Goal: Task Accomplishment & Management: Use online tool/utility

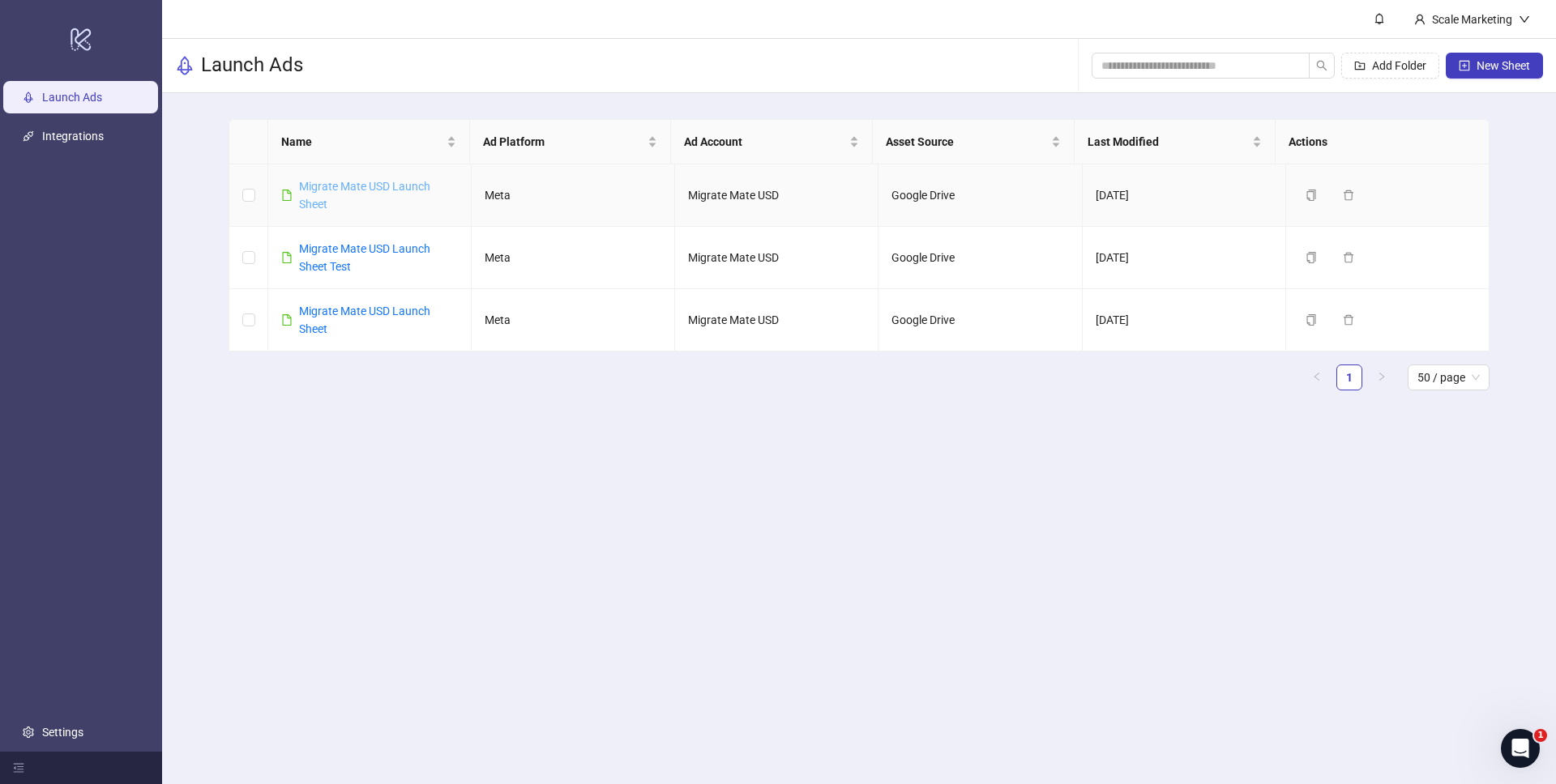
click at [390, 187] on link "Migrate Mate USD Launch Sheet" at bounding box center [364, 195] width 131 height 31
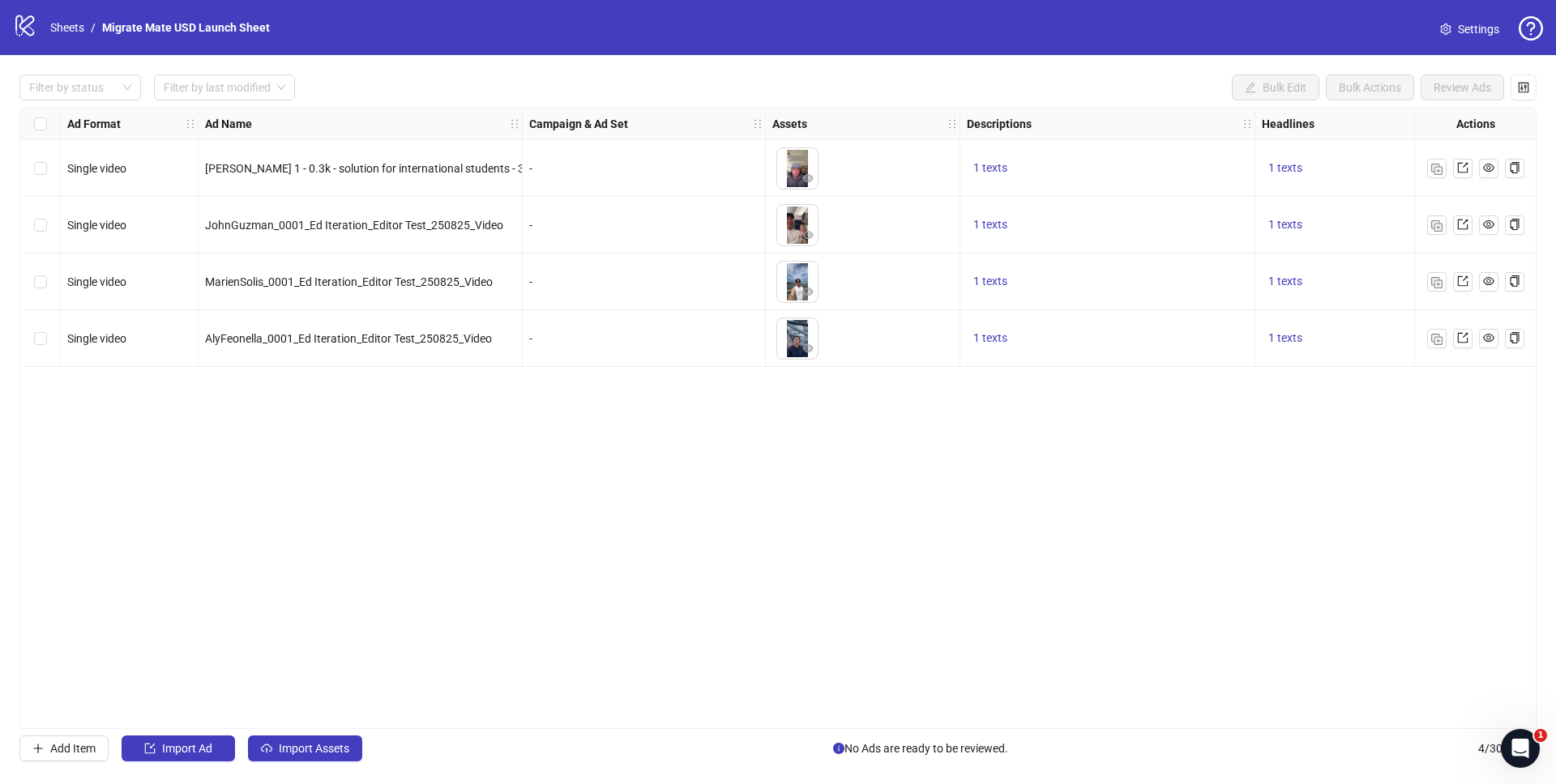
click at [675, 66] on div "Filter by status Filter by last modified Bulk Edit Bulk Actions Review Ads Ad F…" at bounding box center [778, 418] width 1556 height 726
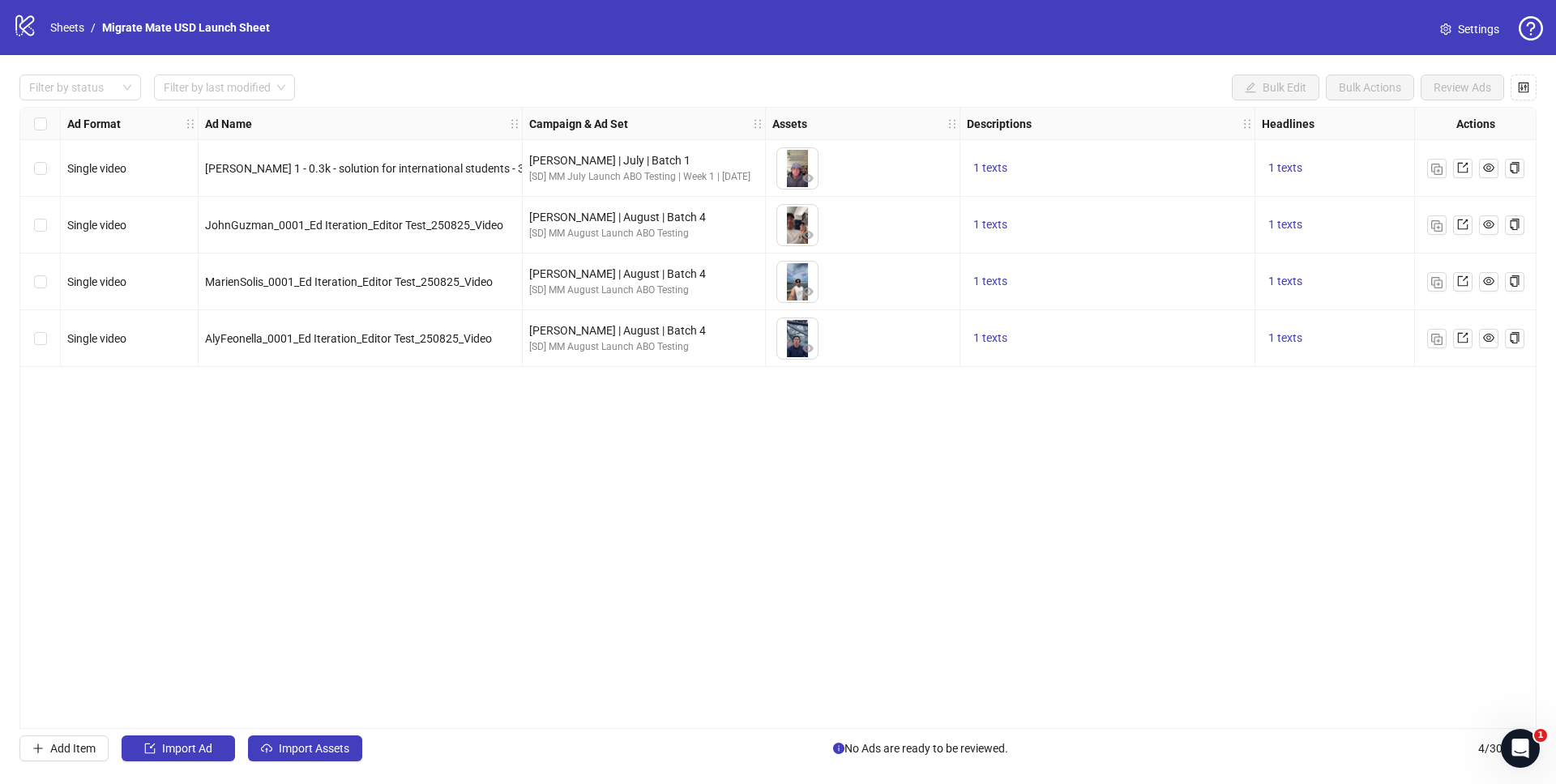
click at [584, 385] on div "Ad Format Ad Name Campaign & Ad Set Assets Descriptions Headlines Primary Texts…" at bounding box center [778, 418] width 1517 height 622
drag, startPoint x: 564, startPoint y: 494, endPoint x: 565, endPoint y: 485, distance: 9.1
click at [564, 494] on div "Ad Format Ad Name Campaign & Ad Set Assets Descriptions Headlines Primary Texts…" at bounding box center [778, 418] width 1517 height 622
click at [549, 430] on div "Ad Format Ad Name Campaign & Ad Set Assets Descriptions Headlines Primary Texts…" at bounding box center [778, 418] width 1517 height 622
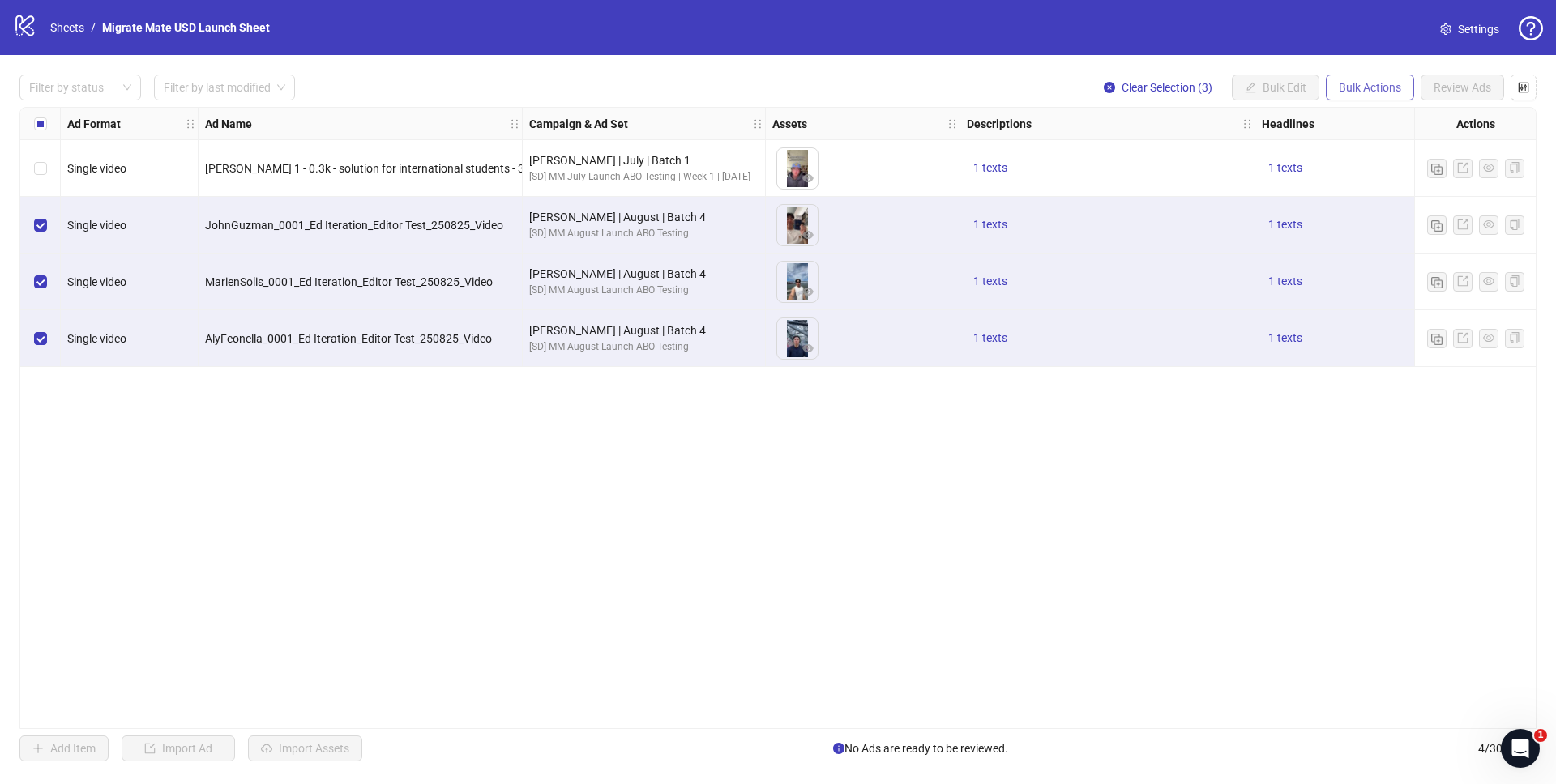
click at [1336, 85] on button "Bulk Actions" at bounding box center [1370, 88] width 89 height 26
click at [1349, 119] on span "Delete" at bounding box center [1392, 121] width 111 height 18
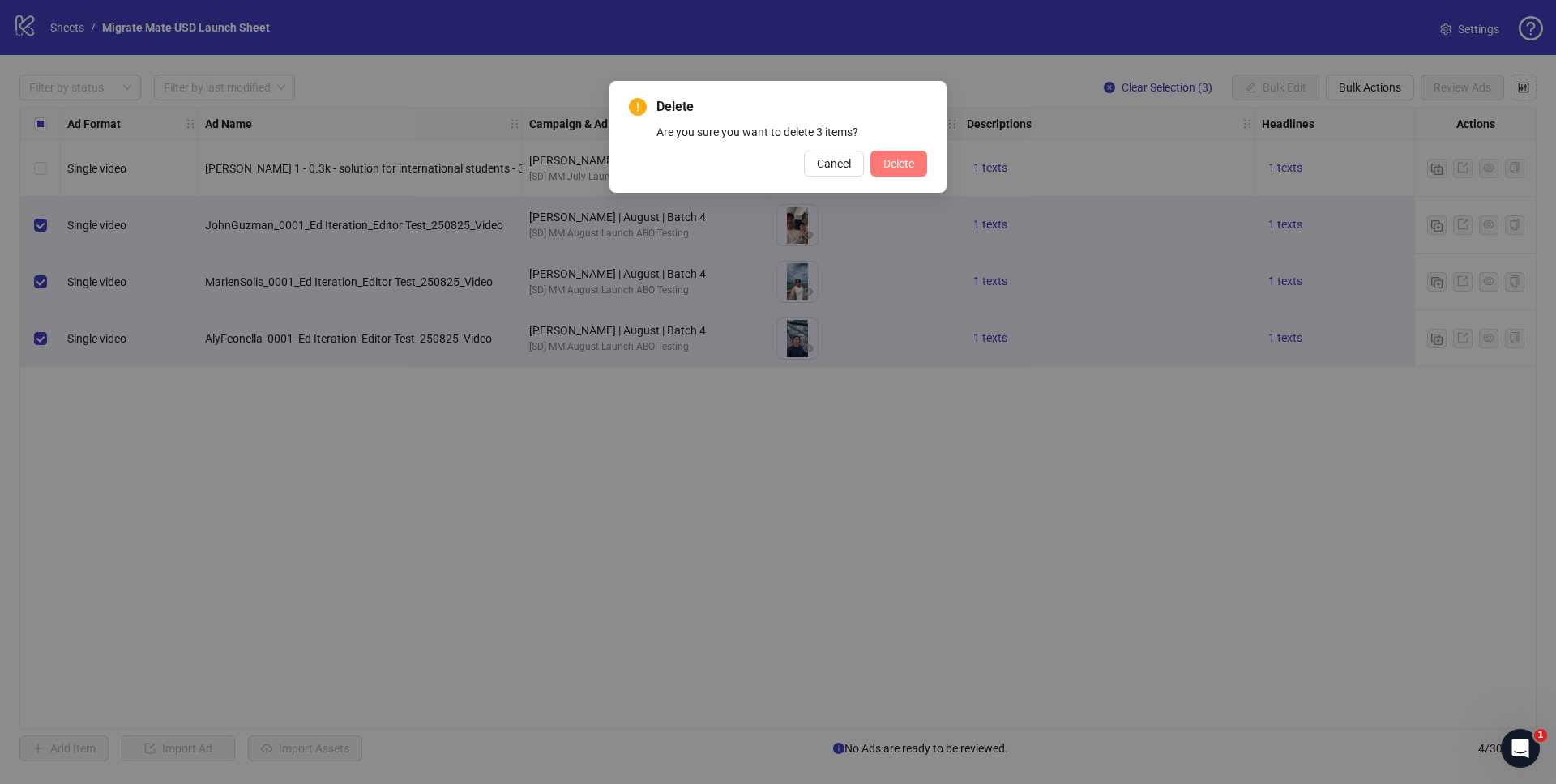
click at [895, 156] on button "Delete" at bounding box center [898, 164] width 57 height 26
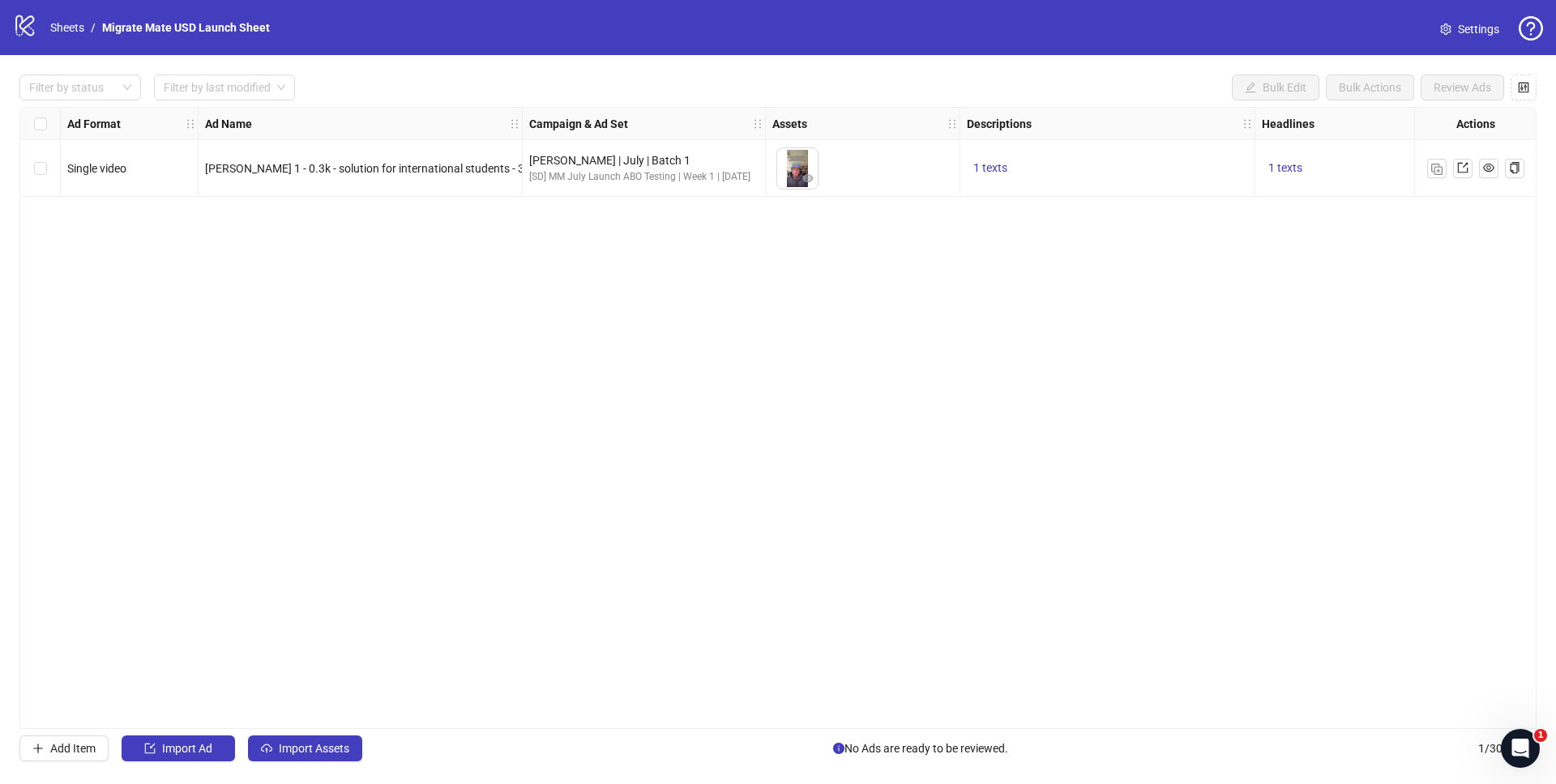
click at [1016, 83] on div "Filter by status Filter by last modified Bulk Edit Bulk Actions Review Ads" at bounding box center [778, 88] width 1517 height 26
click at [228, 333] on div "Ad Format Ad Name Campaign & Ad Set Assets Descriptions Headlines Primary Texts…" at bounding box center [778, 418] width 1517 height 622
click at [316, 741] on button "Import Assets" at bounding box center [305, 748] width 114 height 26
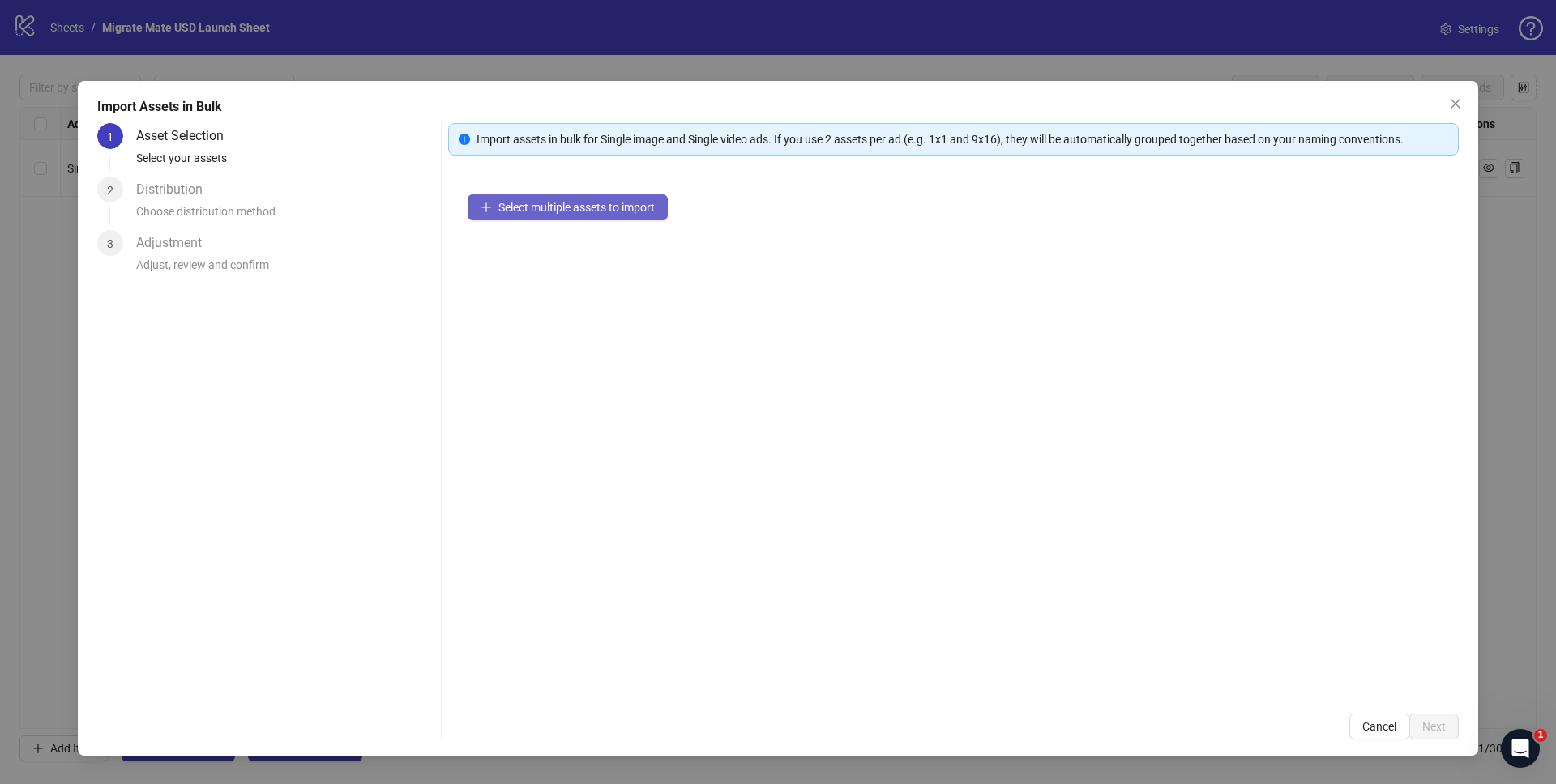
click at [551, 202] on span "Select multiple assets to import" at bounding box center [576, 207] width 156 height 13
click at [564, 206] on span "Select multiple assets to import" at bounding box center [576, 207] width 156 height 13
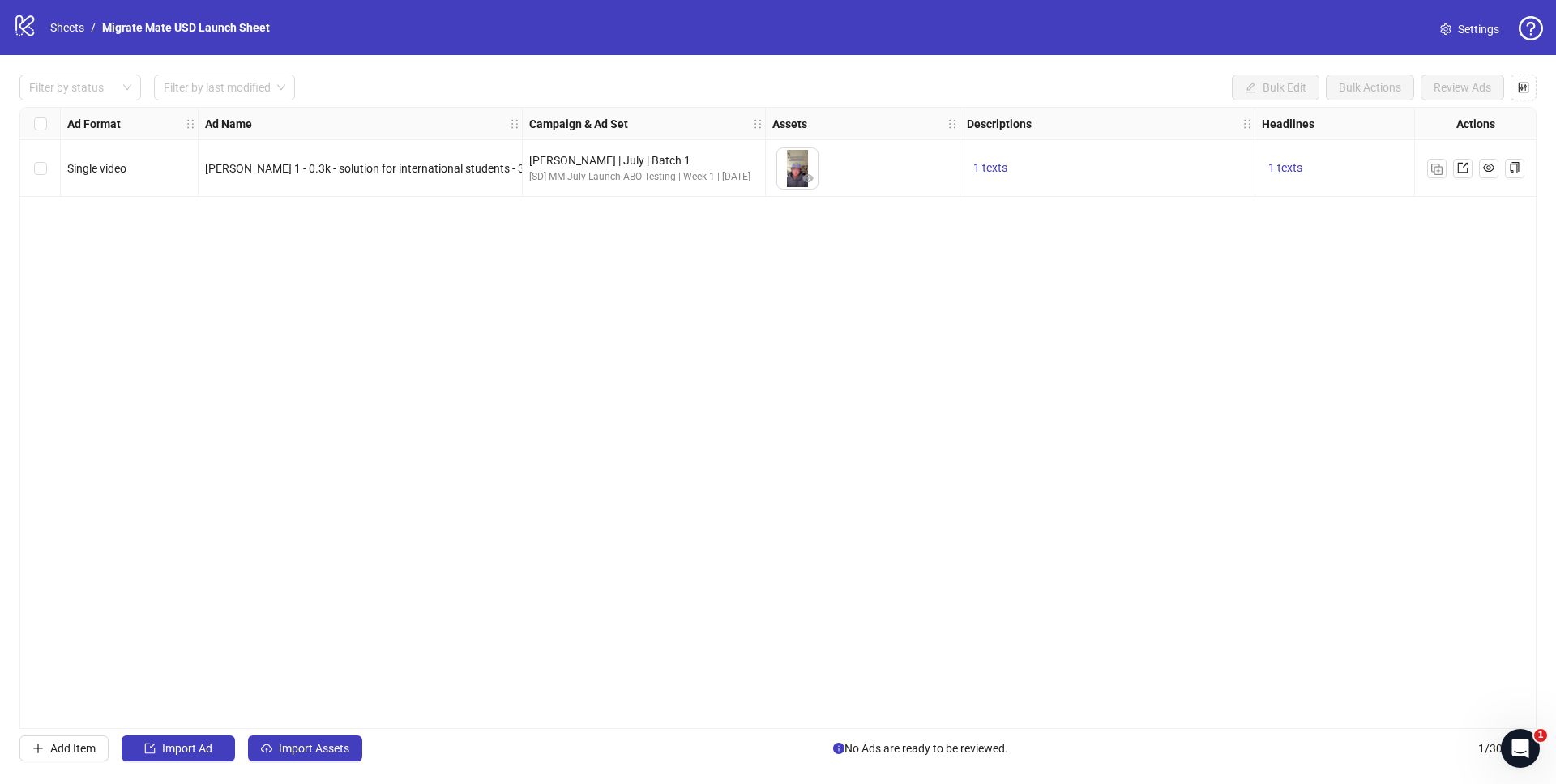
click at [465, 486] on div "Ad Format Ad Name Campaign & Ad Set Assets Descriptions Headlines Primary Texts…" at bounding box center [778, 418] width 1517 height 622
click at [374, 562] on div "Ad Format Ad Name Campaign & Ad Set Assets Descriptions Headlines Primary Texts…" at bounding box center [778, 418] width 1517 height 622
click at [336, 748] on span "Import Assets" at bounding box center [313, 748] width 70 height 13
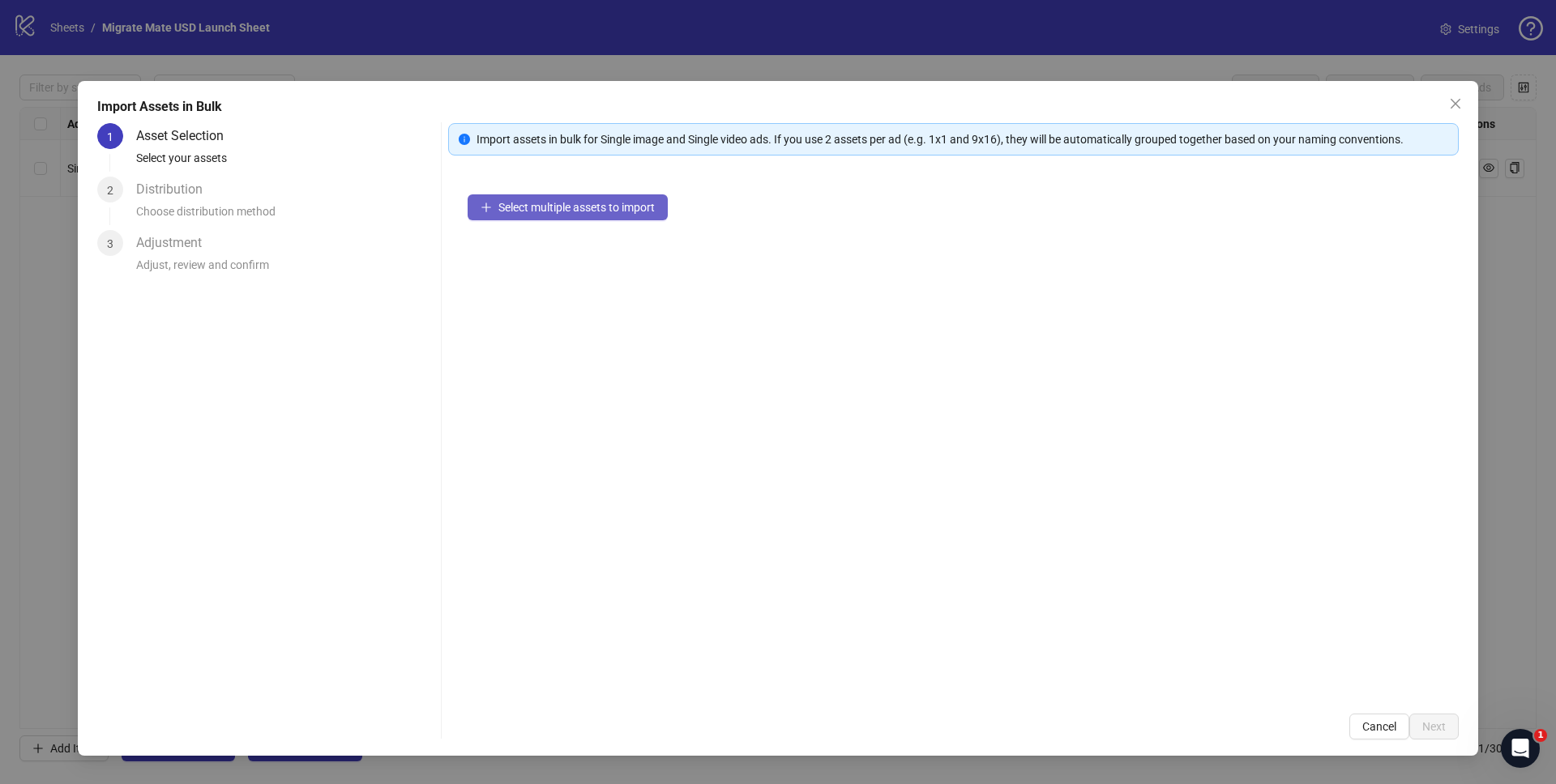
click at [627, 207] on span "Select multiple assets to import" at bounding box center [576, 207] width 156 height 13
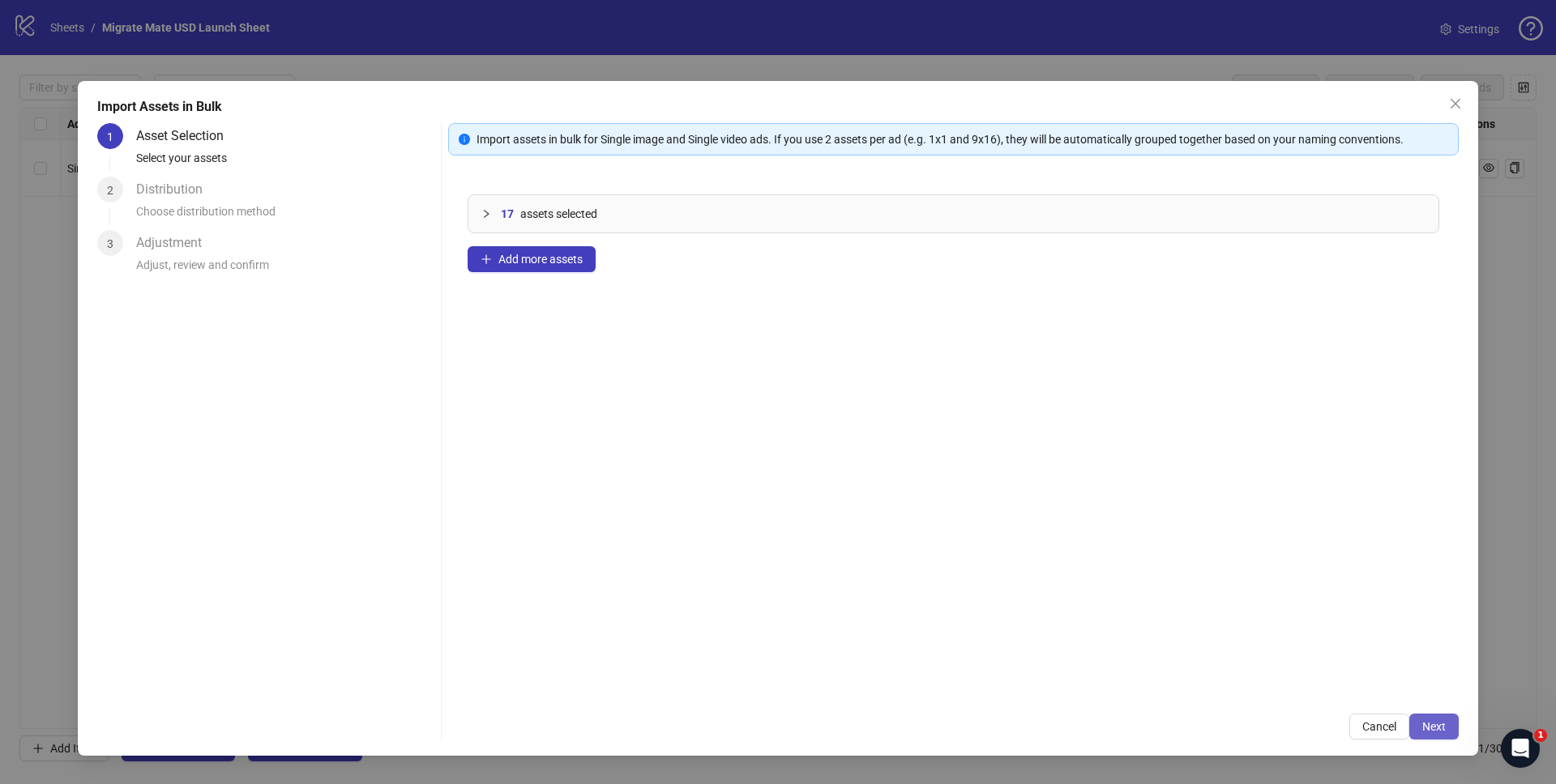
click at [1430, 725] on span "Next" at bounding box center [1434, 727] width 23 height 13
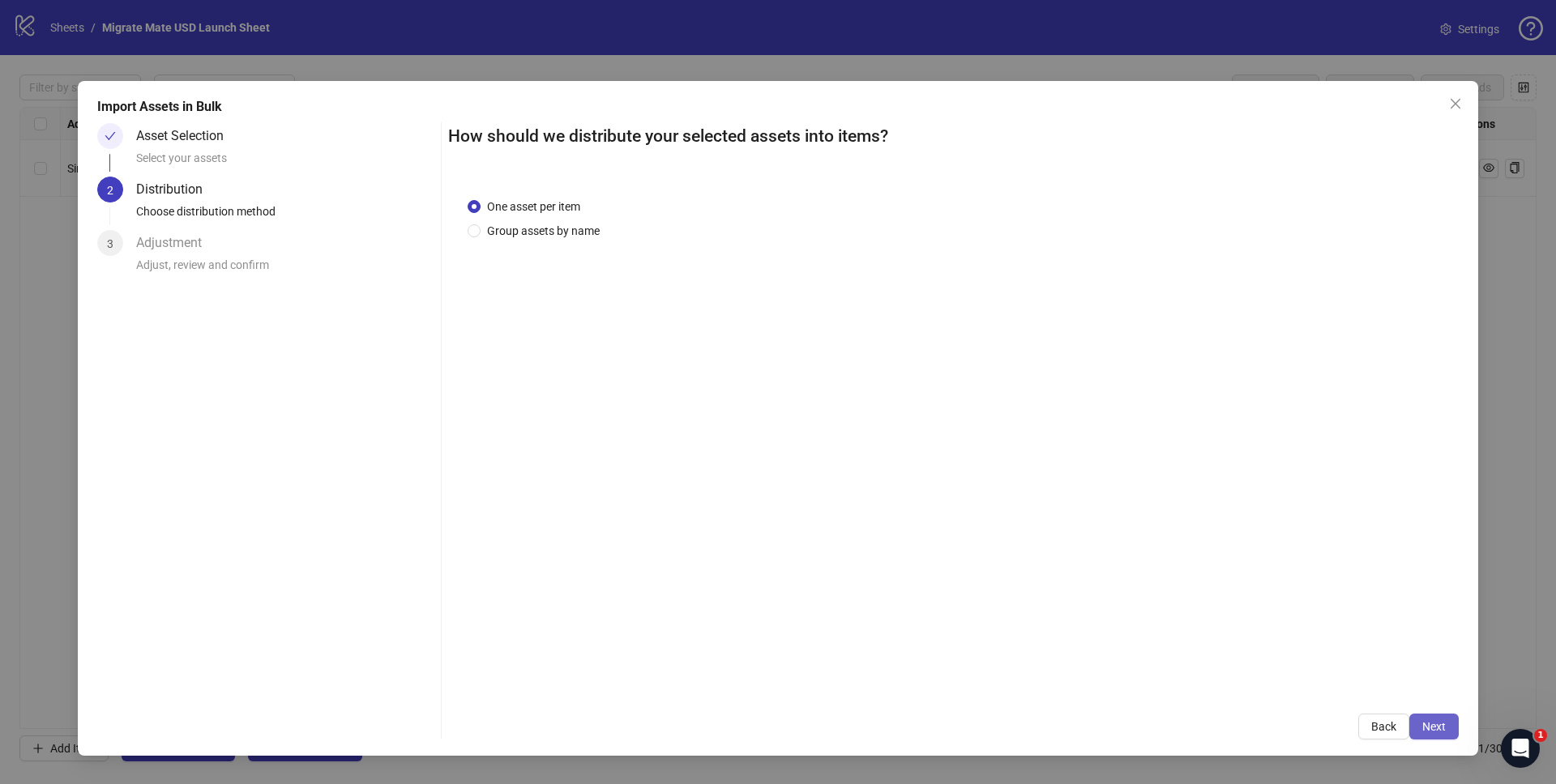
click at [1428, 723] on span "Next" at bounding box center [1434, 727] width 23 height 13
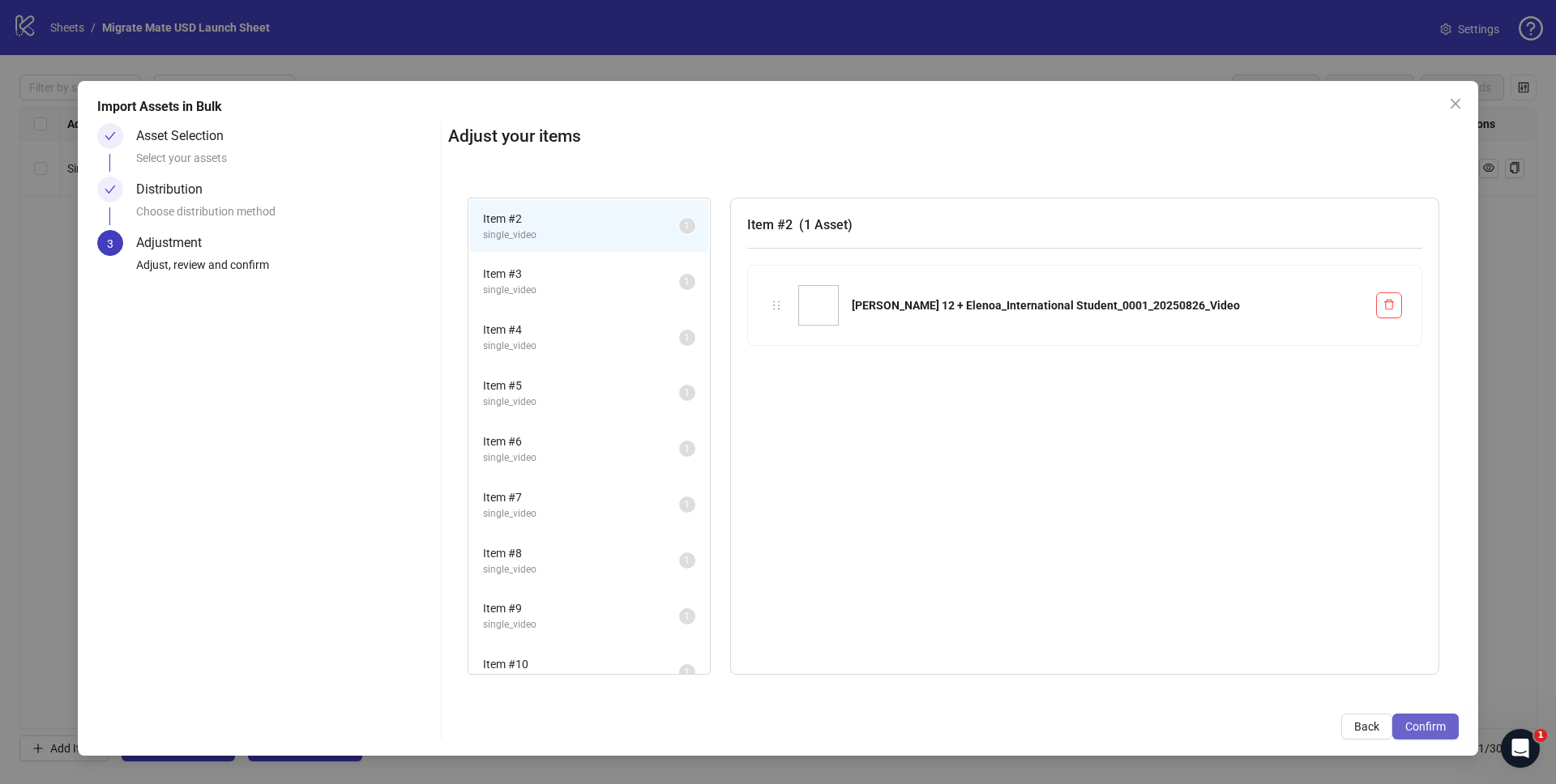
click at [1427, 723] on span "Confirm" at bounding box center [1425, 727] width 40 height 13
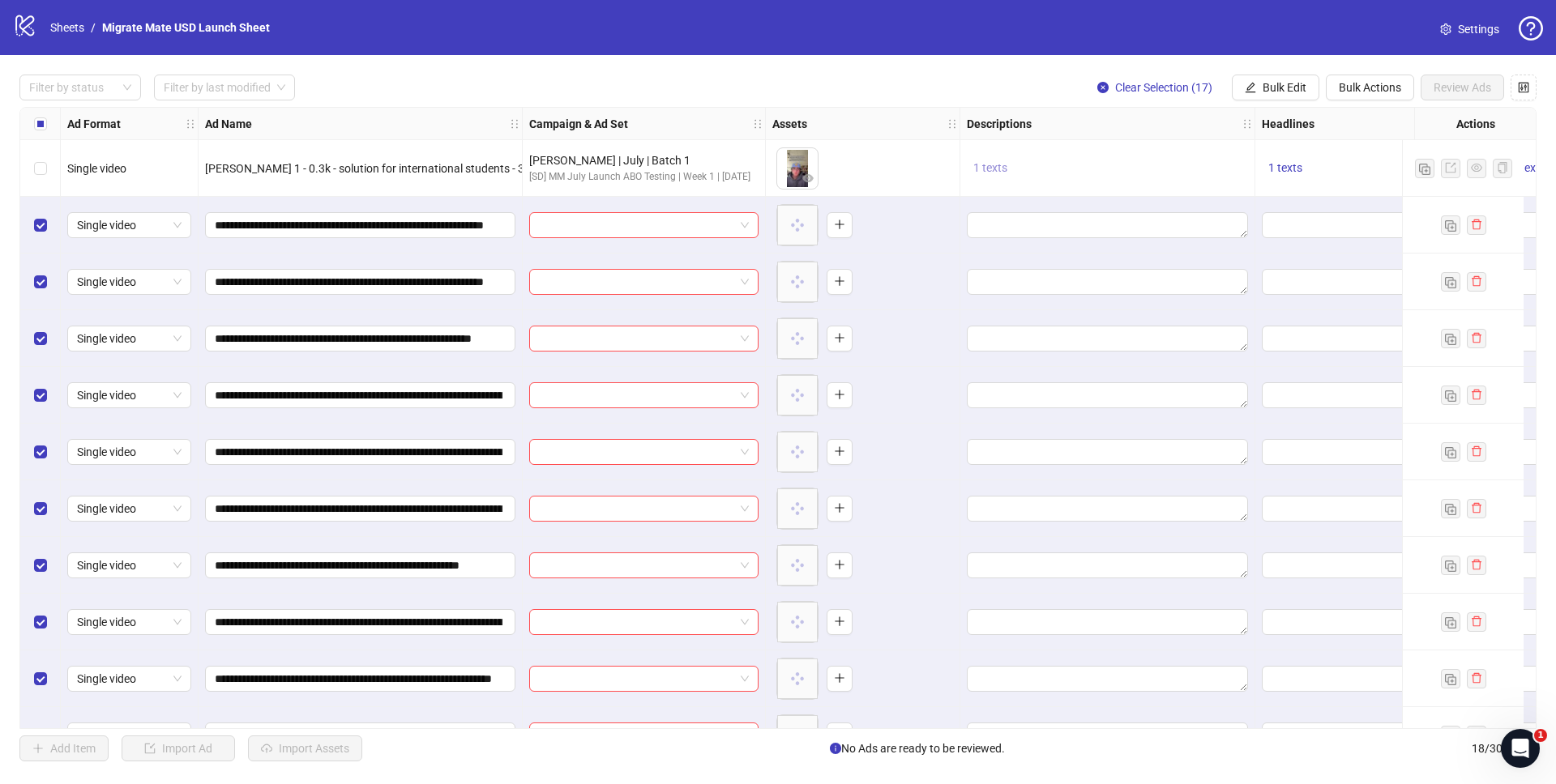
click at [992, 177] on button "1 texts" at bounding box center [991, 168] width 47 height 20
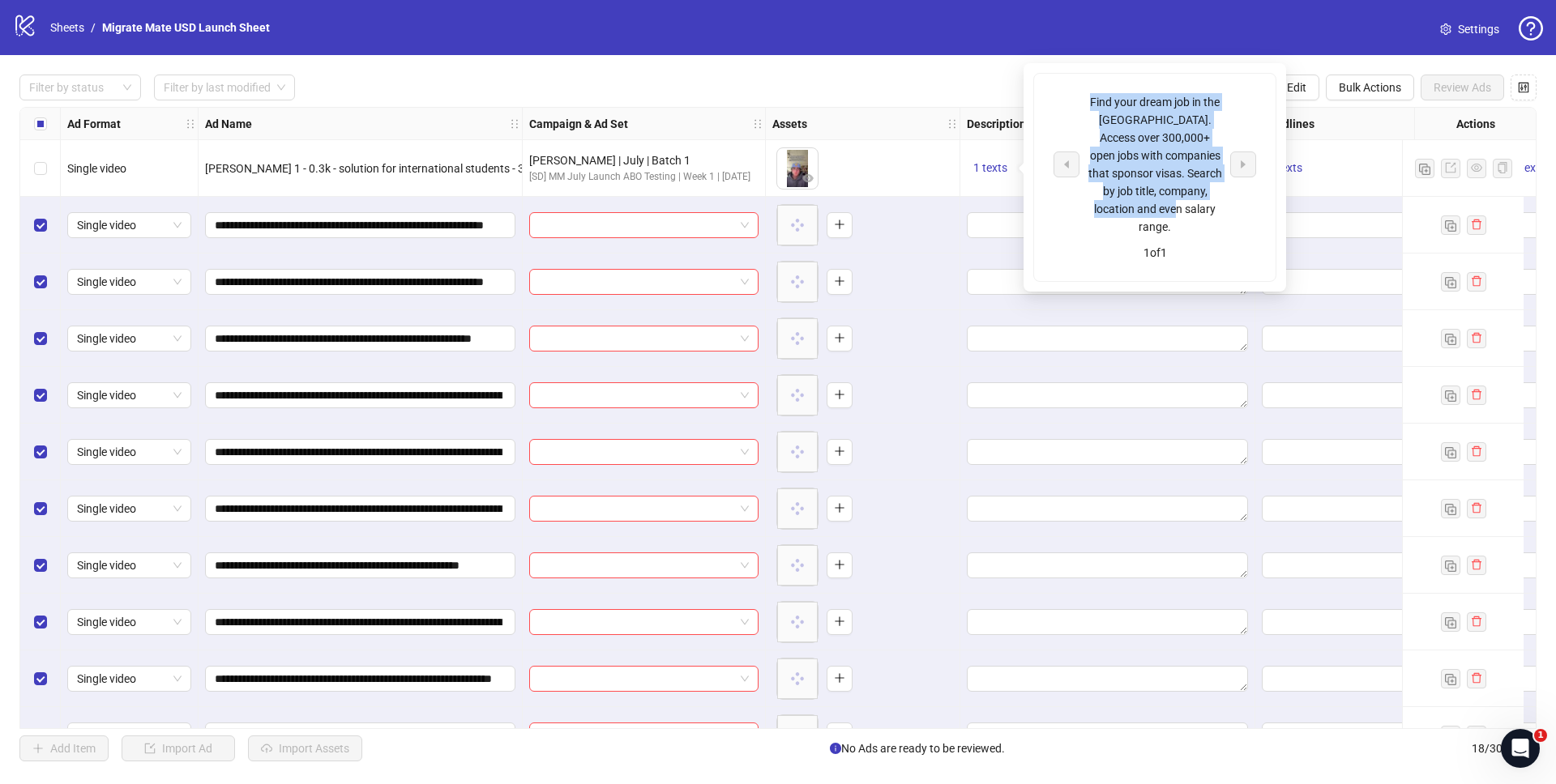
drag, startPoint x: 1192, startPoint y: 214, endPoint x: 1078, endPoint y: 99, distance: 161.9
click at [1078, 99] on div "Find your dream job in the US. Access over 300,000+ open jobs with companies th…" at bounding box center [1154, 164] width 203 height 143
copy div "Find your dream job in the US. Access over 300,000+ open jobs with companies th…"
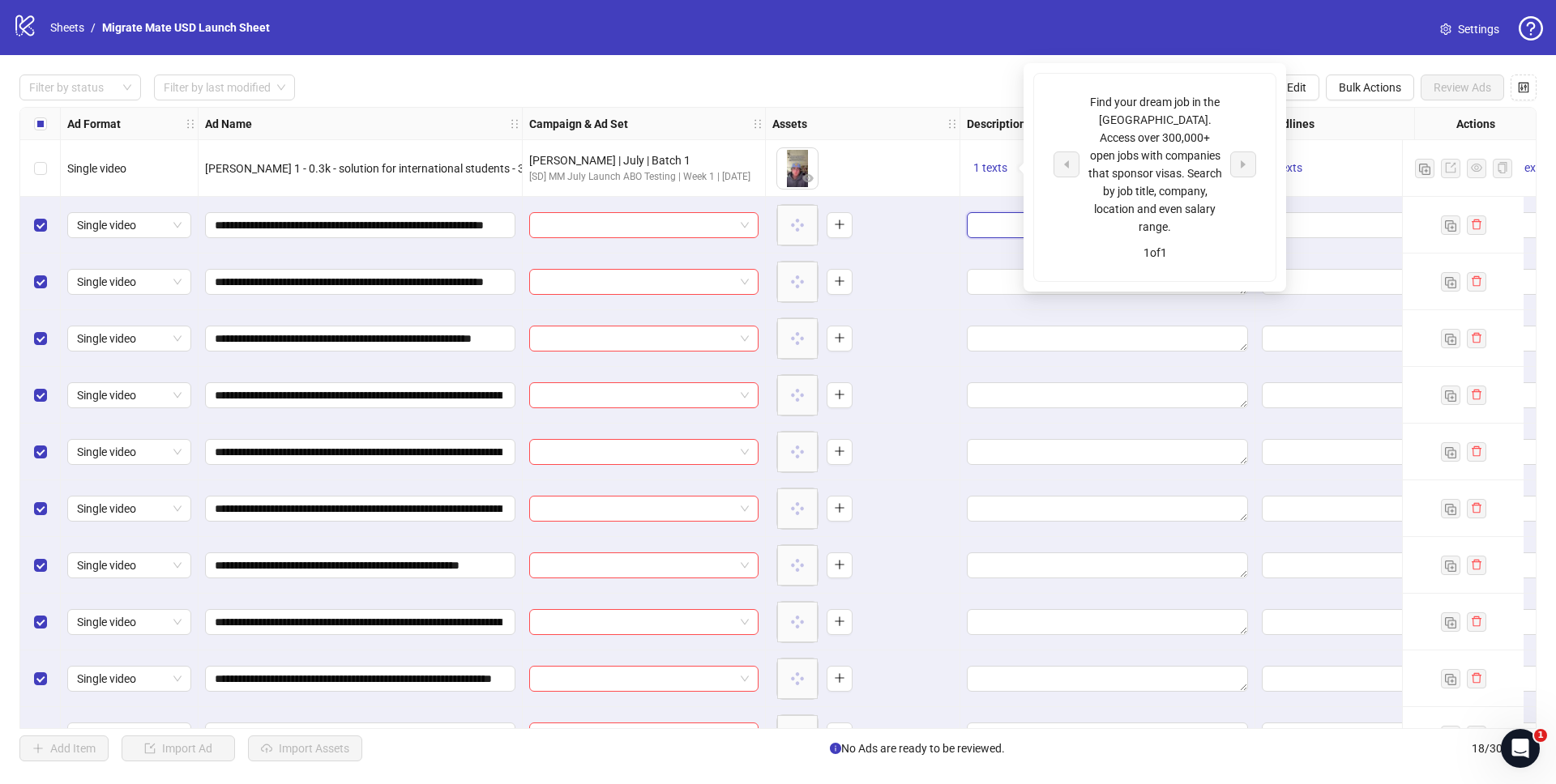
click at [998, 213] on textarea "Edit values" at bounding box center [1107, 225] width 281 height 26
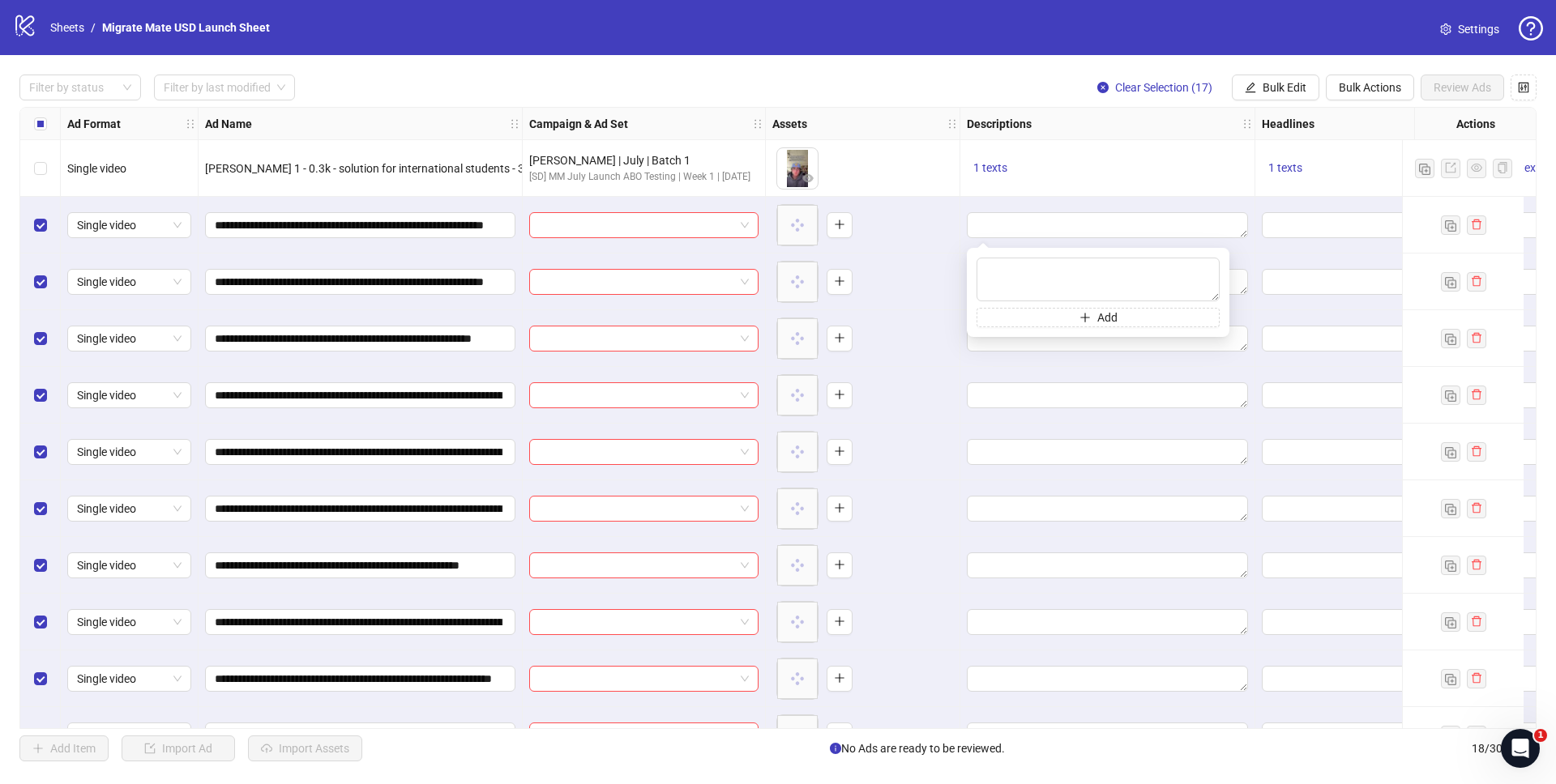
click at [1126, 177] on div "1 texts" at bounding box center [1107, 168] width 281 height 20
click at [1263, 89] on span "Bulk Edit" at bounding box center [1284, 88] width 44 height 13
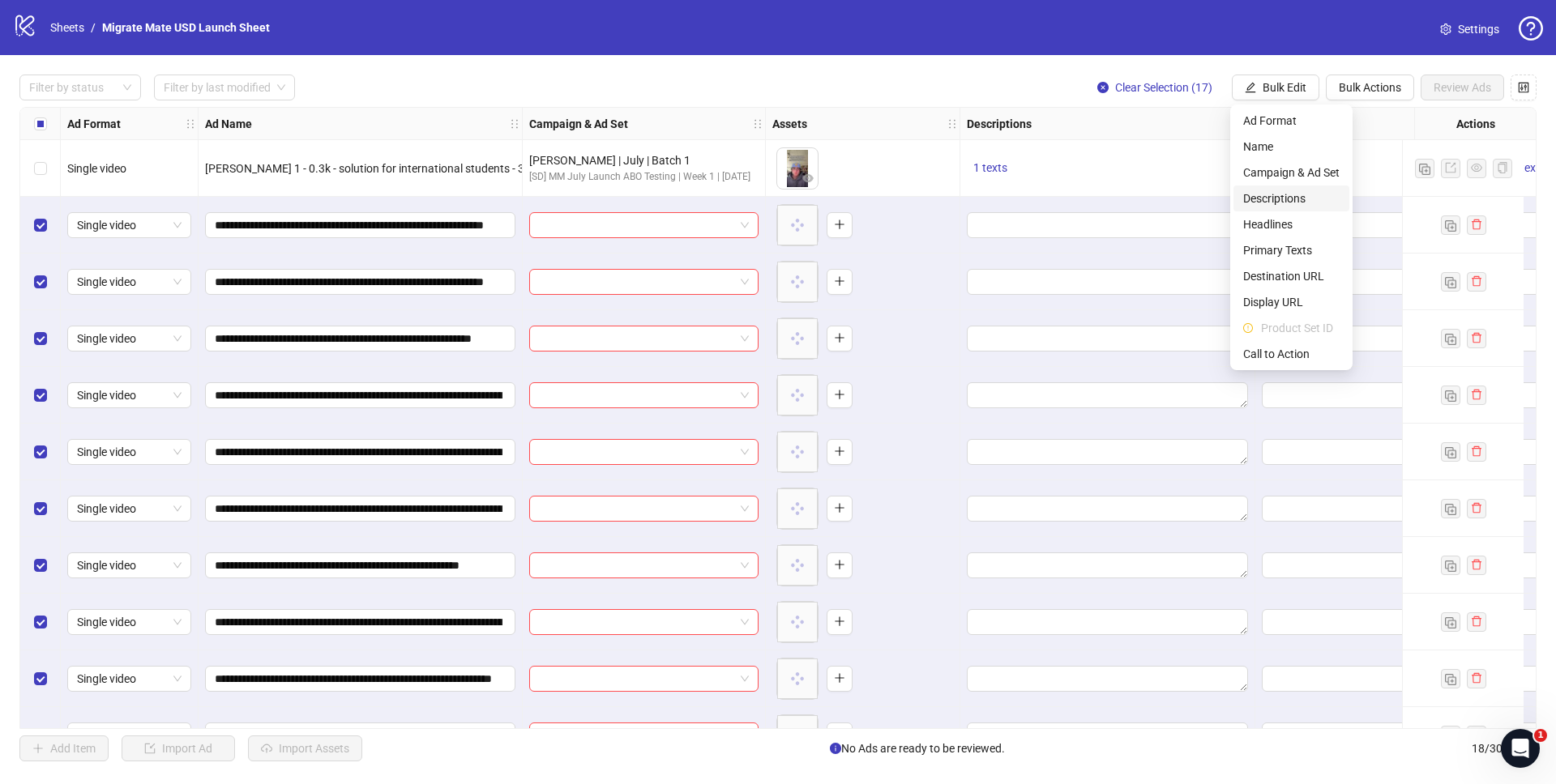
click at [1255, 191] on span "Descriptions" at bounding box center [1291, 198] width 96 height 18
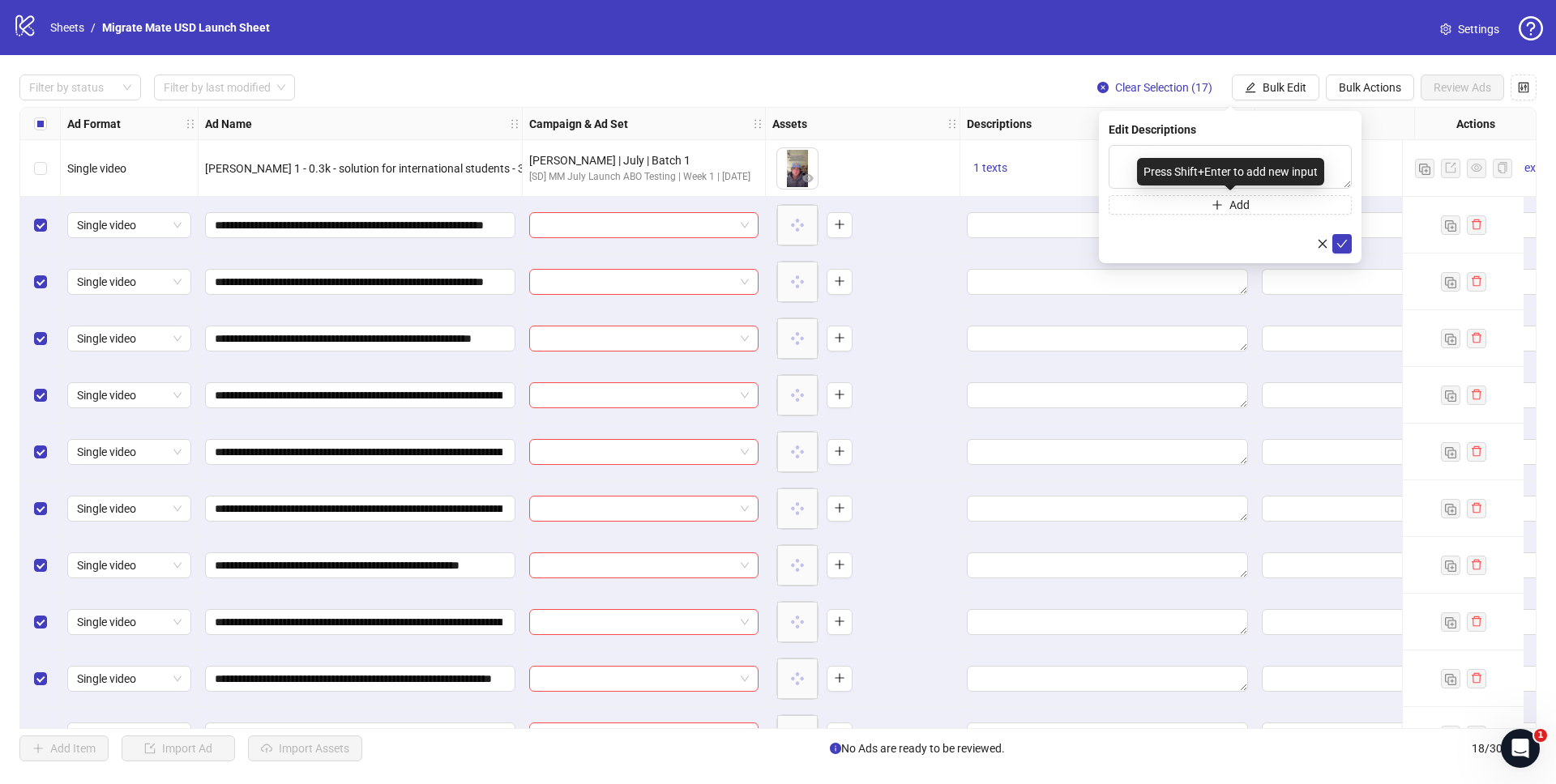
click at [1199, 164] on div "Press Shift+Enter to add new input" at bounding box center [1231, 171] width 187 height 27
click at [1321, 155] on textarea at bounding box center [1230, 166] width 243 height 44
paste textarea "**********"
type textarea "**********"
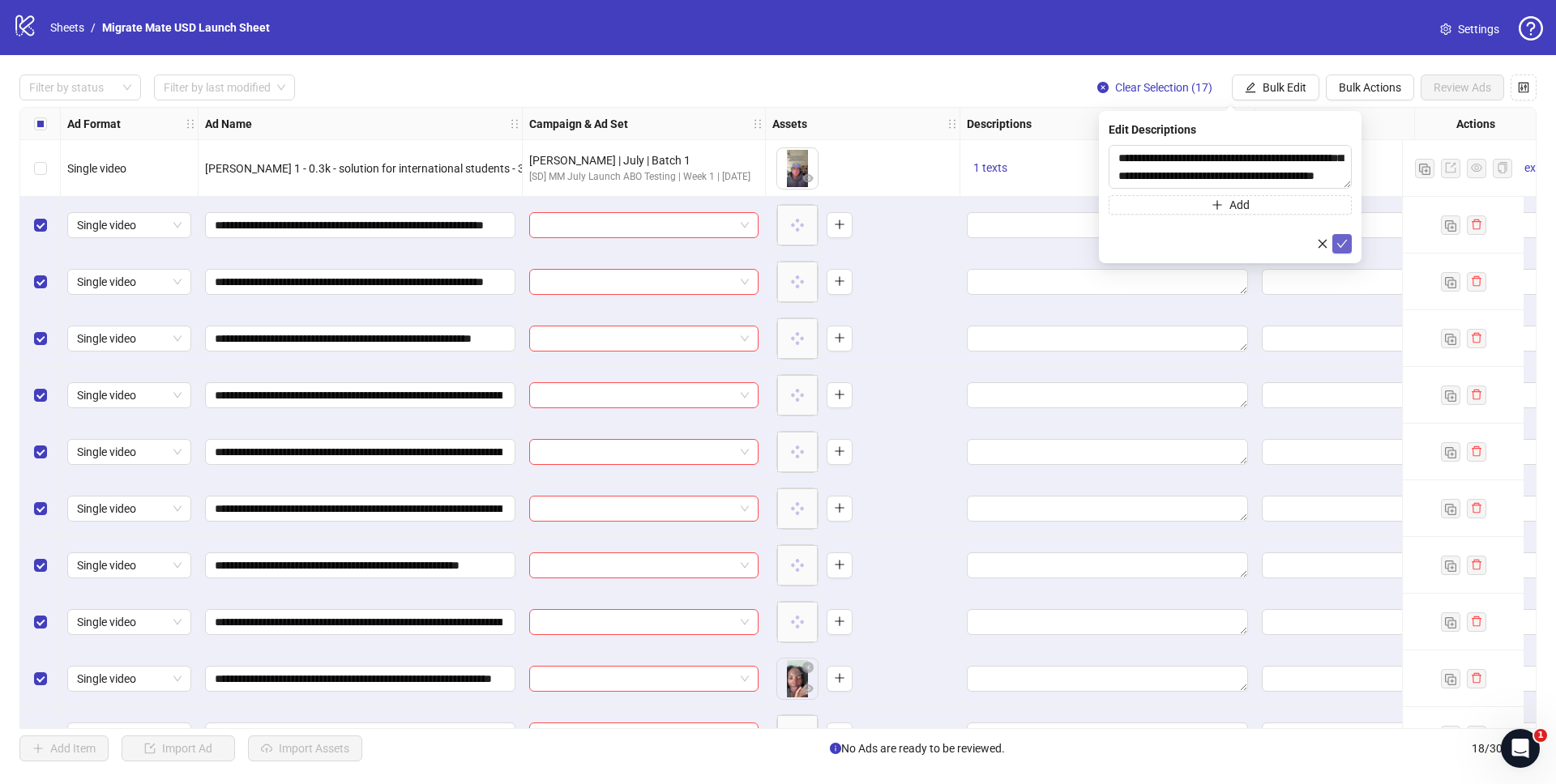
click at [1336, 241] on icon "check" at bounding box center [1342, 244] width 11 height 11
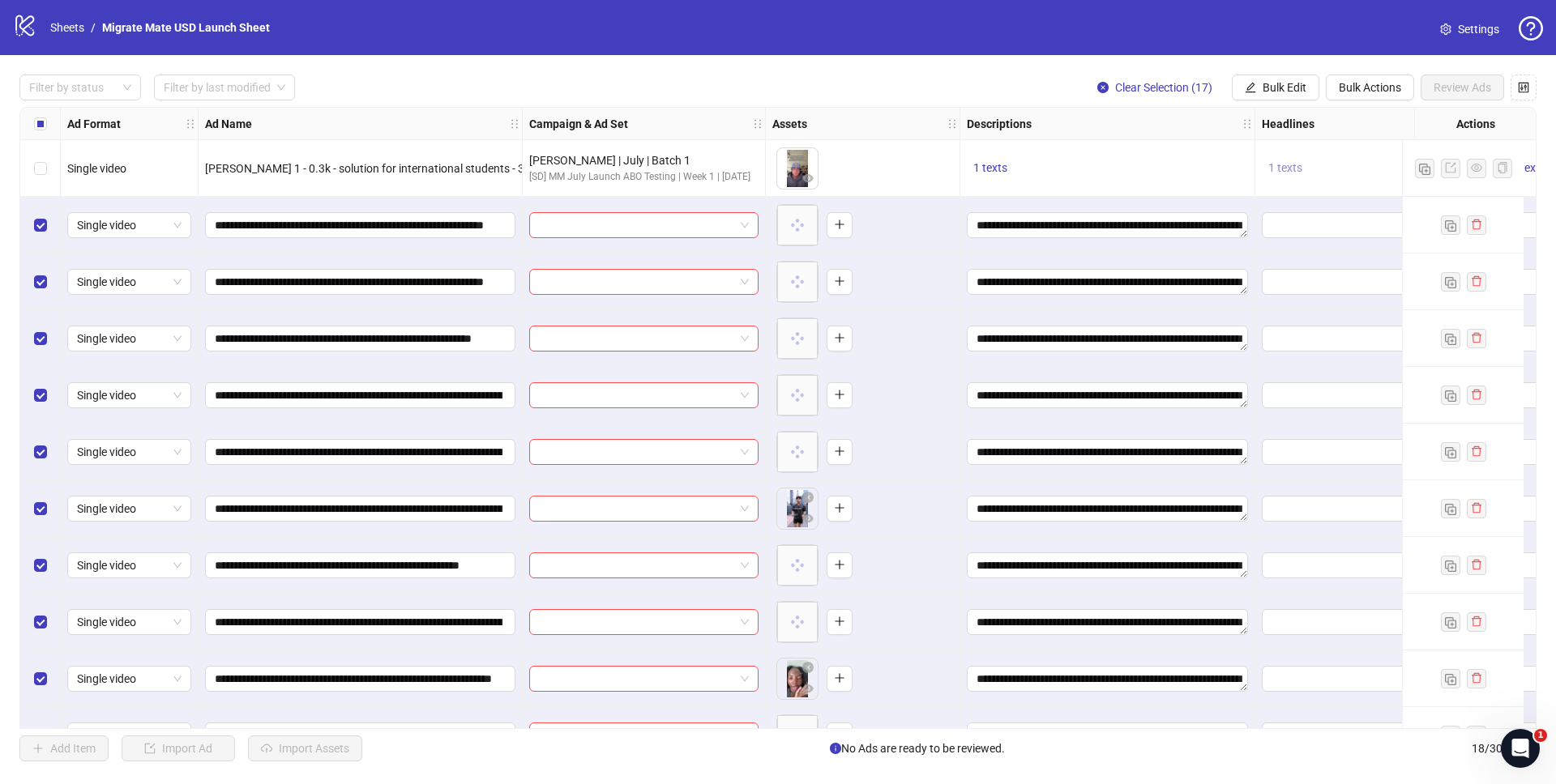
click at [1288, 163] on span "1 texts" at bounding box center [1285, 168] width 34 height 13
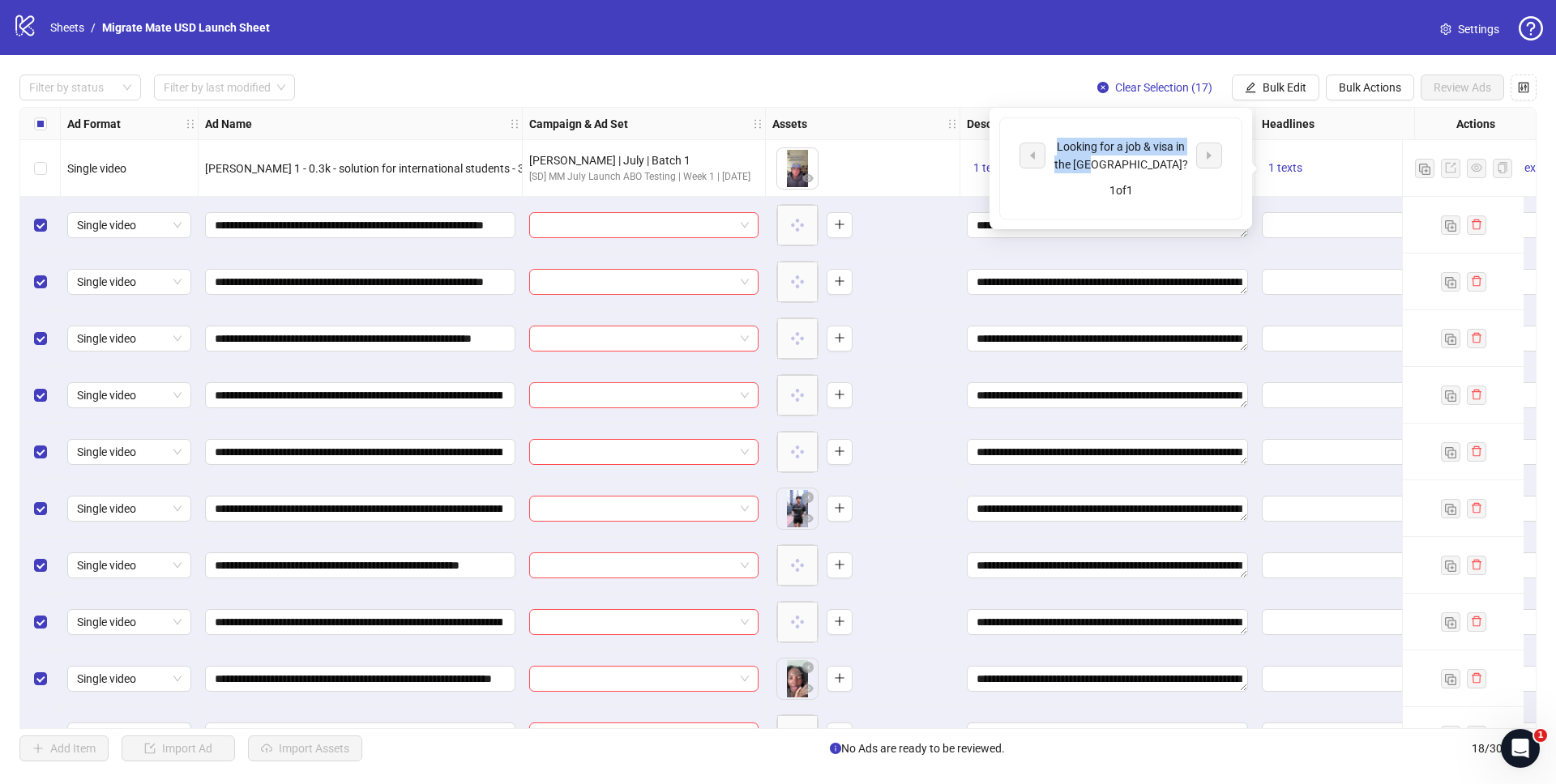
click at [1023, 143] on div "Looking for a job & visa in the US?" at bounding box center [1121, 155] width 203 height 36
copy div "Looking for a job & visa in the US?"
click at [1261, 84] on button "Bulk Edit" at bounding box center [1276, 88] width 88 height 26
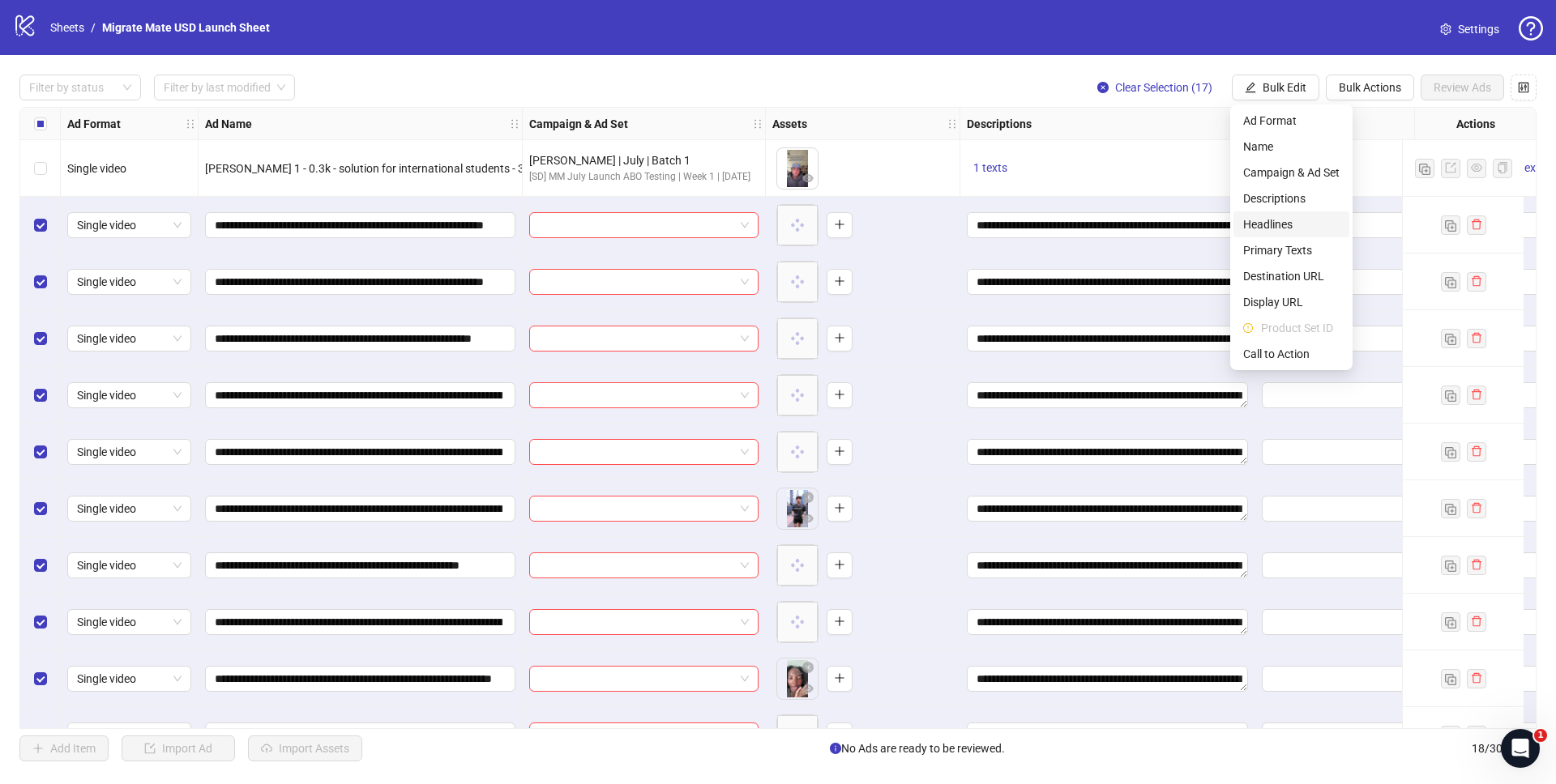
click at [1308, 227] on span "Headlines" at bounding box center [1291, 224] width 96 height 18
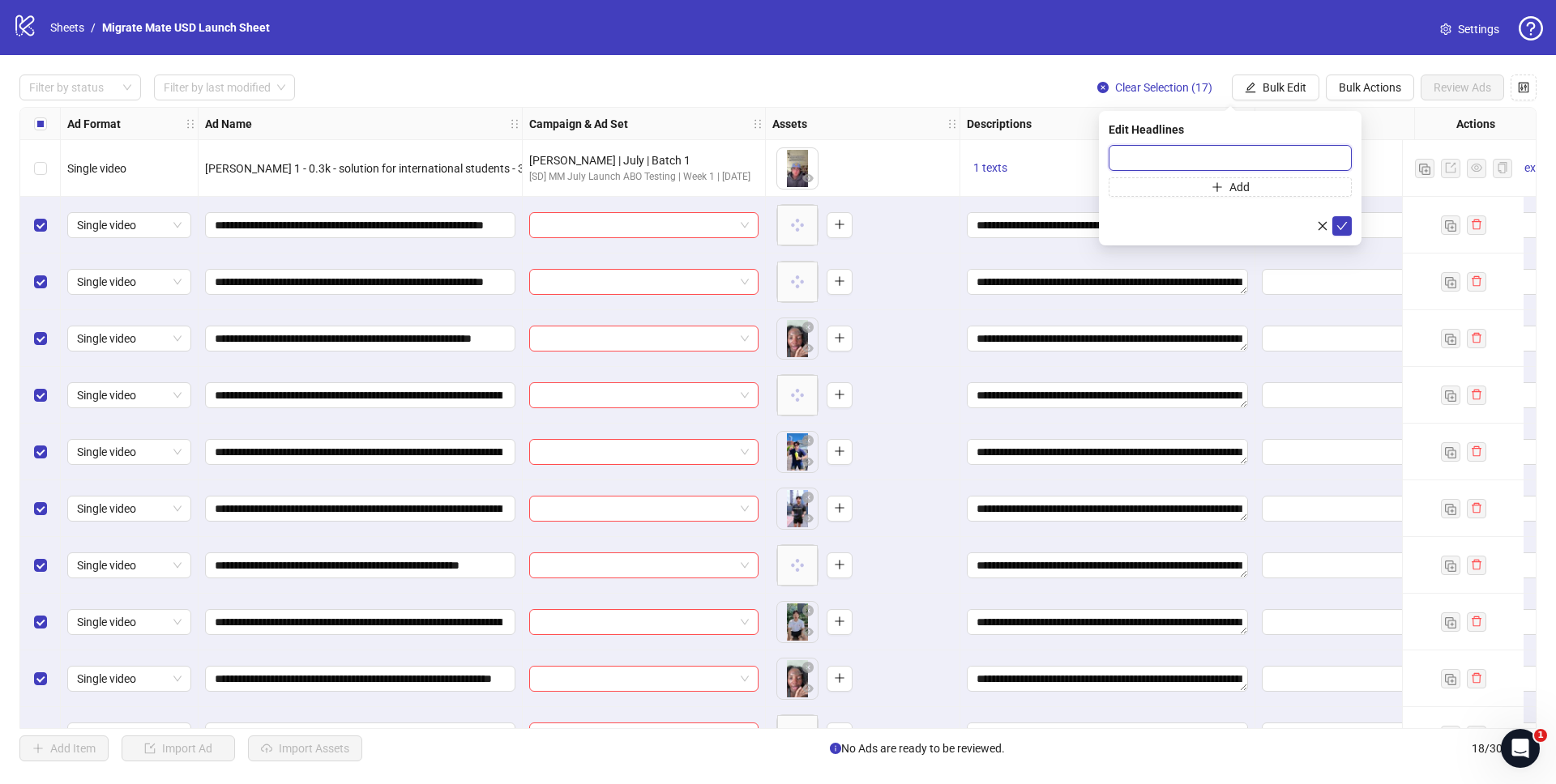
click at [1259, 162] on input "text" at bounding box center [1230, 158] width 243 height 26
paste input "**********"
type input "**********"
click at [1342, 221] on icon "check" at bounding box center [1342, 226] width 11 height 11
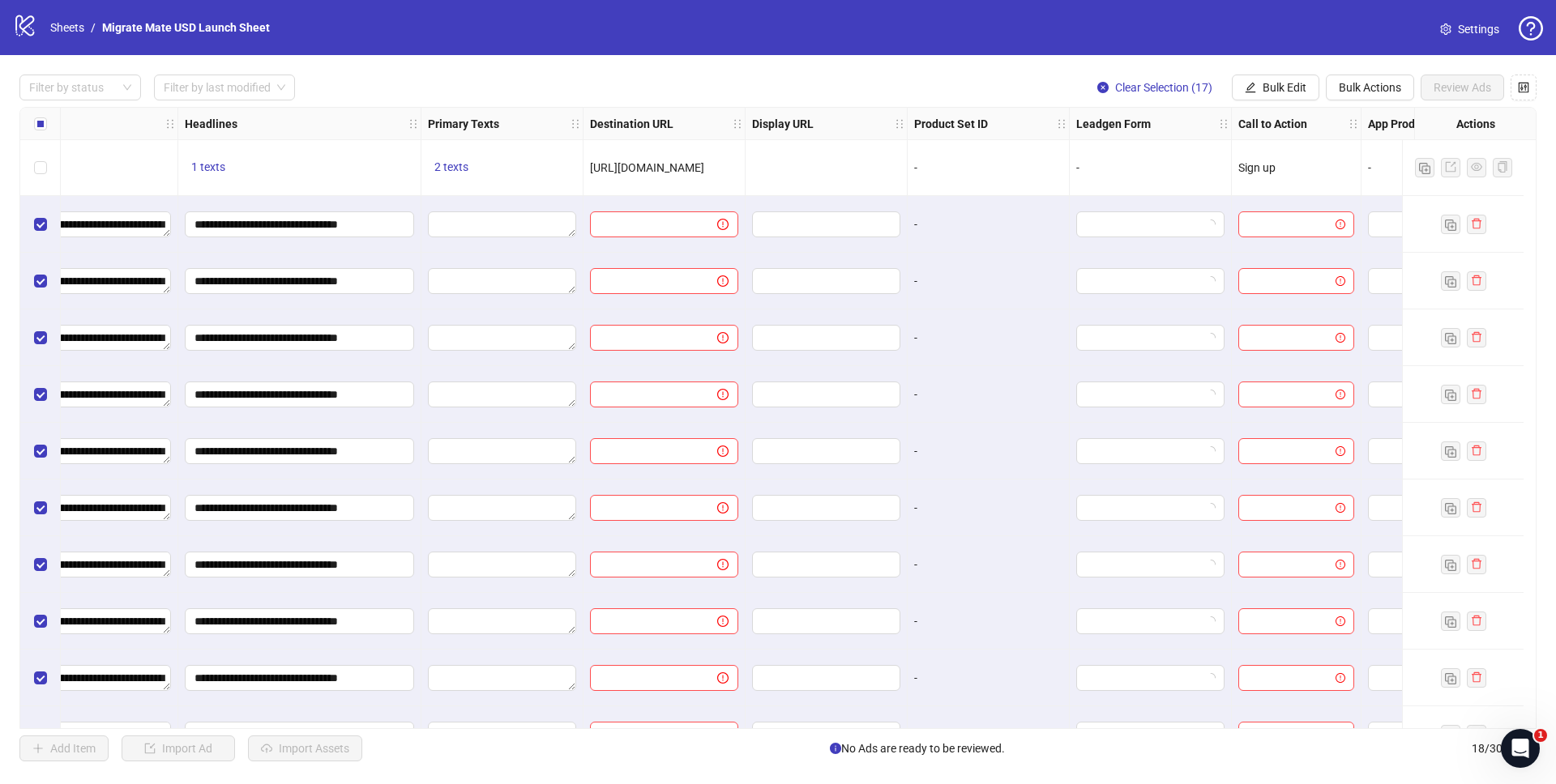
scroll to position [1, 1199]
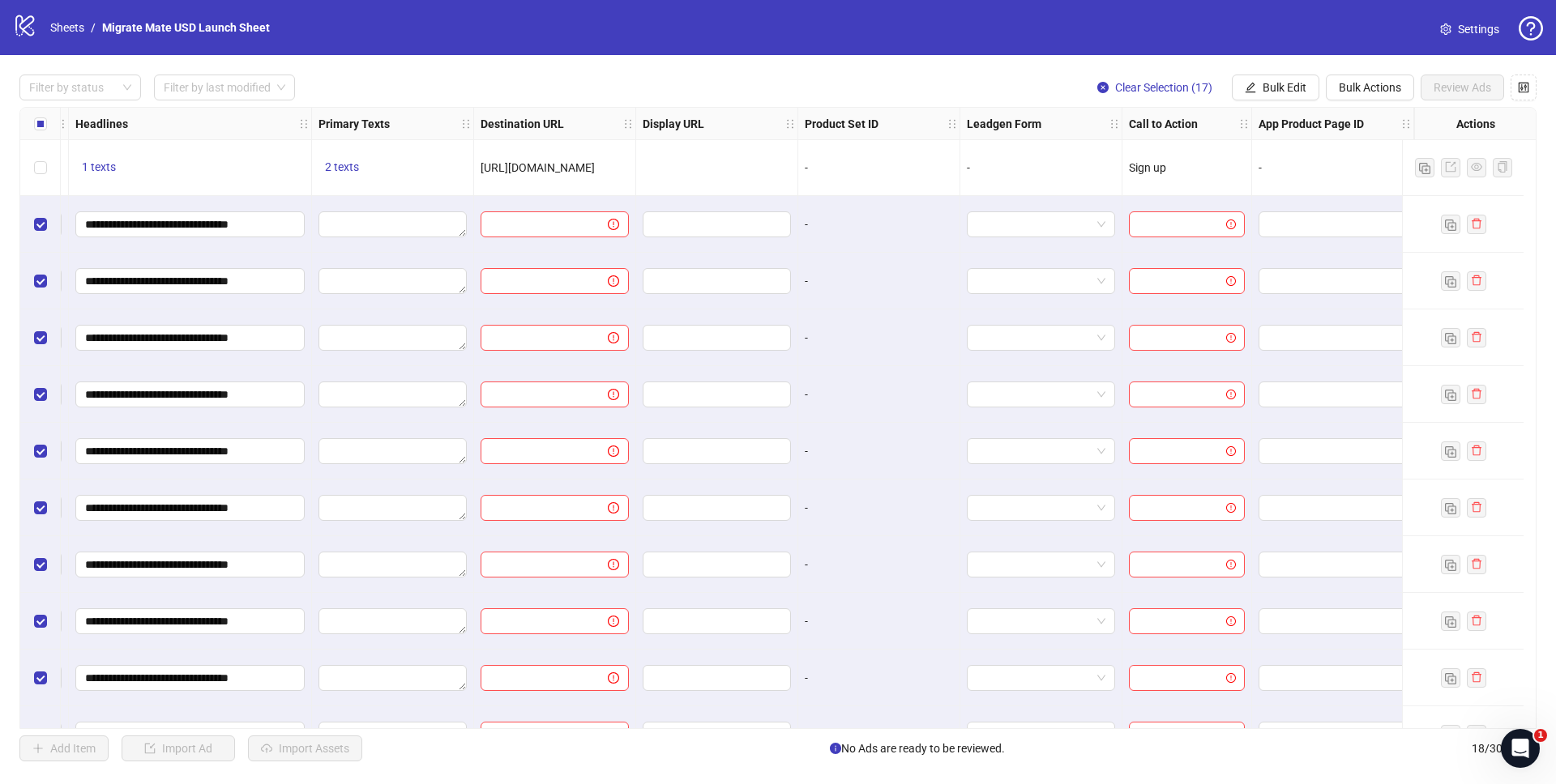
drag, startPoint x: 557, startPoint y: 164, endPoint x: 498, endPoint y: 157, distance: 59.4
click at [480, 164] on div "[URL][DOMAIN_NAME]" at bounding box center [554, 167] width 149 height 18
copy span "[URL][DOMAIN_NAME]"
click at [1278, 89] on span "Bulk Edit" at bounding box center [1284, 88] width 44 height 13
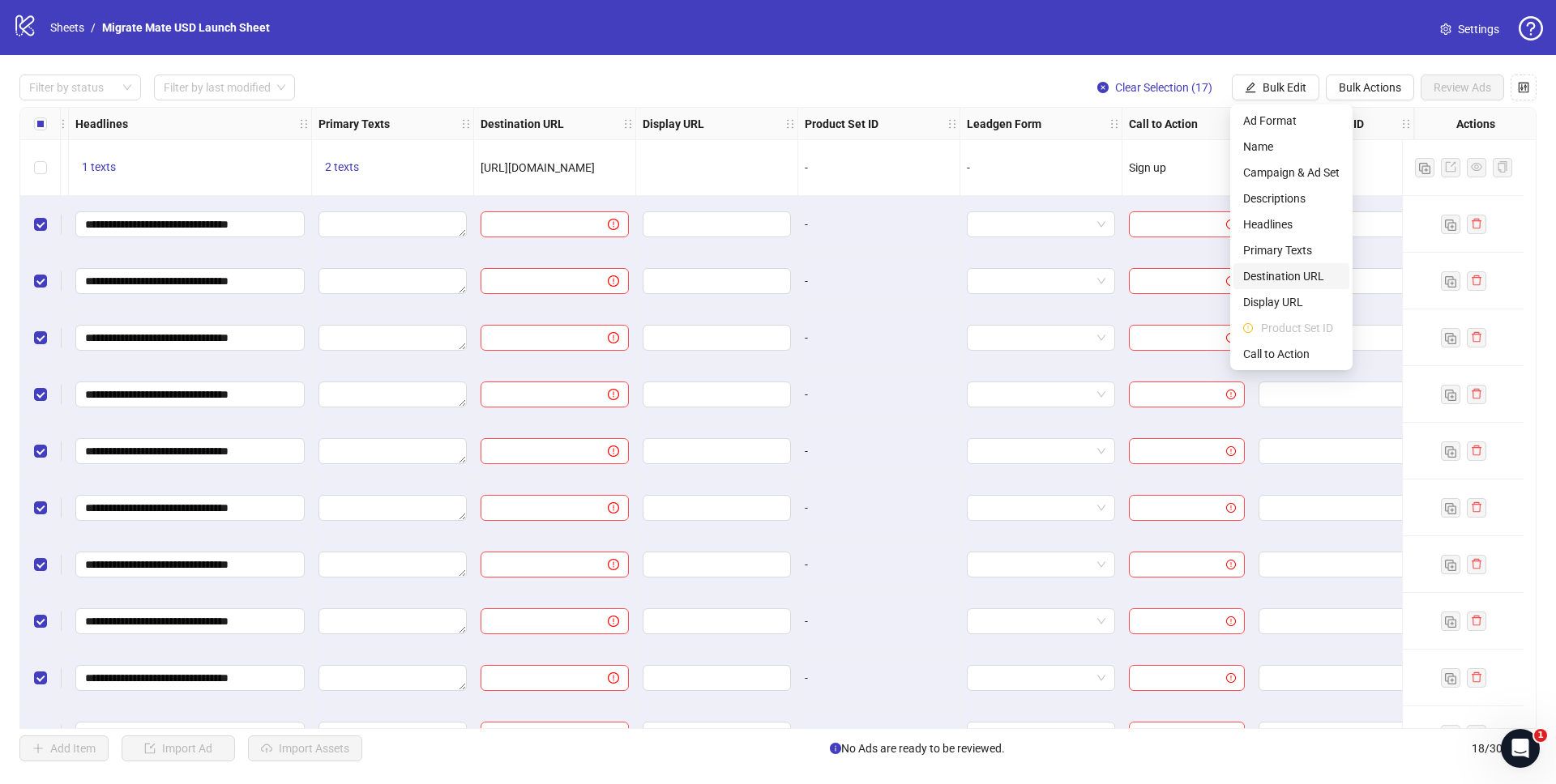
click at [1290, 271] on span "Destination URL" at bounding box center [1291, 276] width 96 height 18
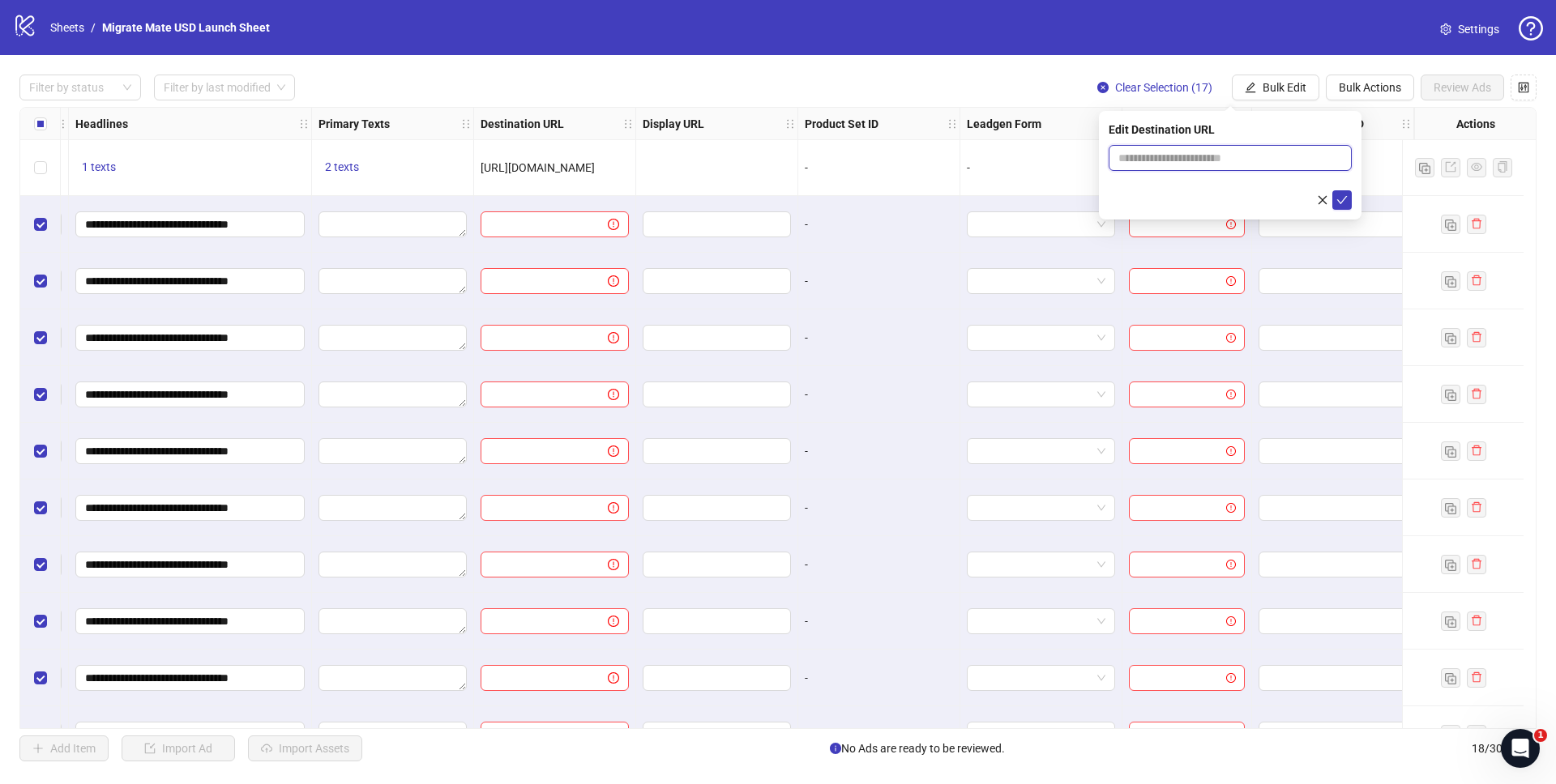
click at [1240, 156] on input "text" at bounding box center [1223, 158] width 210 height 18
paste input "**********"
type input "**********"
click at [1346, 205] on icon "check" at bounding box center [1342, 200] width 11 height 11
click at [325, 164] on span "2 texts" at bounding box center [342, 167] width 34 height 13
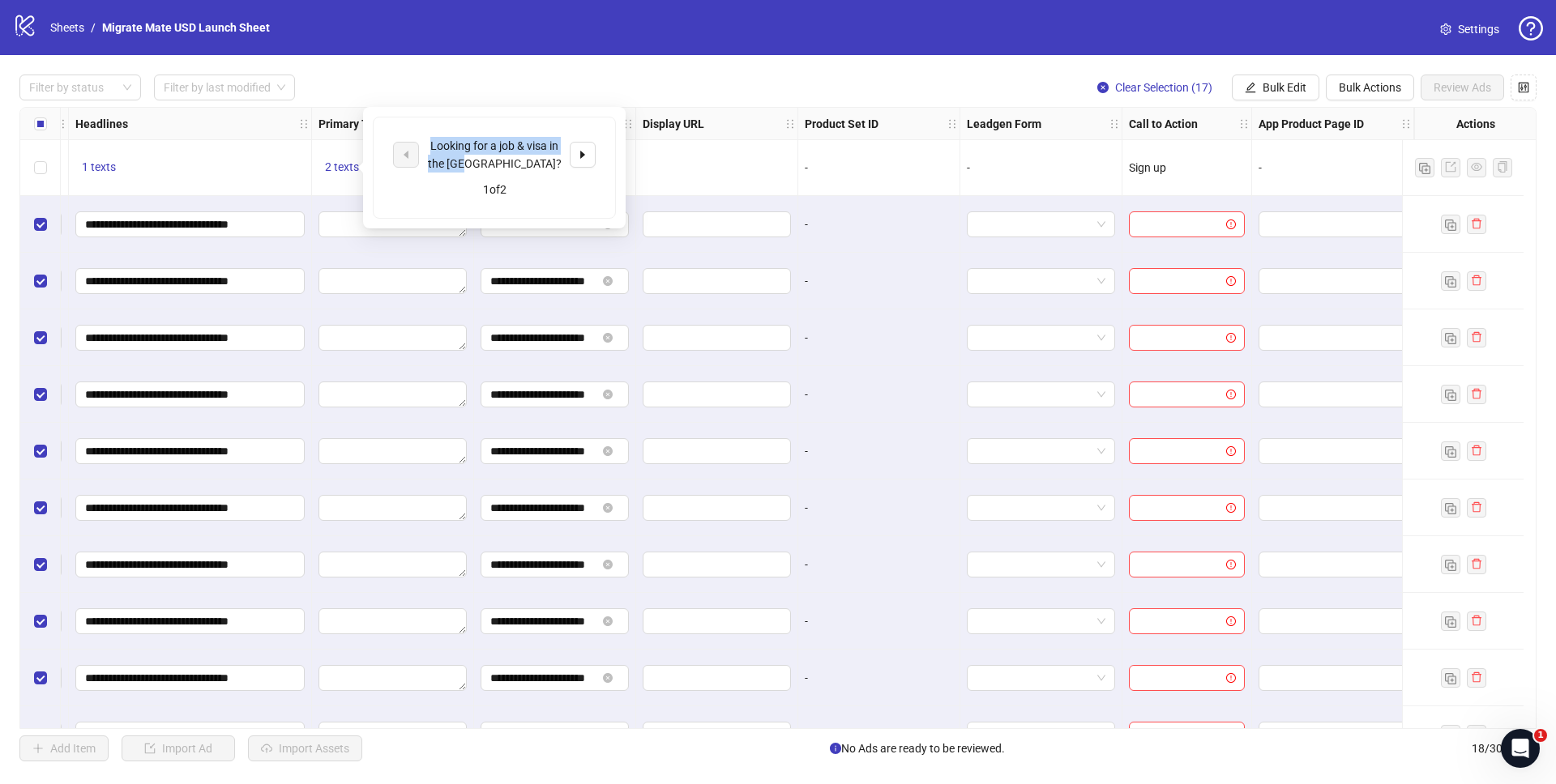
drag, startPoint x: 506, startPoint y: 158, endPoint x: 400, endPoint y: 139, distance: 107.7
click at [400, 139] on div "Looking for a job & visa in the US?" at bounding box center [494, 155] width 203 height 36
copy div "Looking for a job & visa in the US?"
click at [1295, 87] on span "Bulk Edit" at bounding box center [1284, 88] width 44 height 13
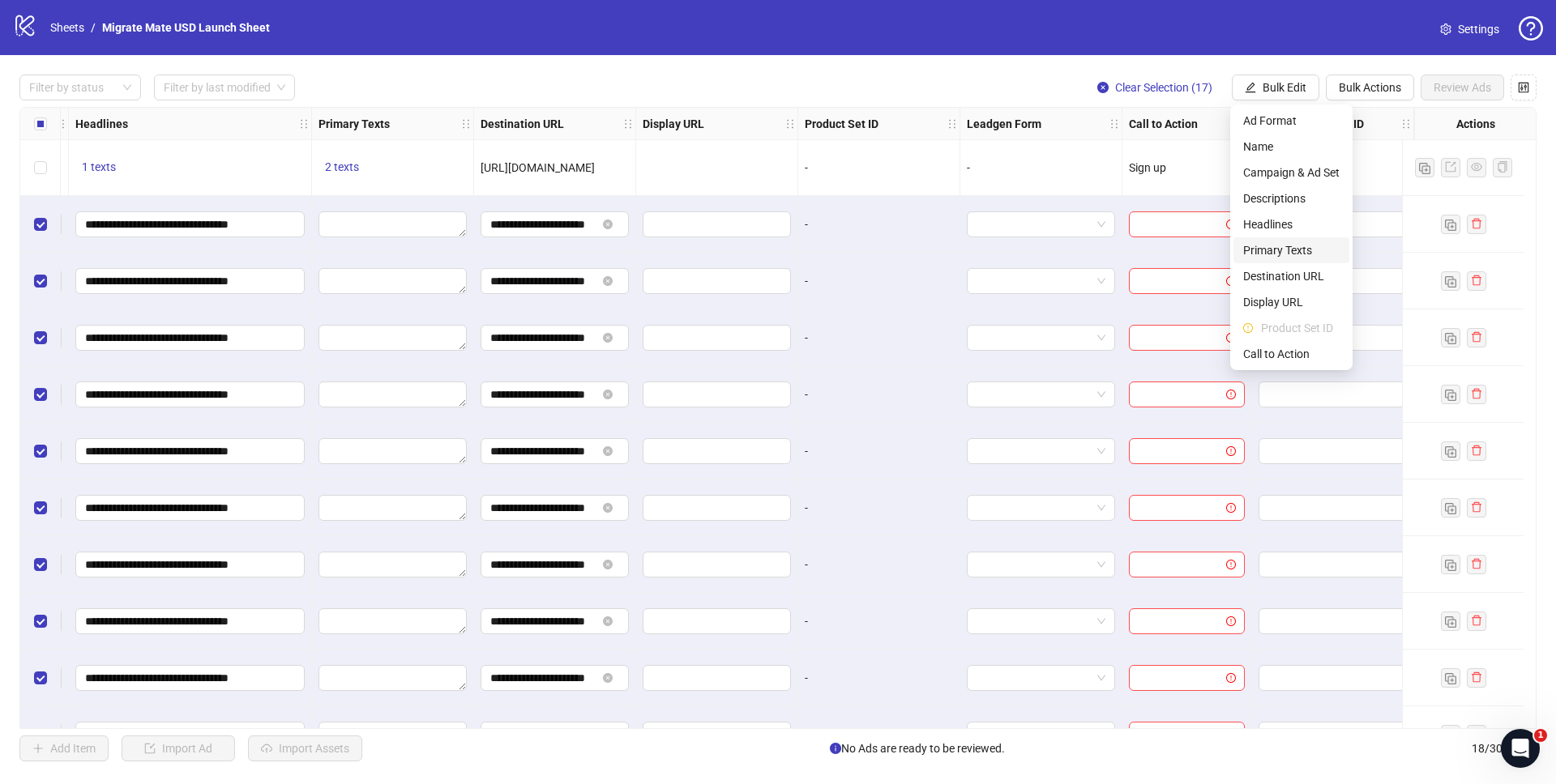
click at [1304, 241] on span "Primary Texts" at bounding box center [1291, 249] width 96 height 18
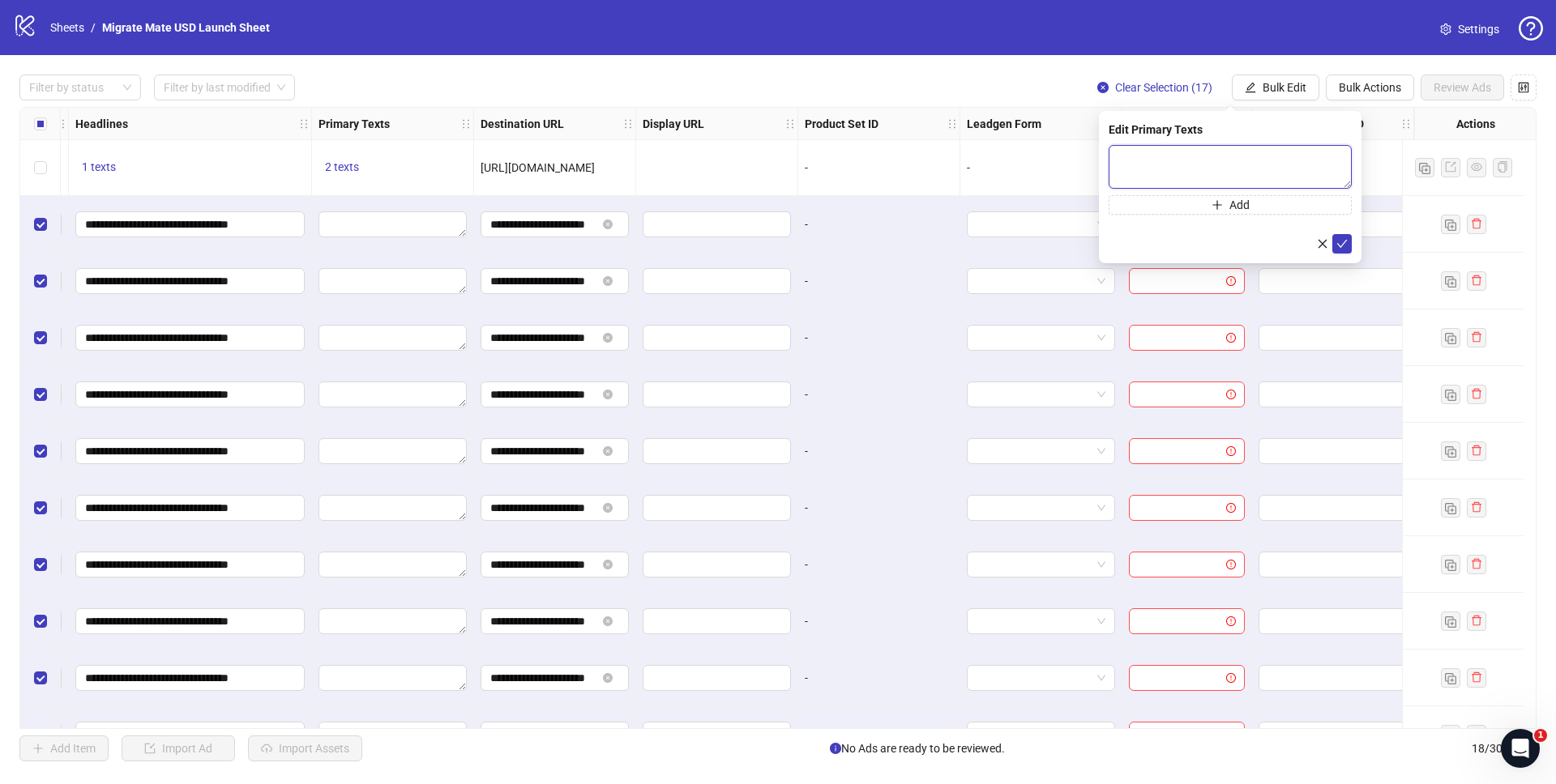
click at [1238, 161] on textarea at bounding box center [1230, 166] width 243 height 44
paste textarea "**********"
type textarea "**********"
click at [1346, 241] on icon "check" at bounding box center [1342, 244] width 11 height 11
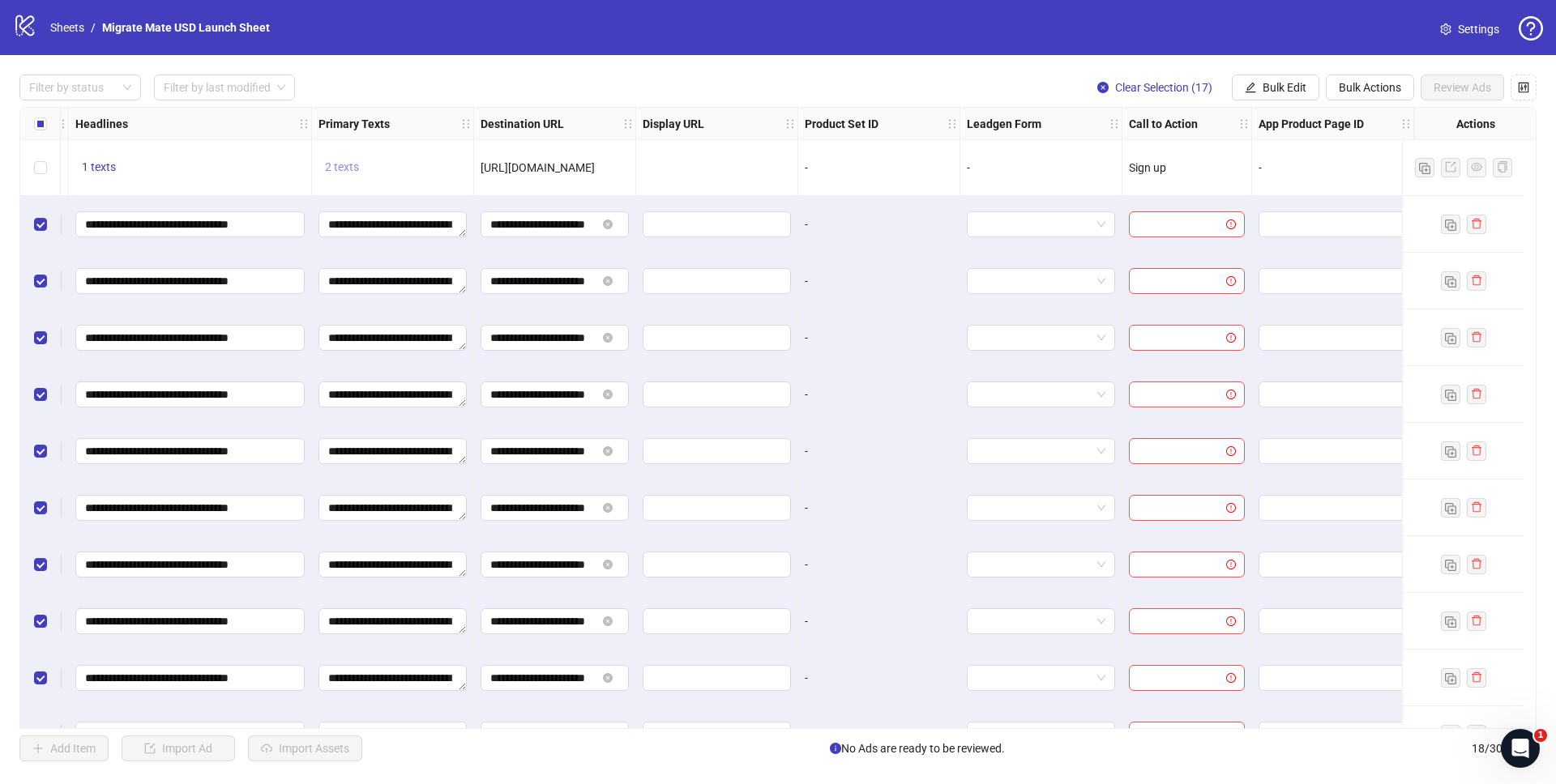
click at [336, 164] on span "2 texts" at bounding box center [342, 167] width 34 height 13
click at [577, 150] on icon "caret-right" at bounding box center [582, 155] width 11 height 11
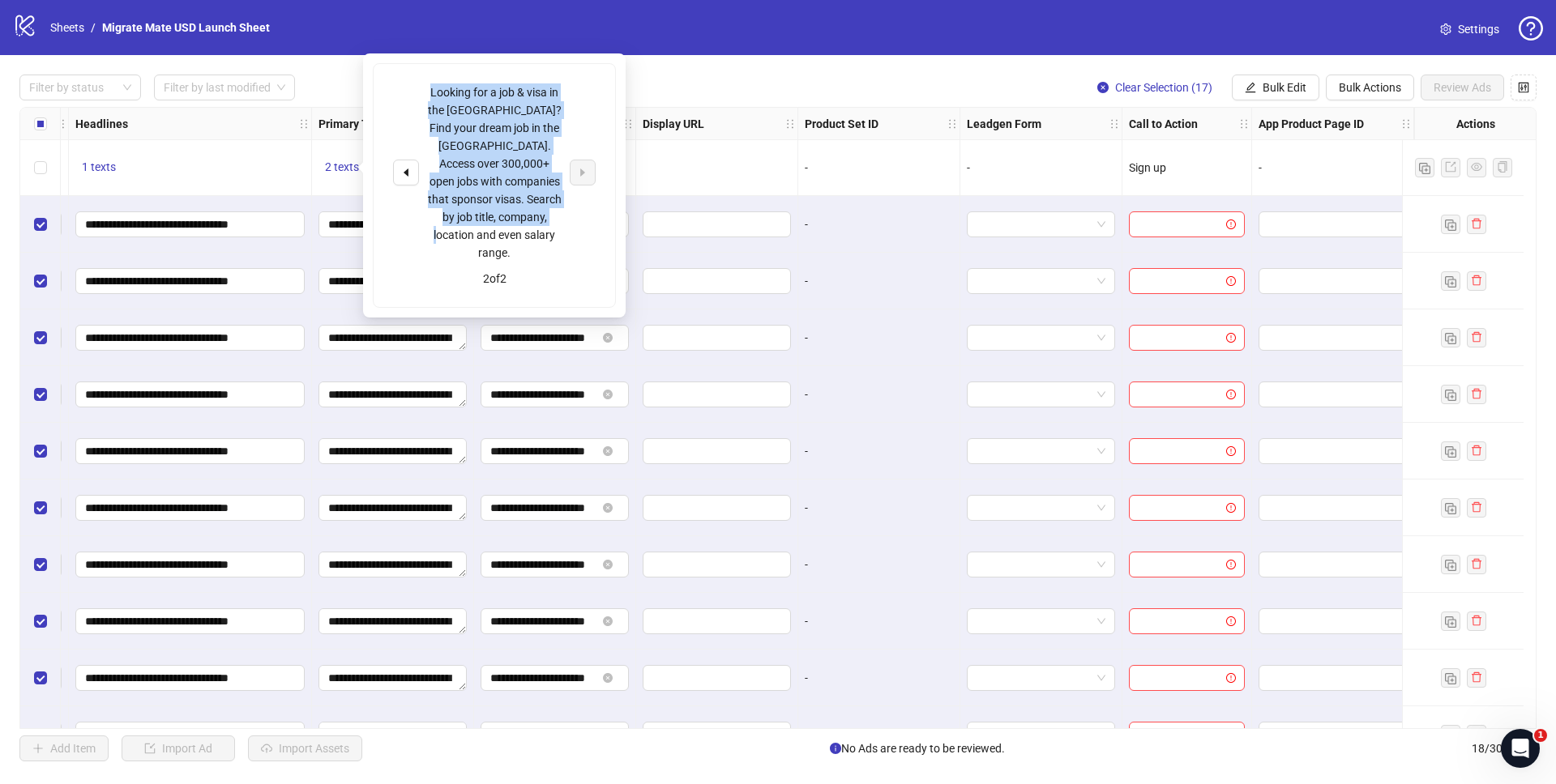
drag, startPoint x: 556, startPoint y: 220, endPoint x: 406, endPoint y: 95, distance: 195.3
click at [406, 95] on div "Looking for a job & visa in the US? Find your dream job in the US. Access over …" at bounding box center [494, 172] width 203 height 178
copy div "Looking for a job & visa in the US? Find your dream job in the US. Access over …"
click at [1288, 83] on span "Bulk Edit" at bounding box center [1284, 88] width 44 height 13
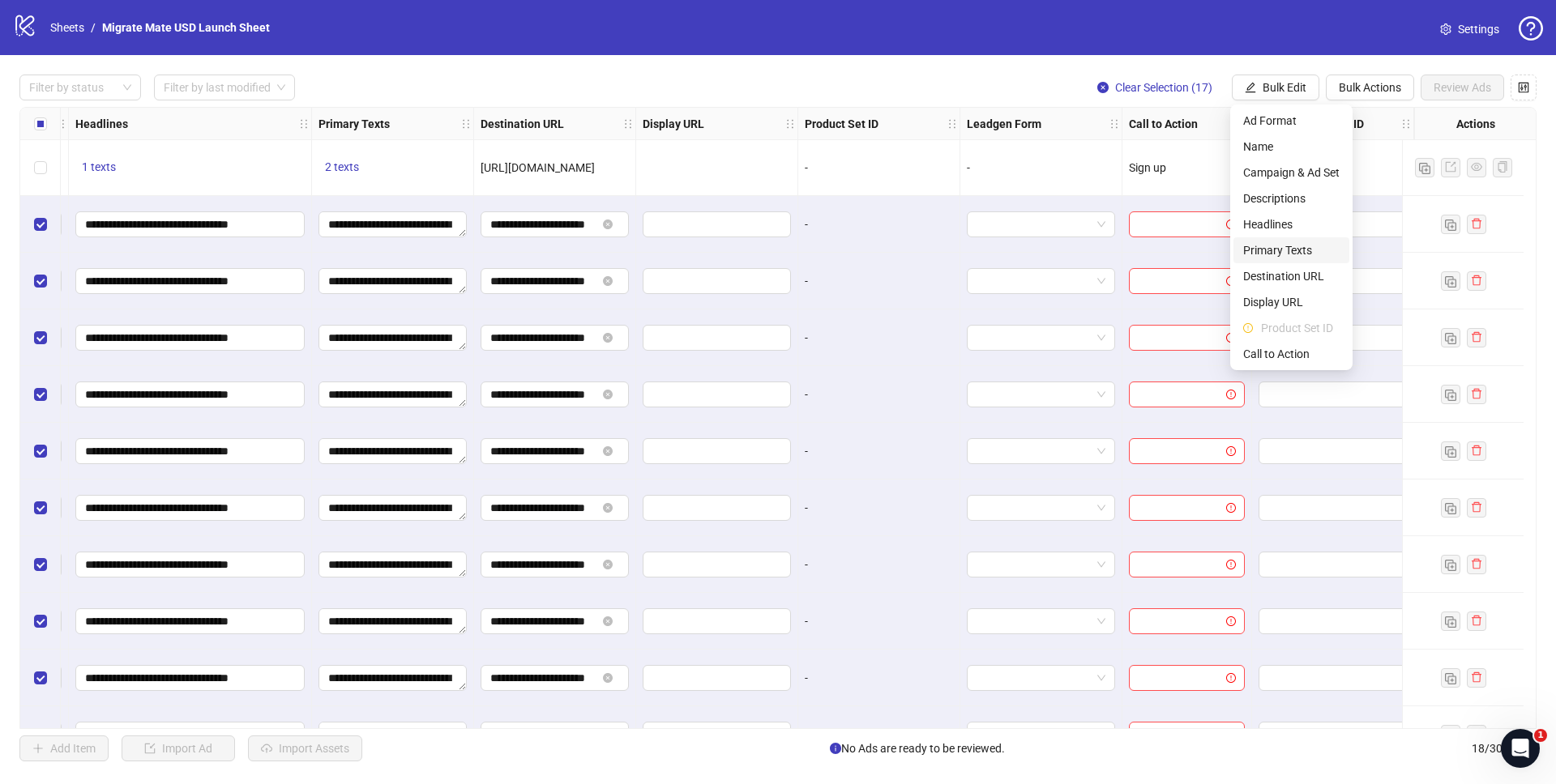
click at [1312, 254] on span "Primary Texts" at bounding box center [1291, 249] width 96 height 18
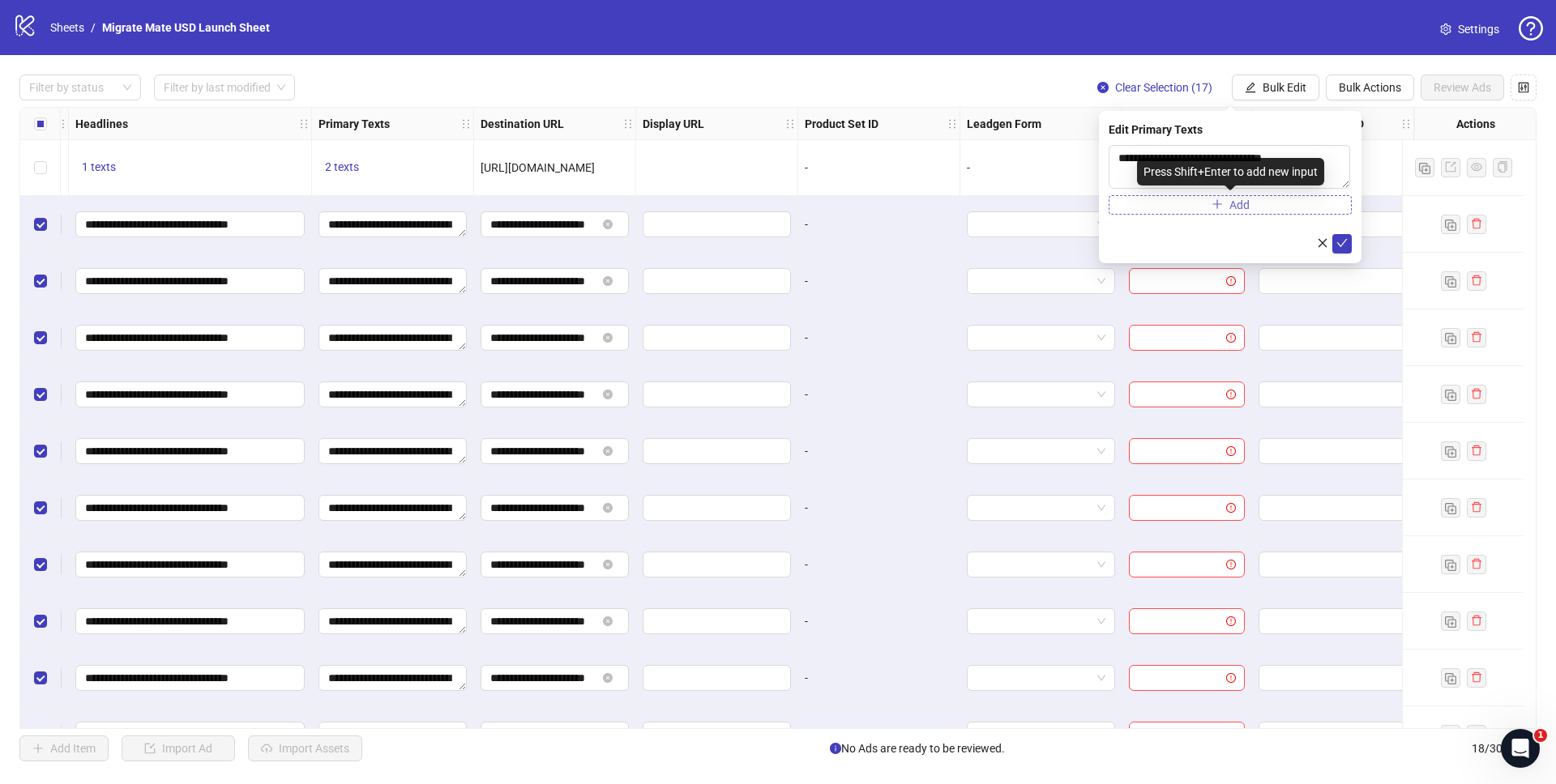
click at [1301, 203] on button "Add" at bounding box center [1230, 205] width 243 height 20
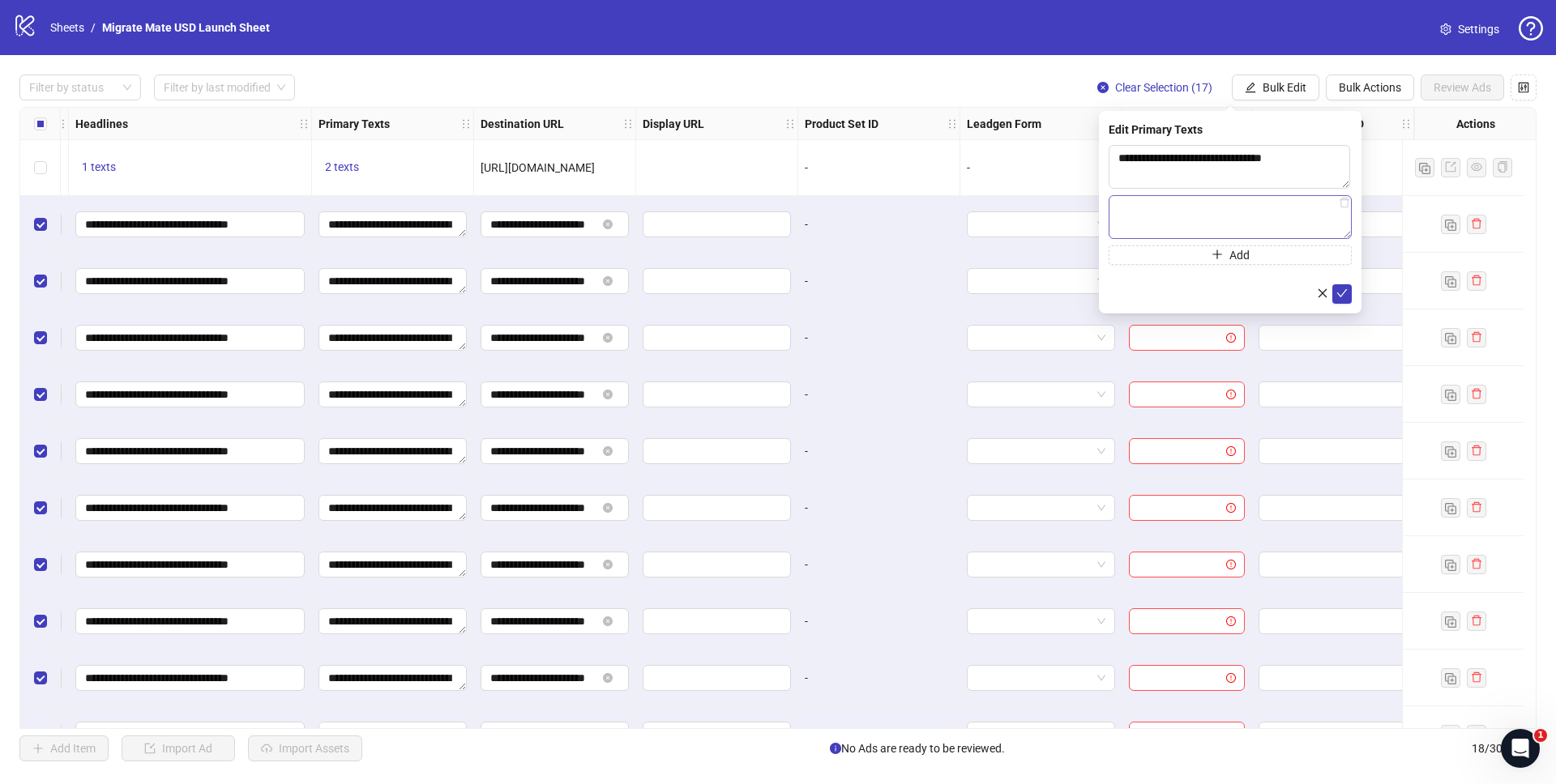
click at [1263, 228] on textarea at bounding box center [1230, 217] width 243 height 44
type textarea "**********"
click at [1351, 290] on button "submit" at bounding box center [1342, 293] width 20 height 20
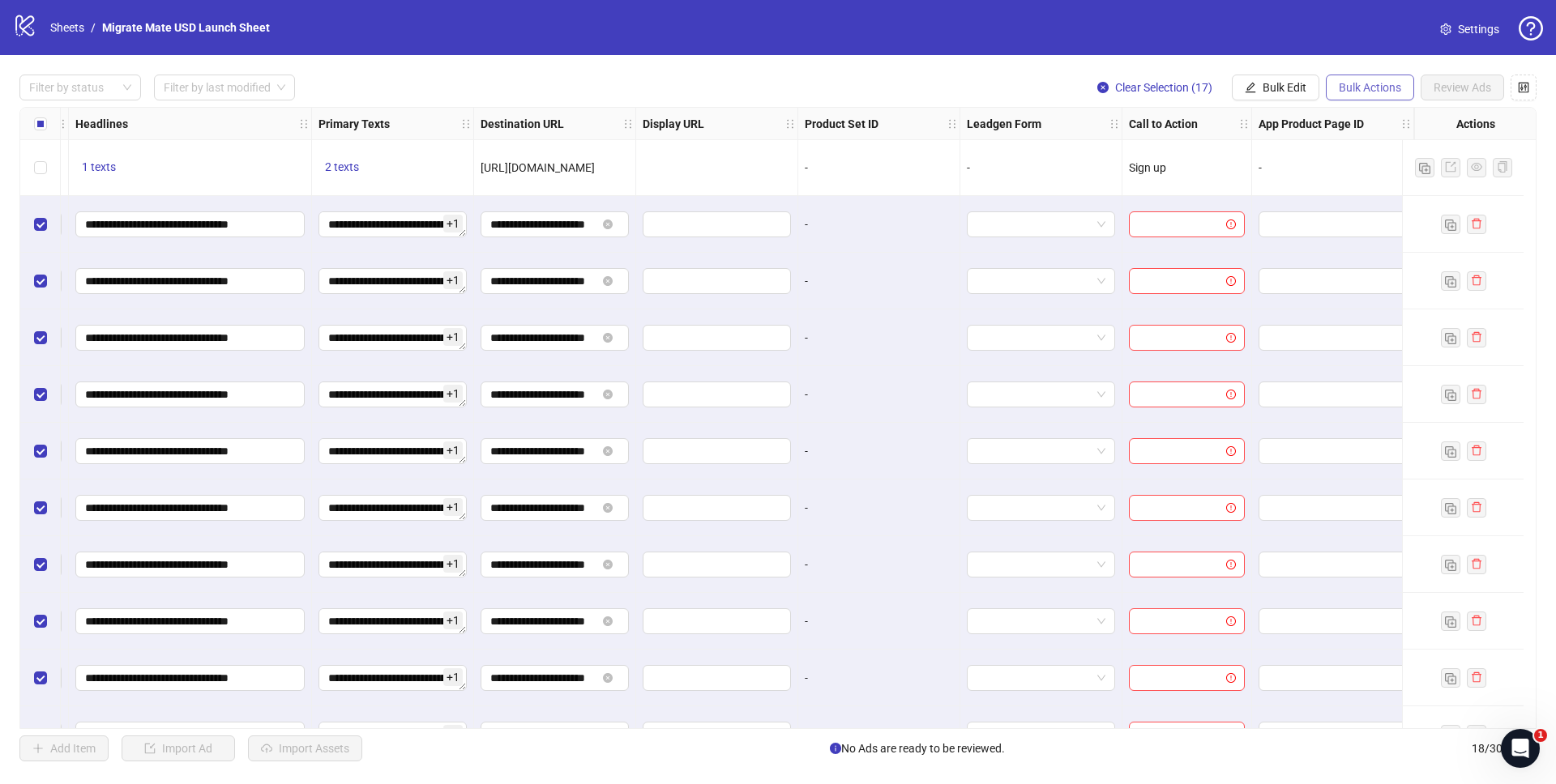
click at [1363, 85] on span "Bulk Actions" at bounding box center [1370, 88] width 63 height 13
click at [1289, 93] on span "Bulk Edit" at bounding box center [1284, 88] width 44 height 13
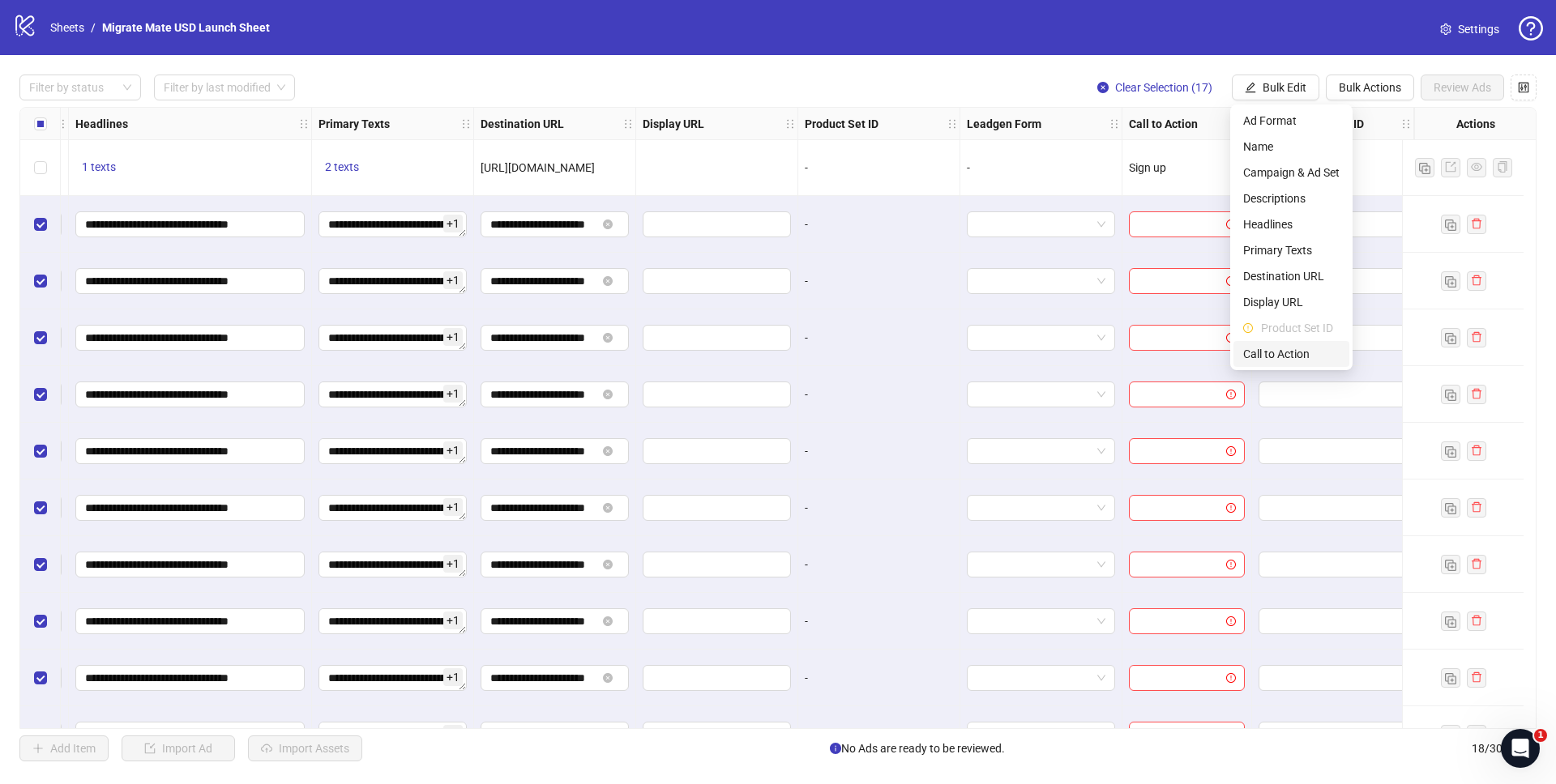
click at [1295, 355] on span "Call to Action" at bounding box center [1291, 353] width 96 height 18
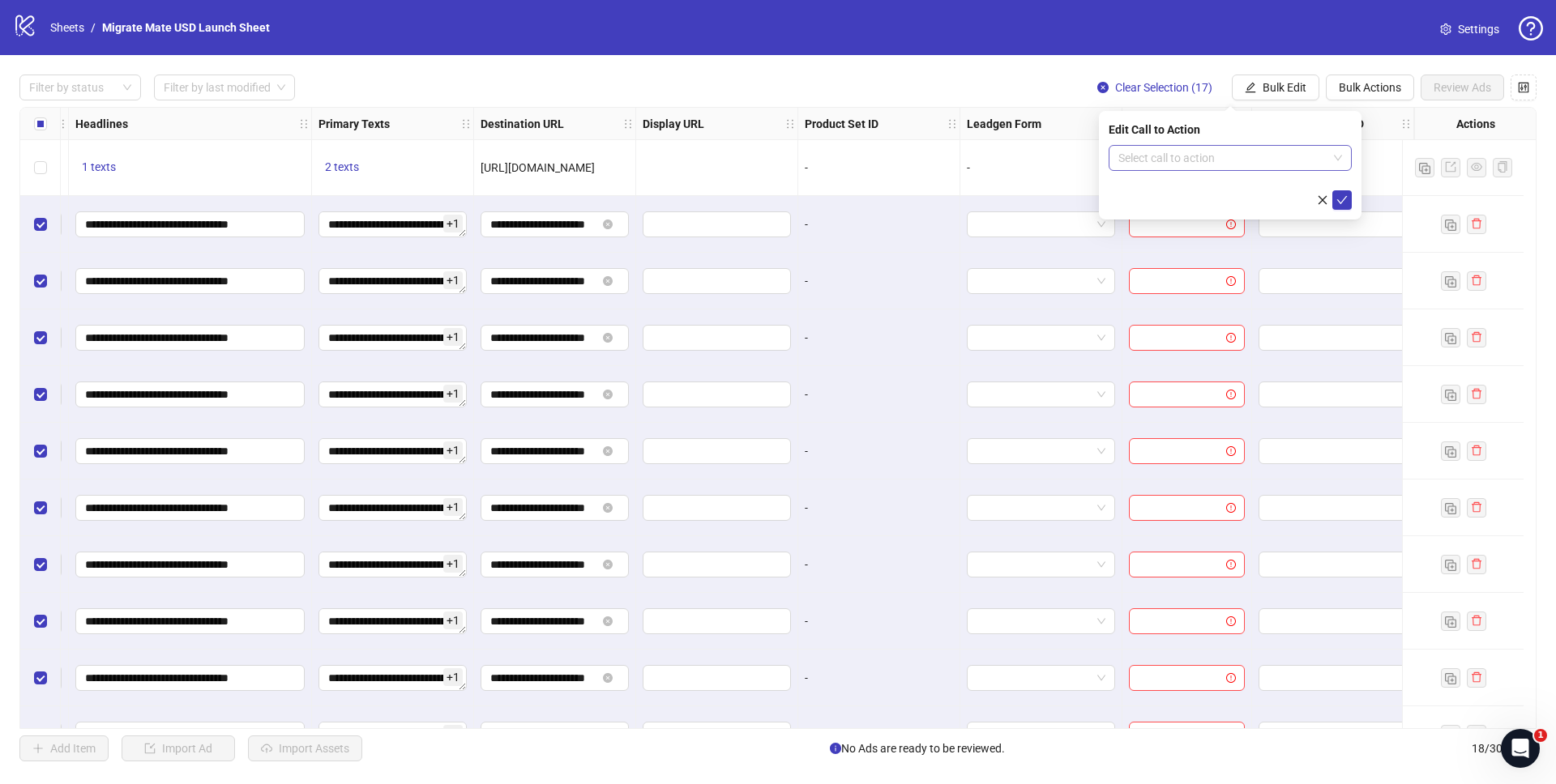
click at [1329, 155] on span at bounding box center [1230, 158] width 223 height 24
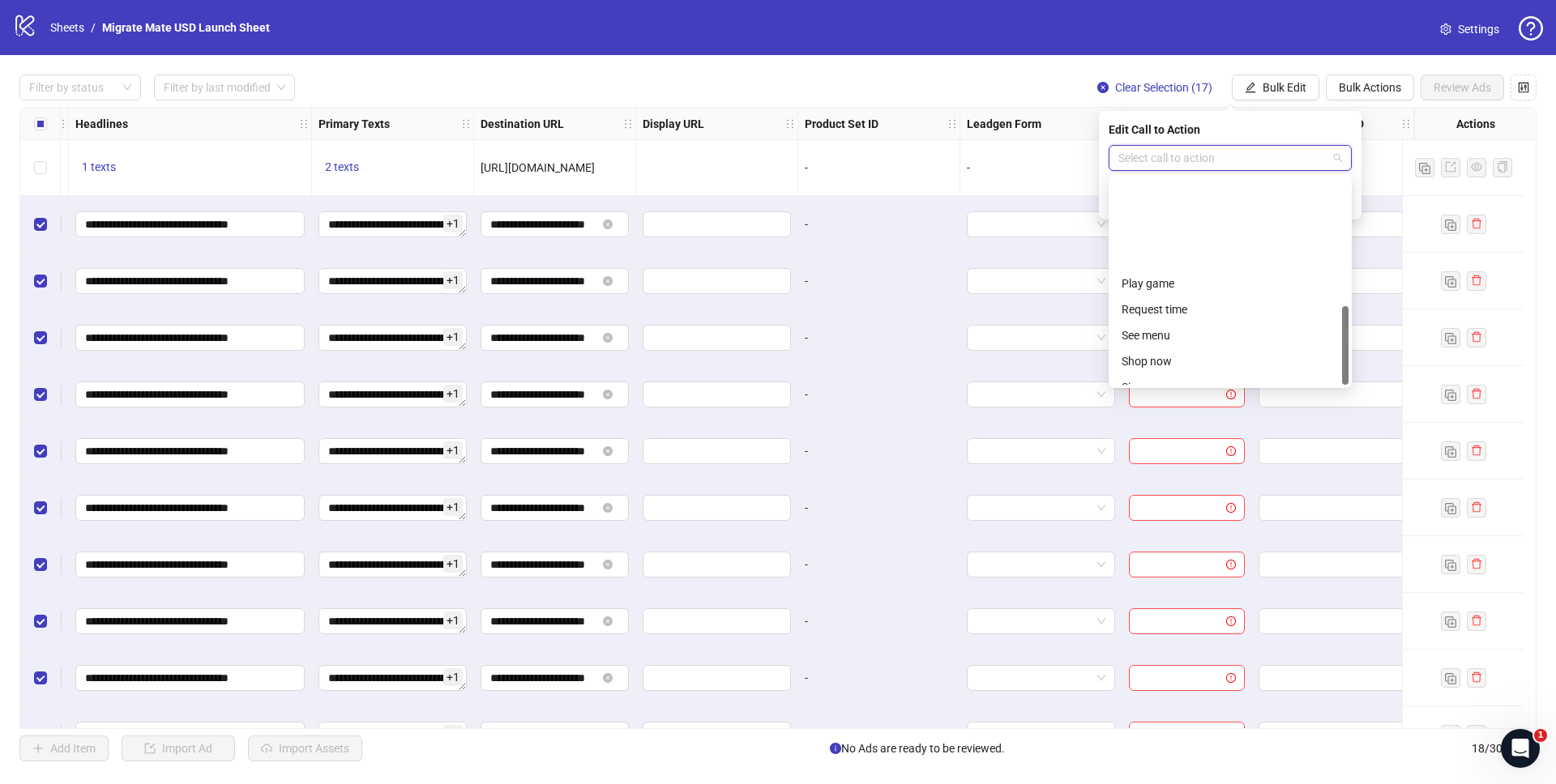
scroll to position [337, 0]
click at [1184, 269] on div "Sign up" at bounding box center [1230, 268] width 217 height 18
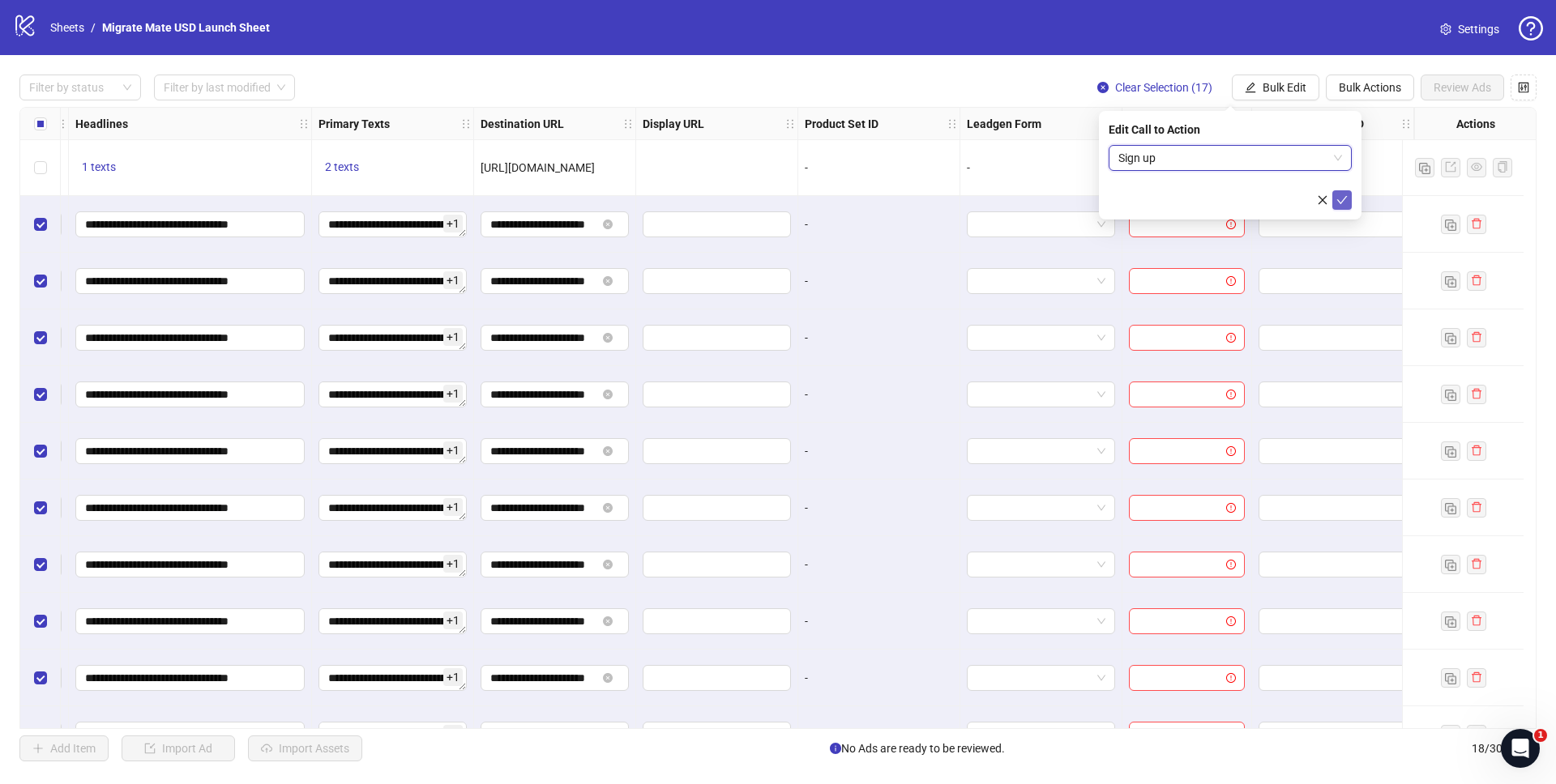
click at [1344, 201] on icon "check" at bounding box center [1342, 200] width 11 height 11
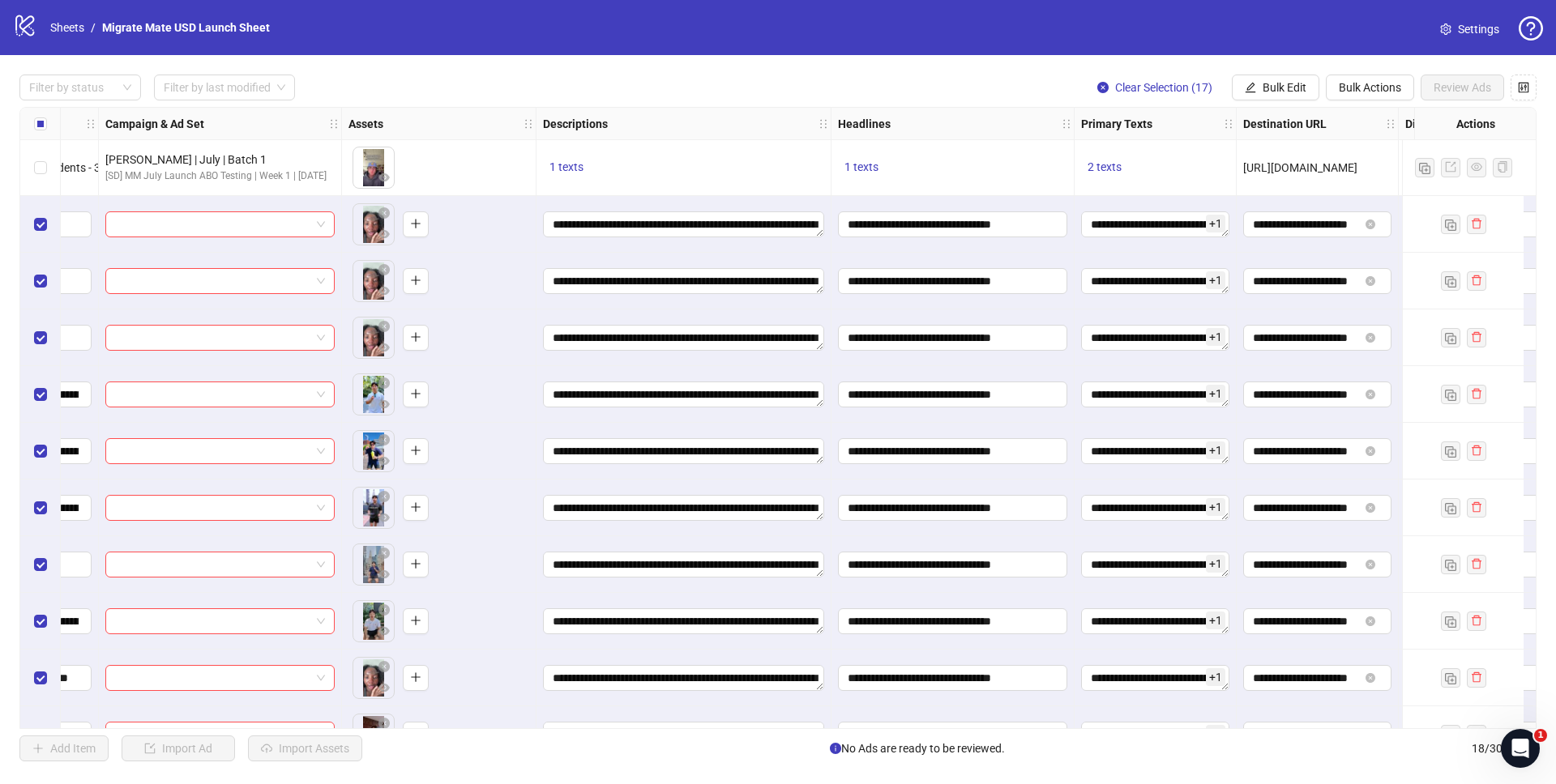
scroll to position [1, 0]
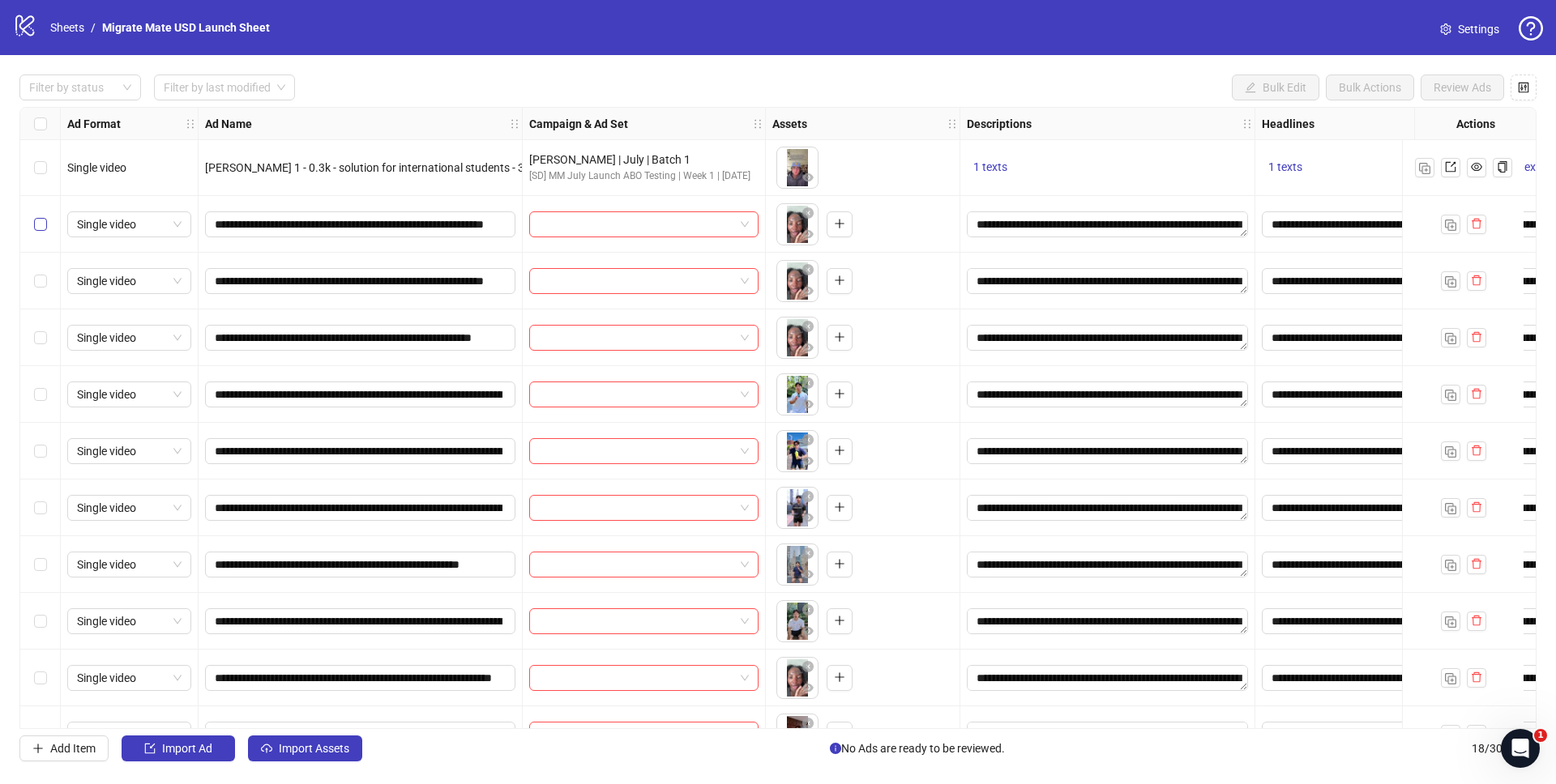
click at [43, 231] on label "Select row 2" at bounding box center [40, 224] width 13 height 18
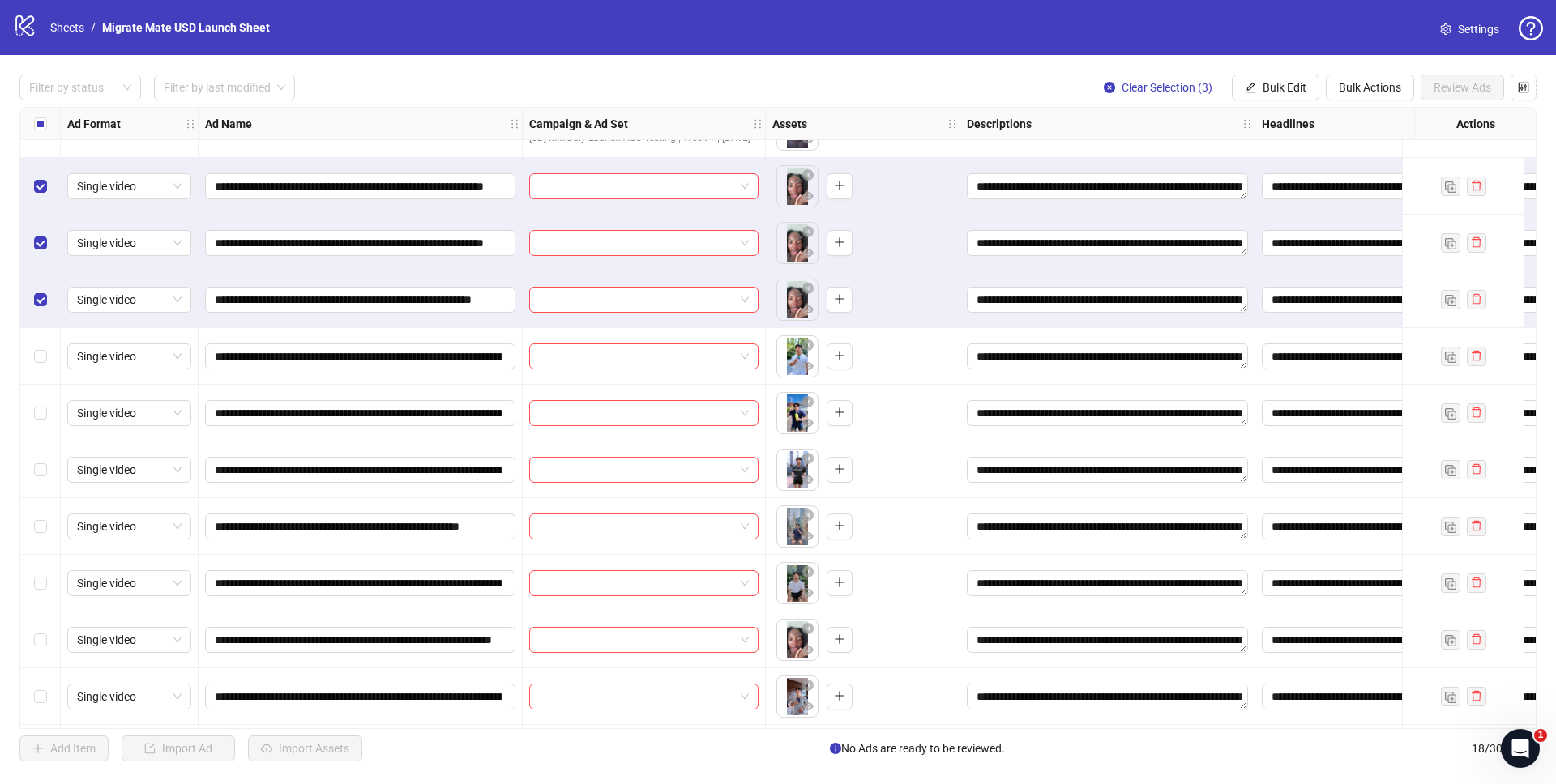
scroll to position [165, 0]
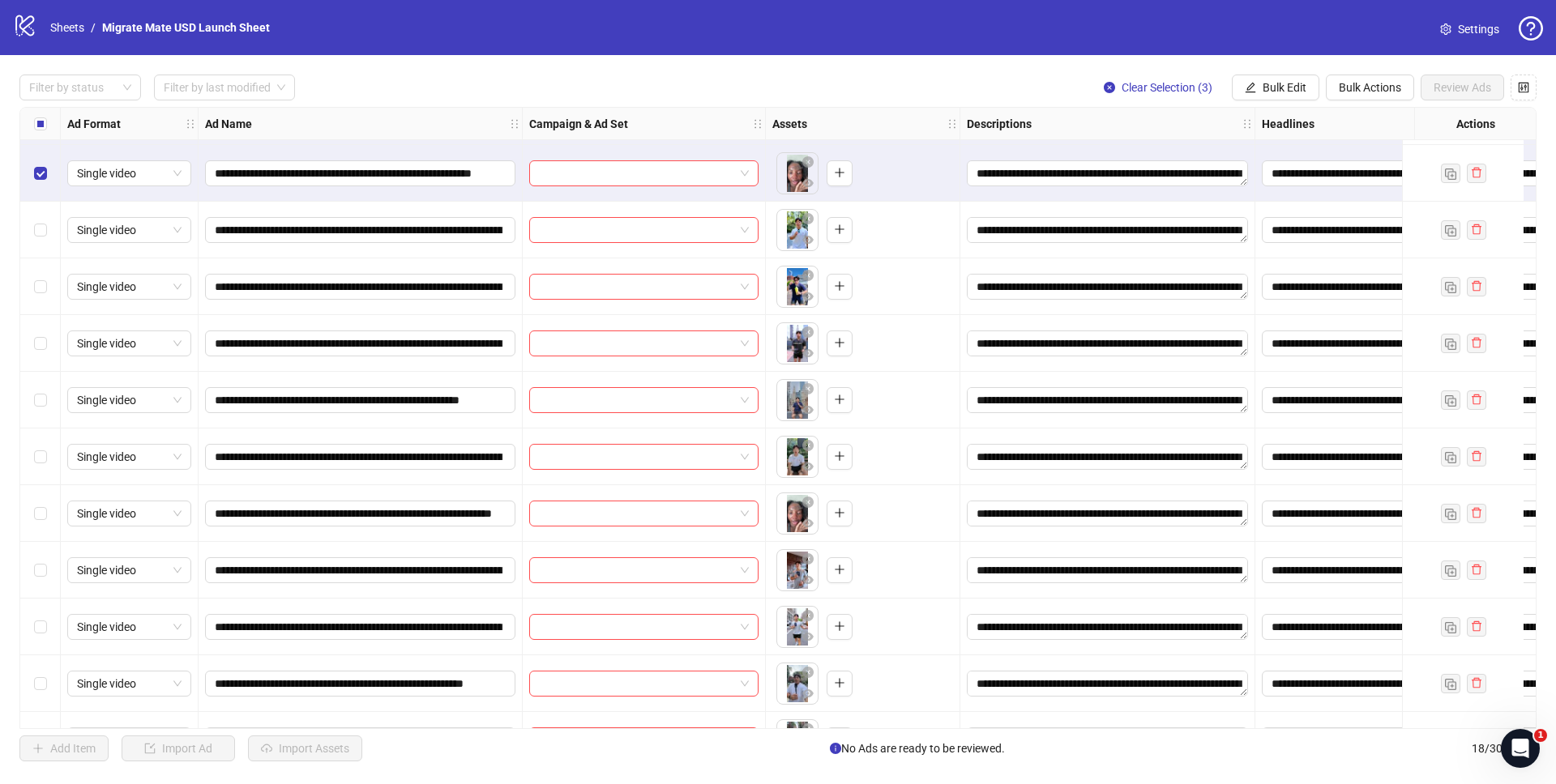
click at [48, 516] on div "Select row 10" at bounding box center [40, 513] width 40 height 57
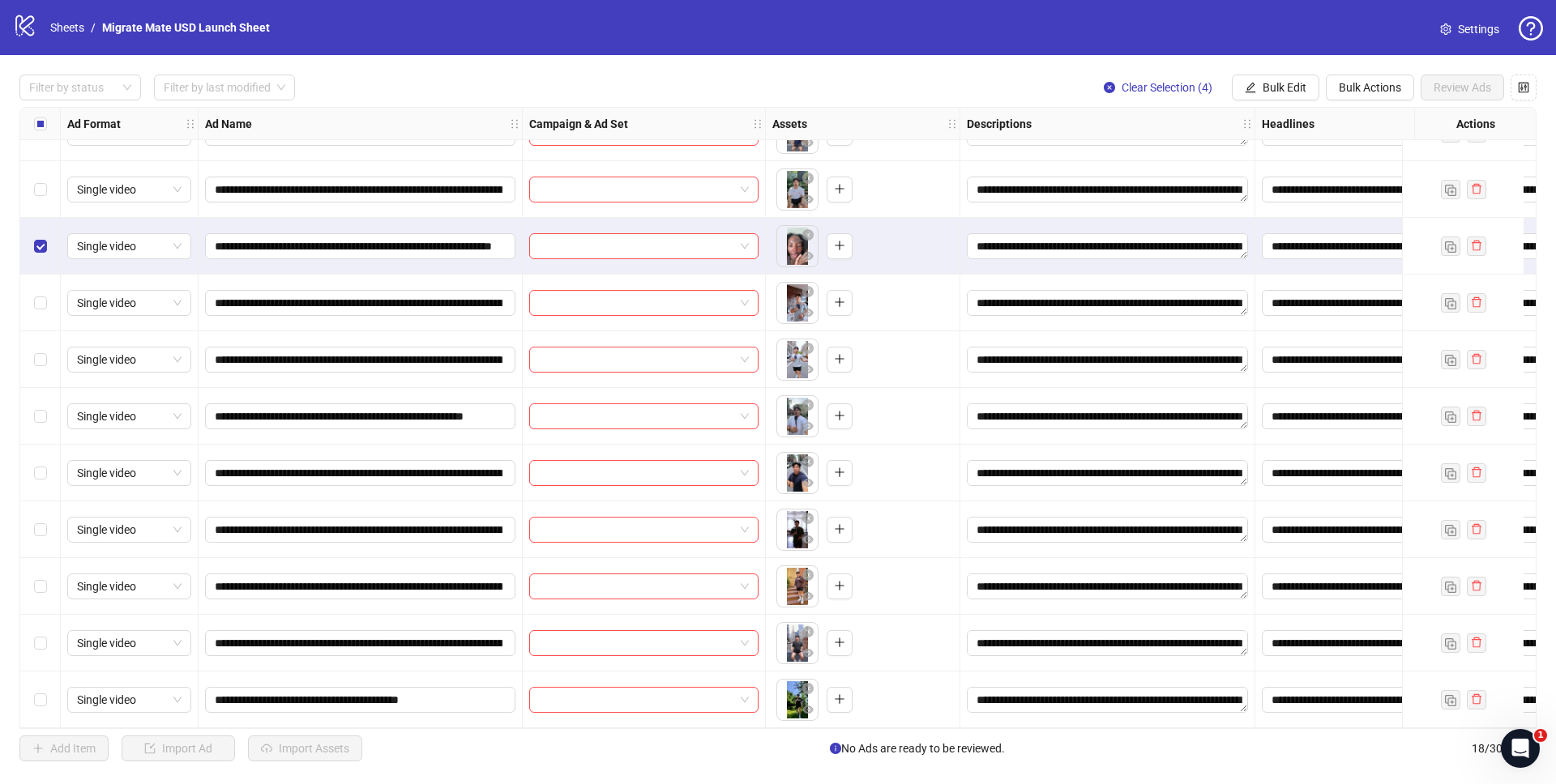
scroll to position [0, 0]
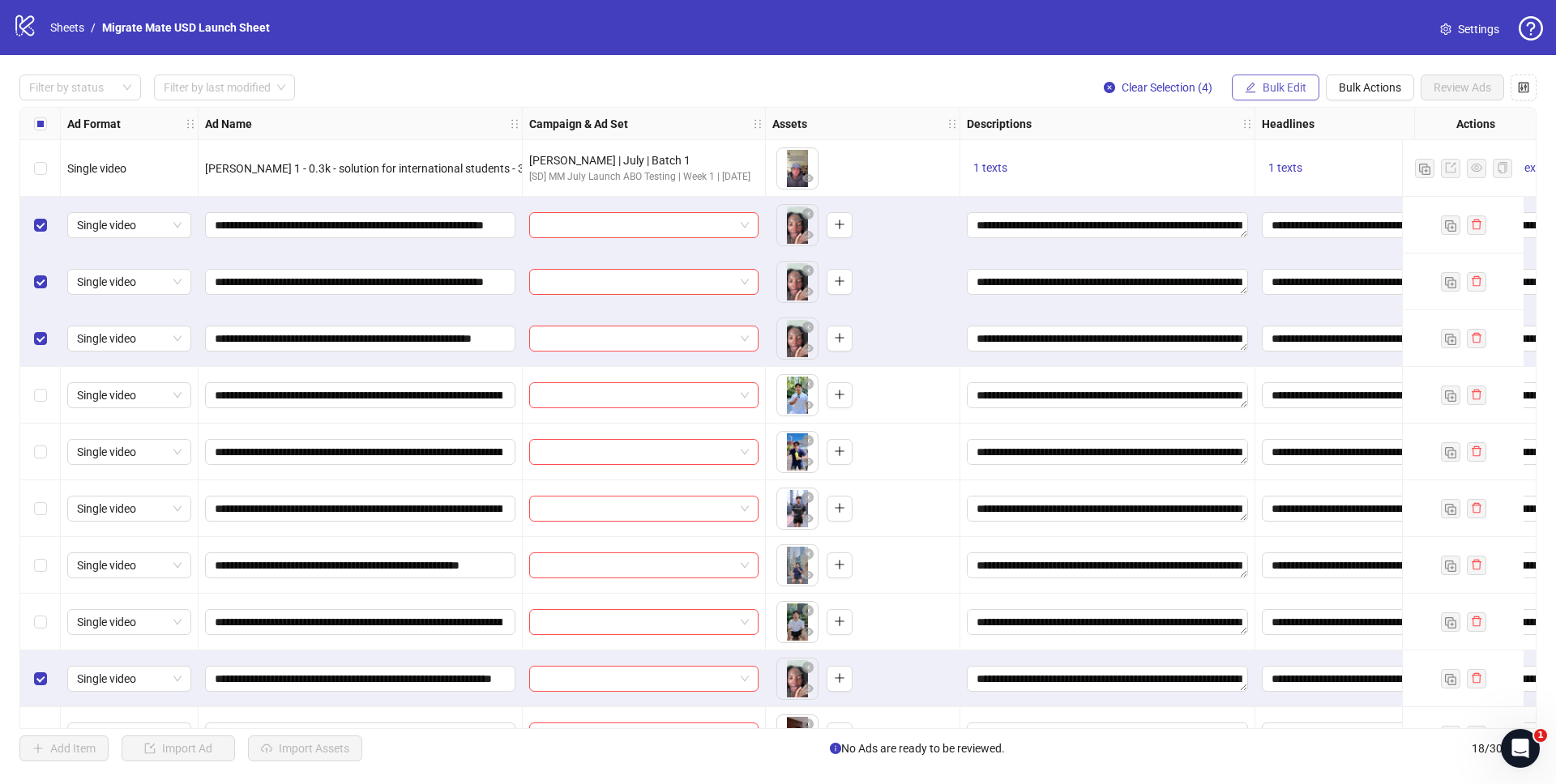
click at [1285, 87] on span "Bulk Edit" at bounding box center [1284, 88] width 44 height 13
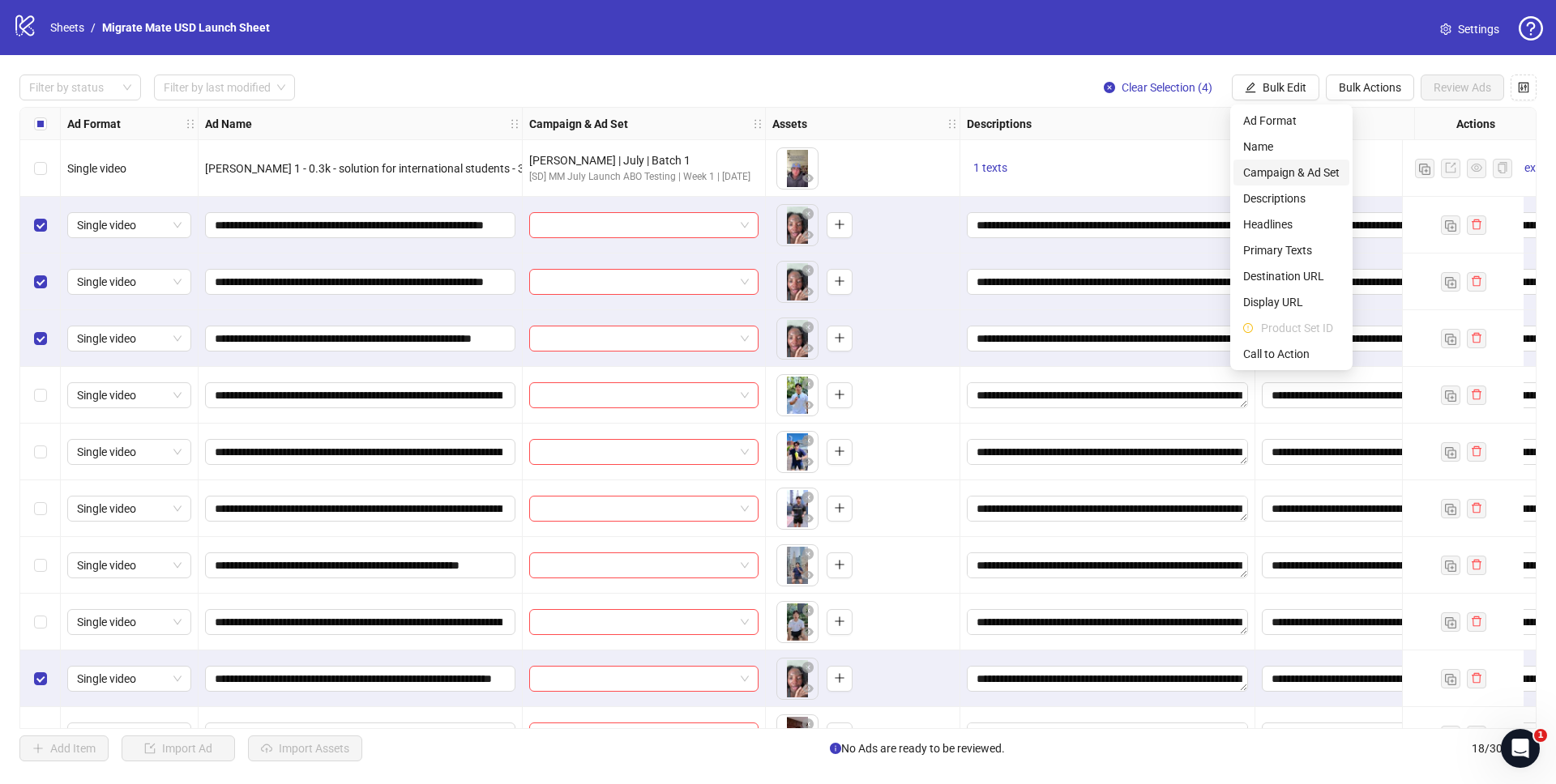
click at [1290, 174] on span "Campaign & Ad Set" at bounding box center [1291, 172] width 96 height 18
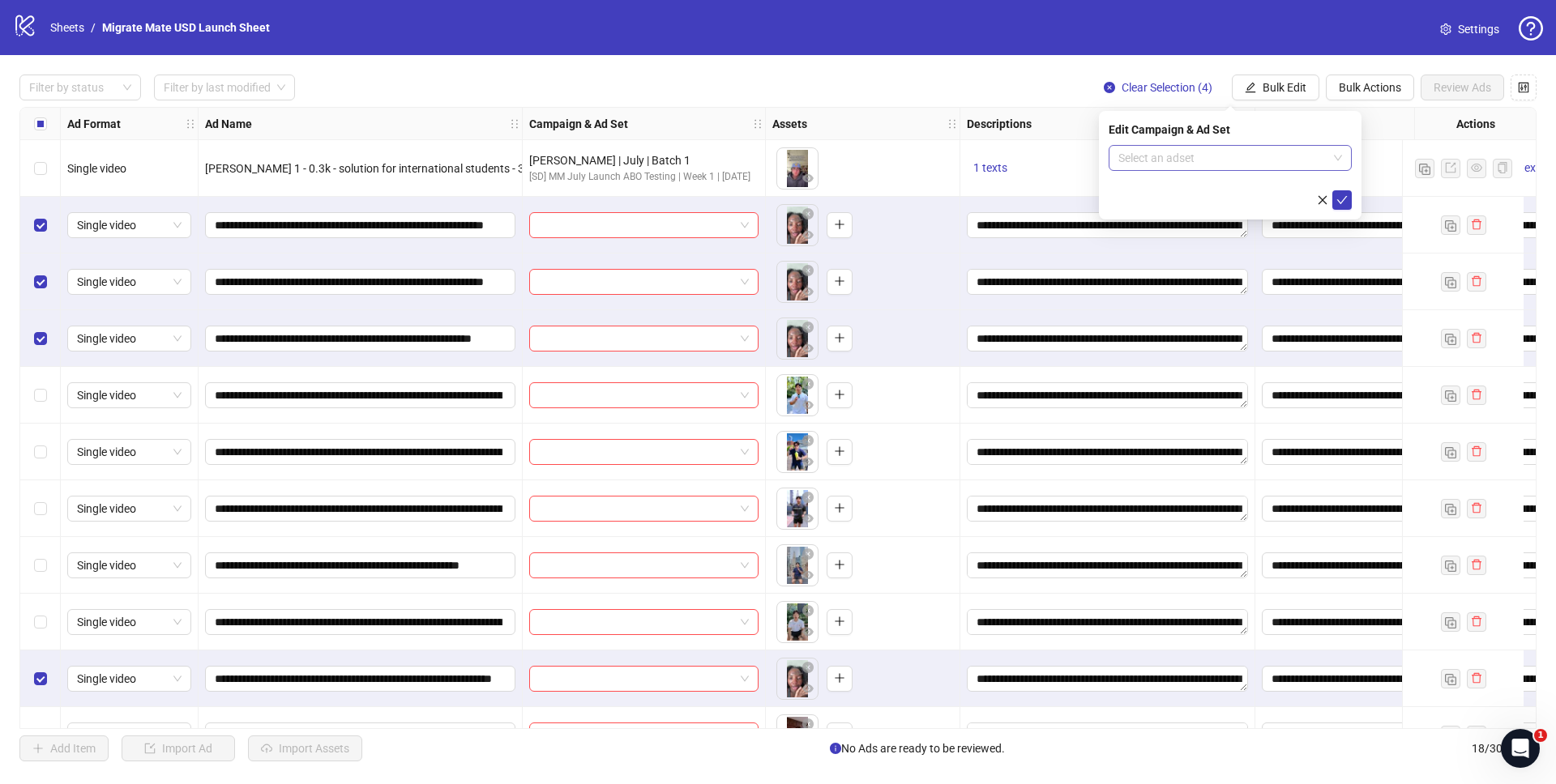
click at [1325, 151] on input "search" at bounding box center [1223, 158] width 209 height 24
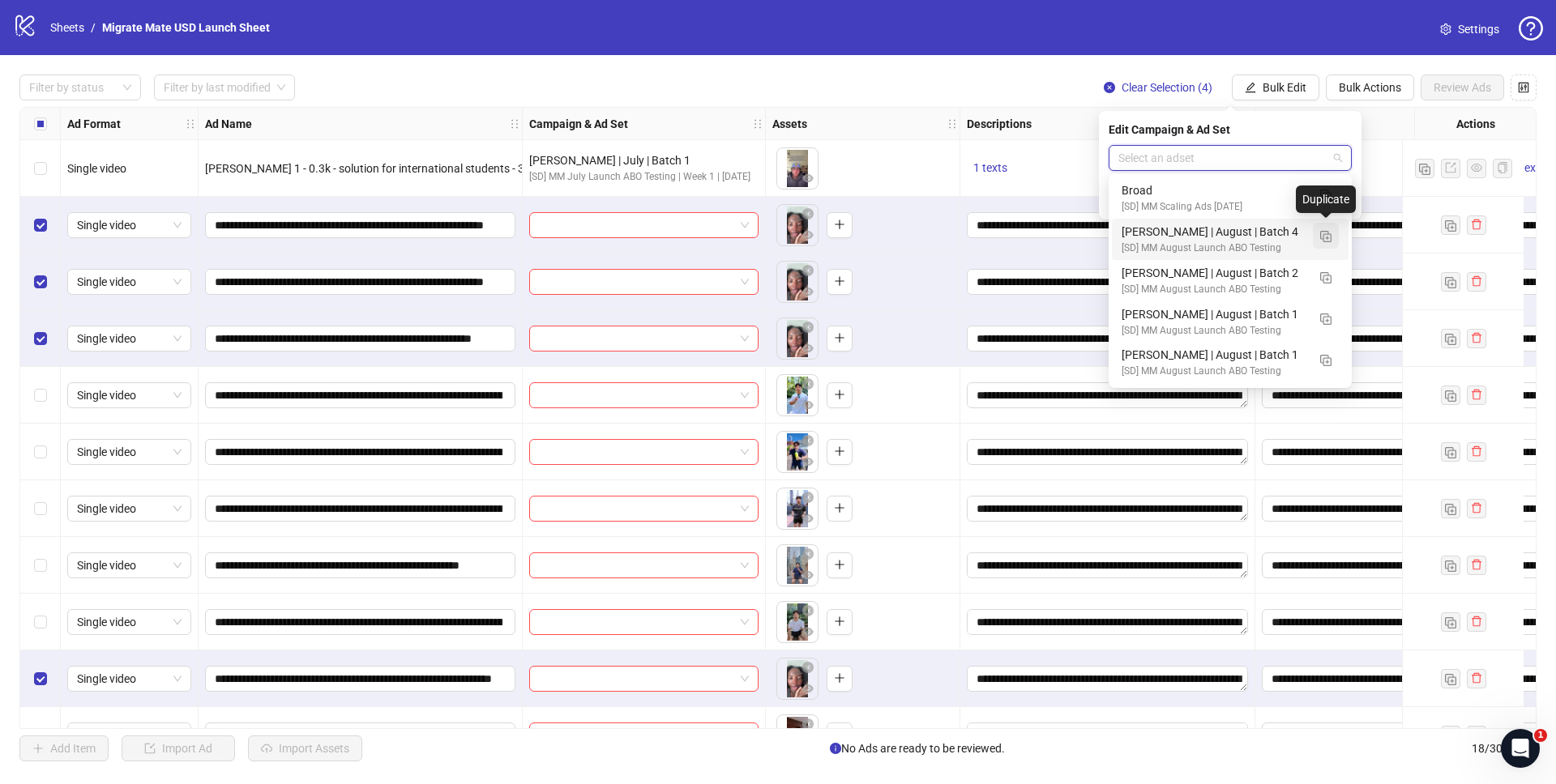
click at [1325, 233] on img "button" at bounding box center [1326, 236] width 11 height 11
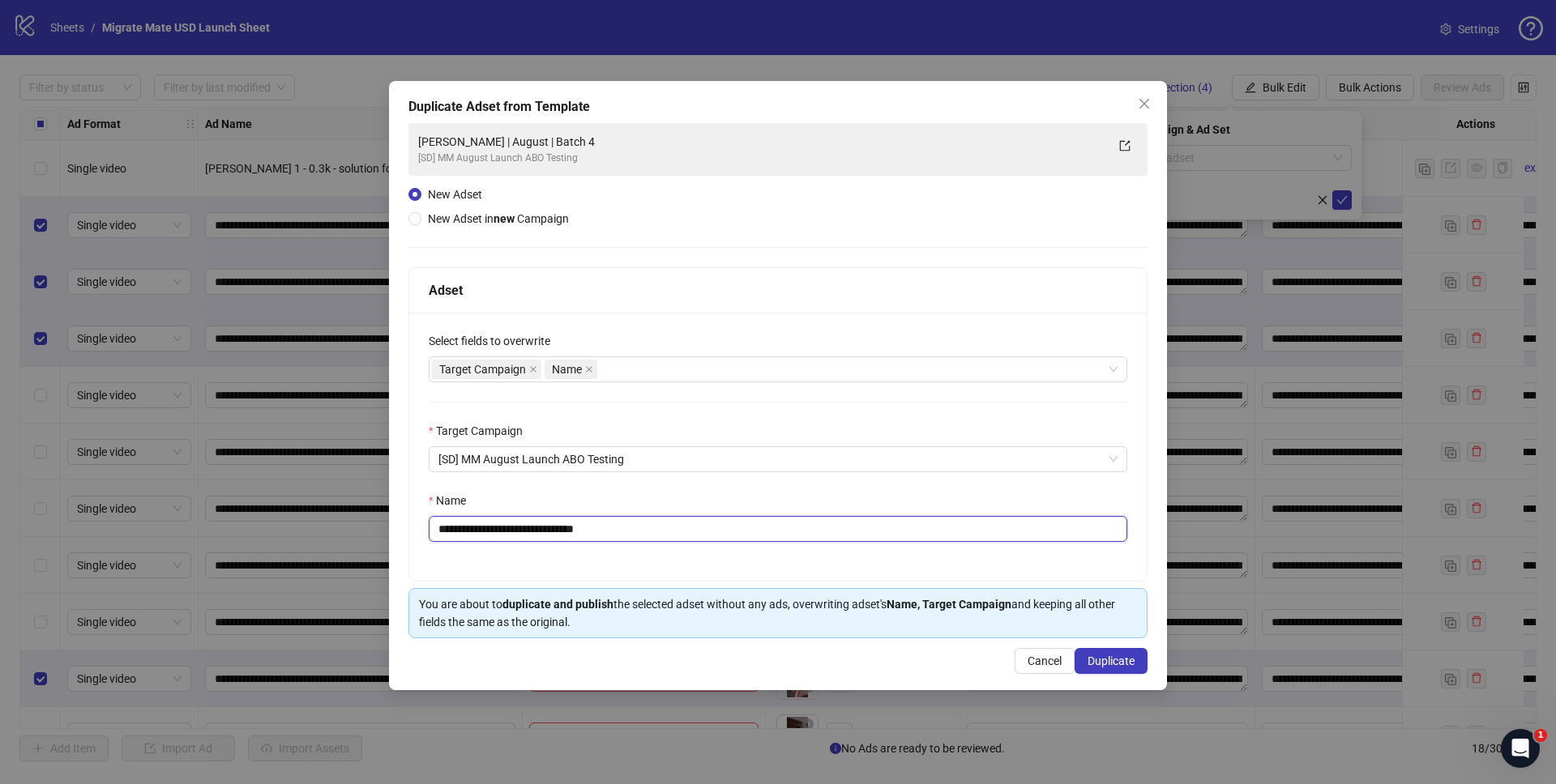
drag, startPoint x: 473, startPoint y: 528, endPoint x: 242, endPoint y: 509, distance: 231.8
click at [418, 520] on div "**********" at bounding box center [778, 447] width 737 height 268
click at [478, 528] on input "**********" at bounding box center [778, 529] width 699 height 26
type input "**********"
click at [1103, 656] on span "Duplicate" at bounding box center [1111, 662] width 47 height 13
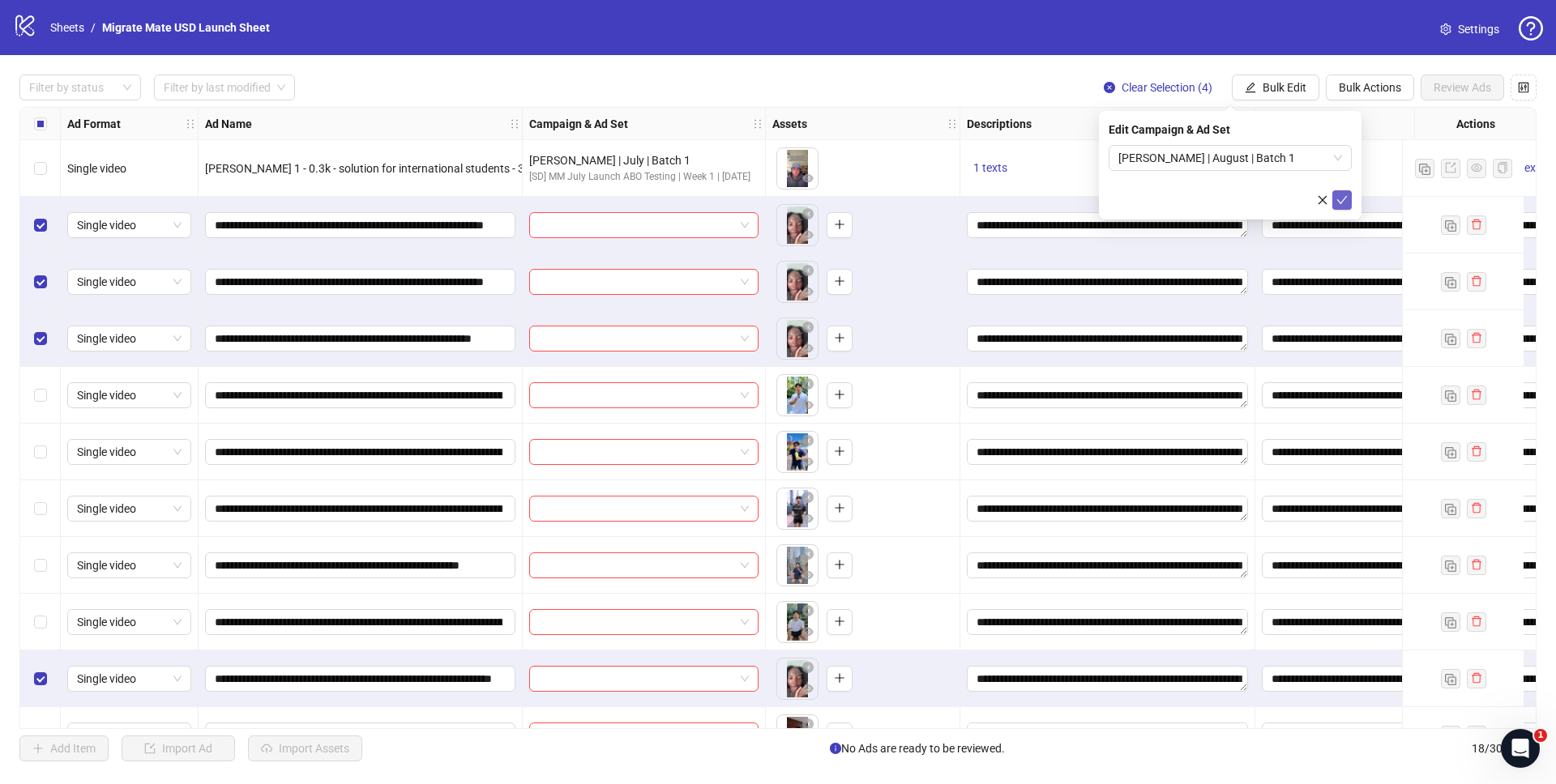
click at [1335, 199] on button "submit" at bounding box center [1342, 200] width 20 height 20
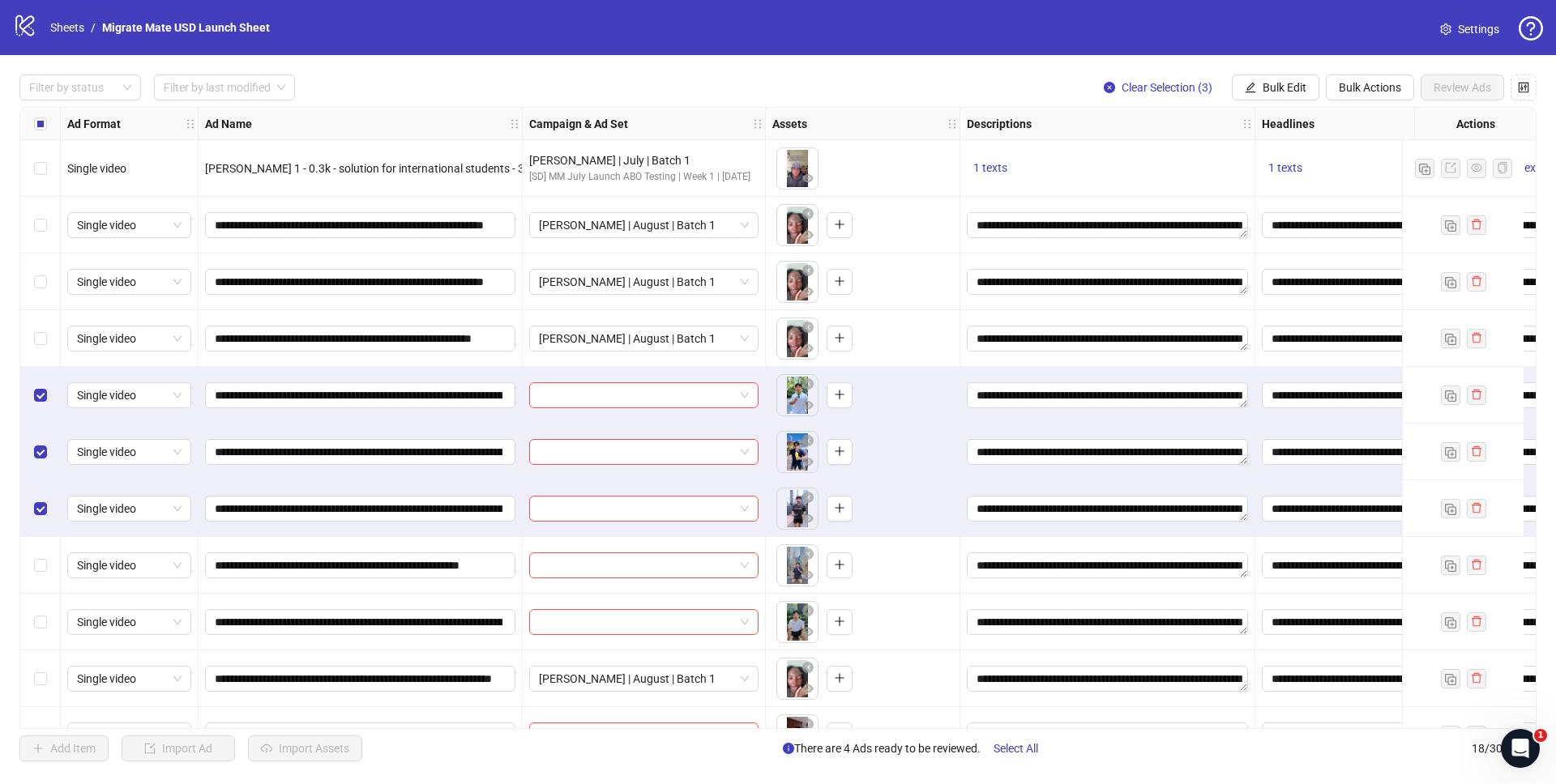
click at [32, 568] on div "Select row 8" at bounding box center [40, 565] width 40 height 57
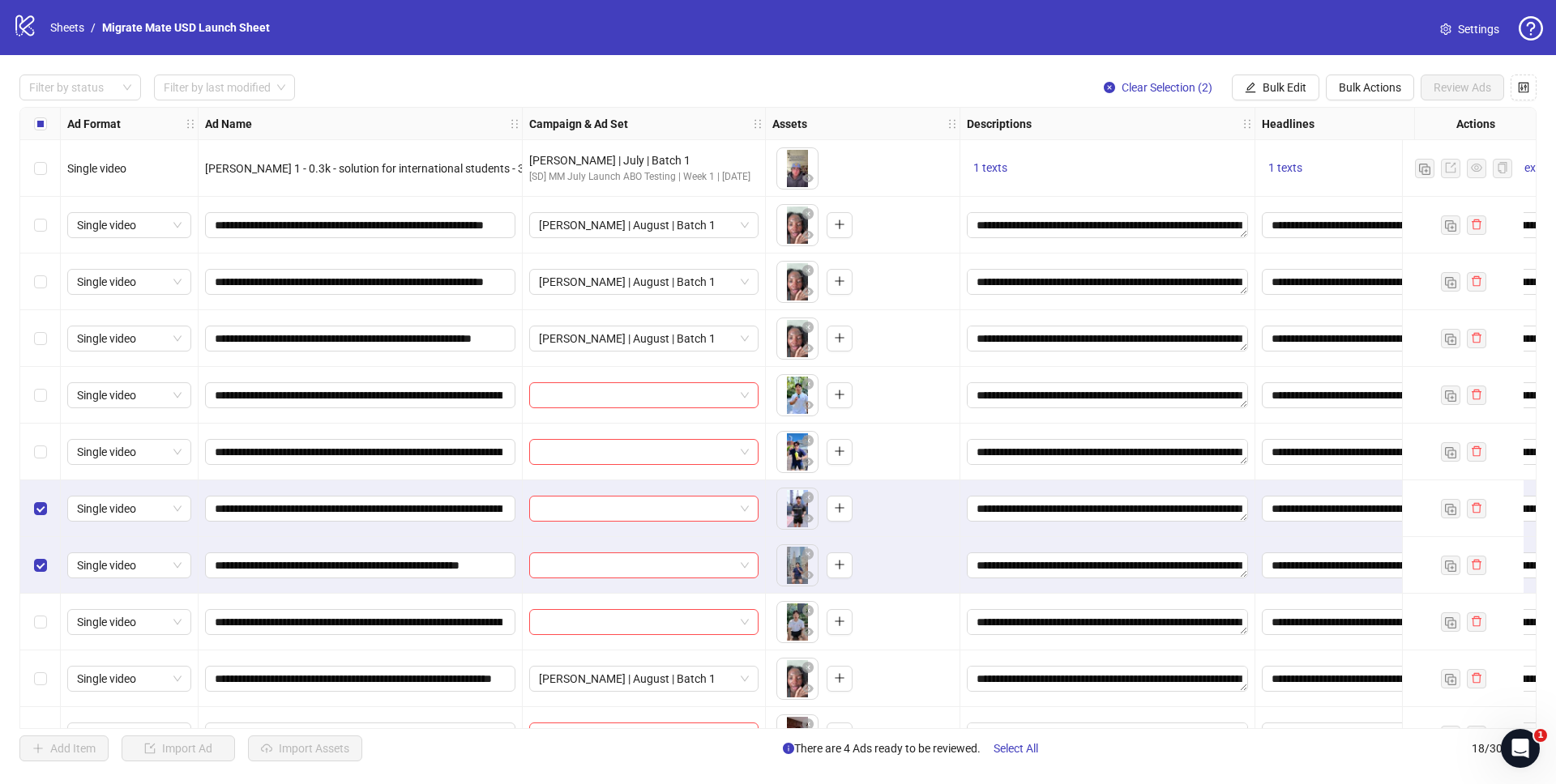
click at [42, 516] on label "Select row 7" at bounding box center [40, 508] width 13 height 18
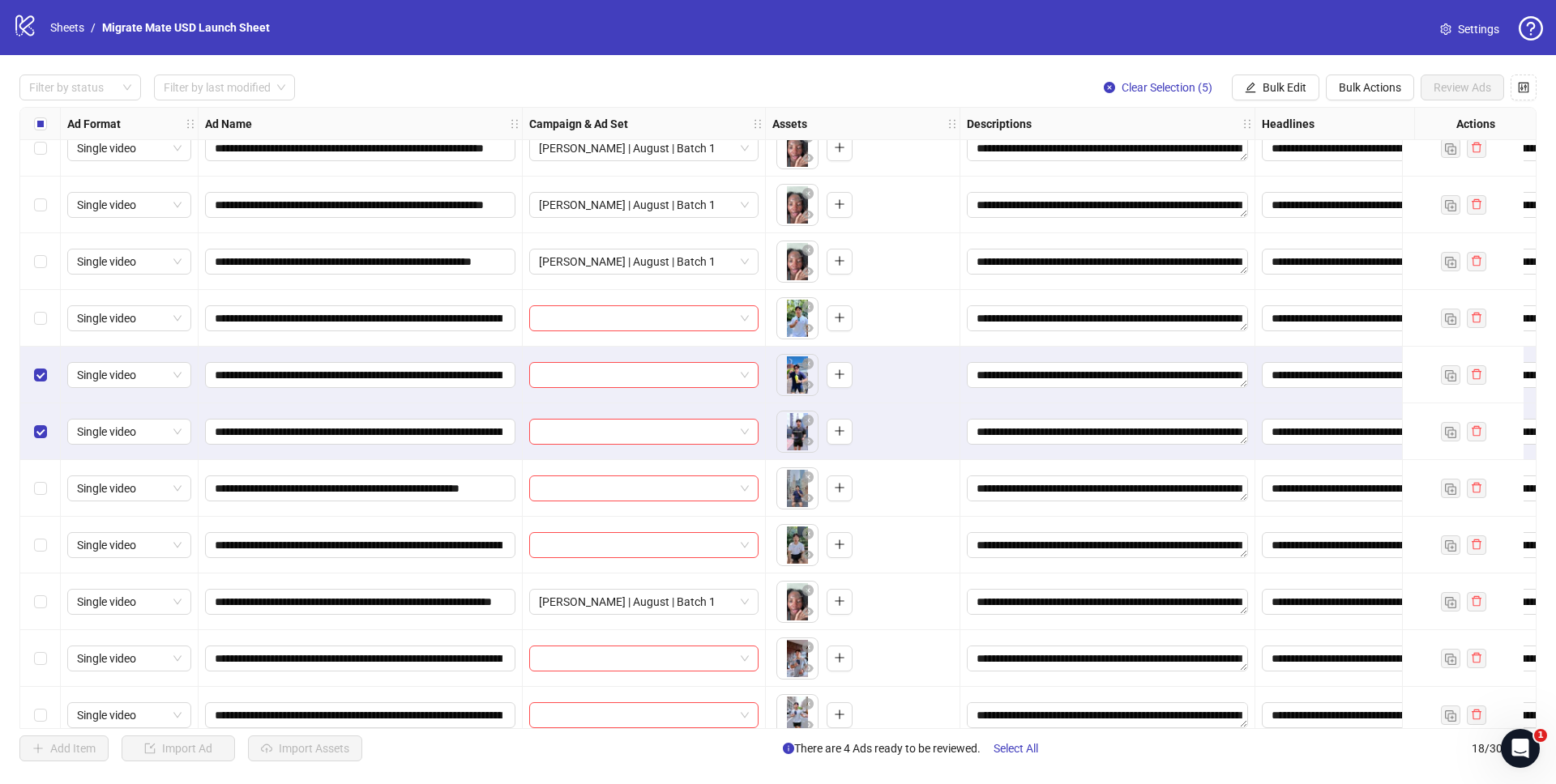
scroll to position [77, 0]
click at [749, 374] on div at bounding box center [643, 377] width 229 height 26
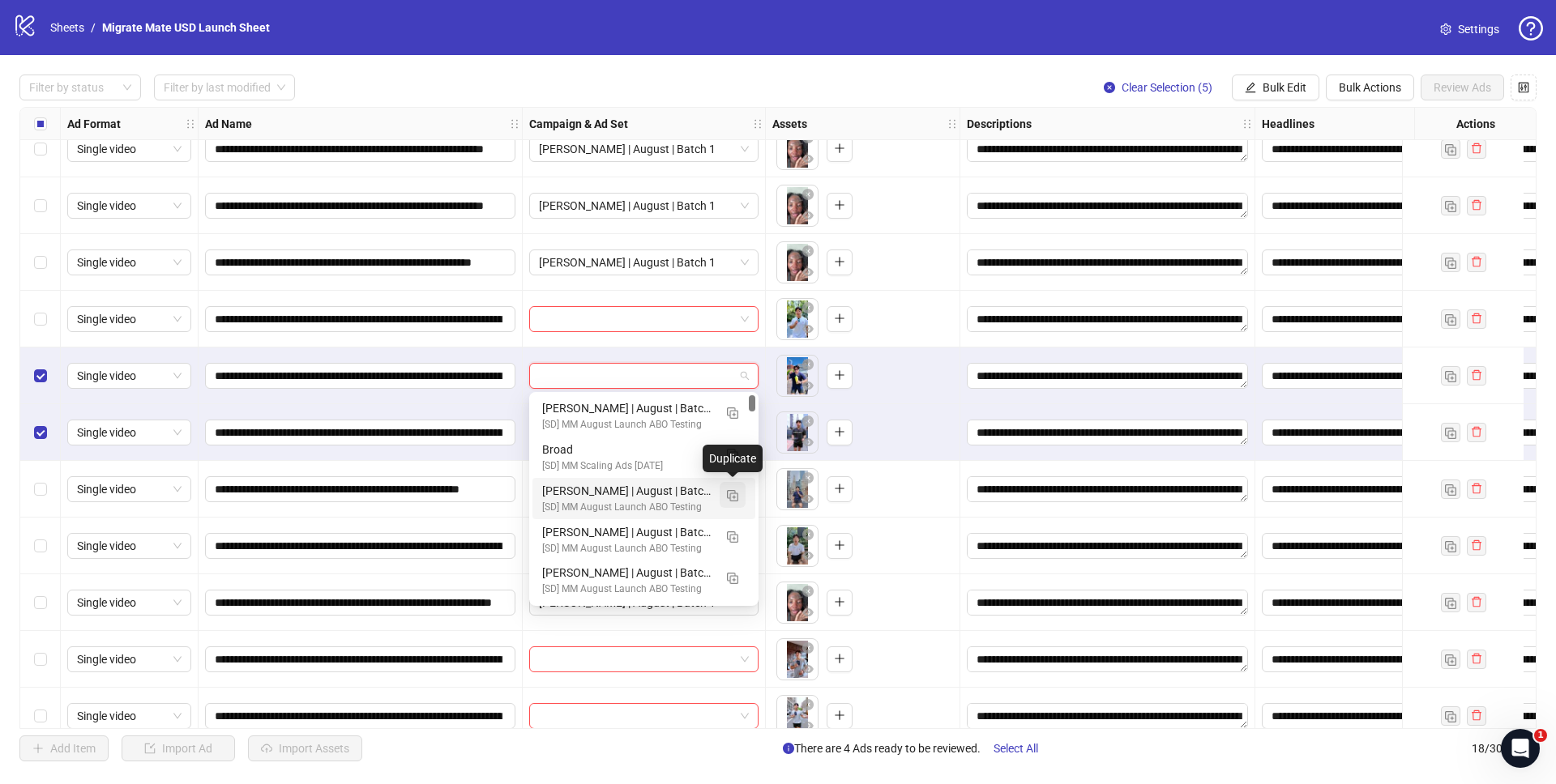
click at [732, 492] on img "button" at bounding box center [733, 496] width 11 height 11
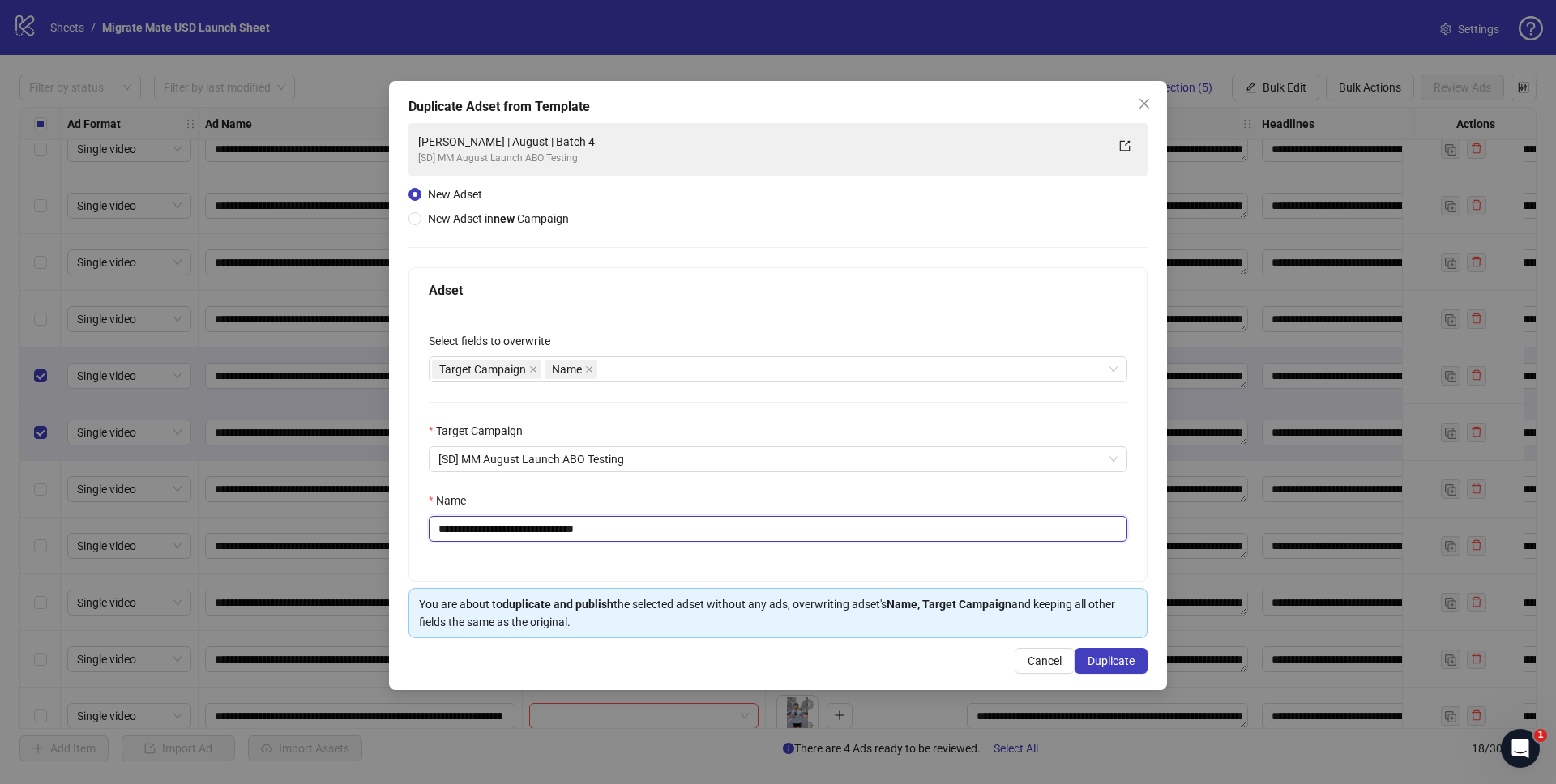
drag, startPoint x: 564, startPoint y: 528, endPoint x: 731, endPoint y: 528, distance: 167.0
click at [727, 528] on input "**********" at bounding box center [778, 529] width 699 height 26
type input "**********"
click at [1106, 660] on span "Duplicate" at bounding box center [1111, 662] width 47 height 13
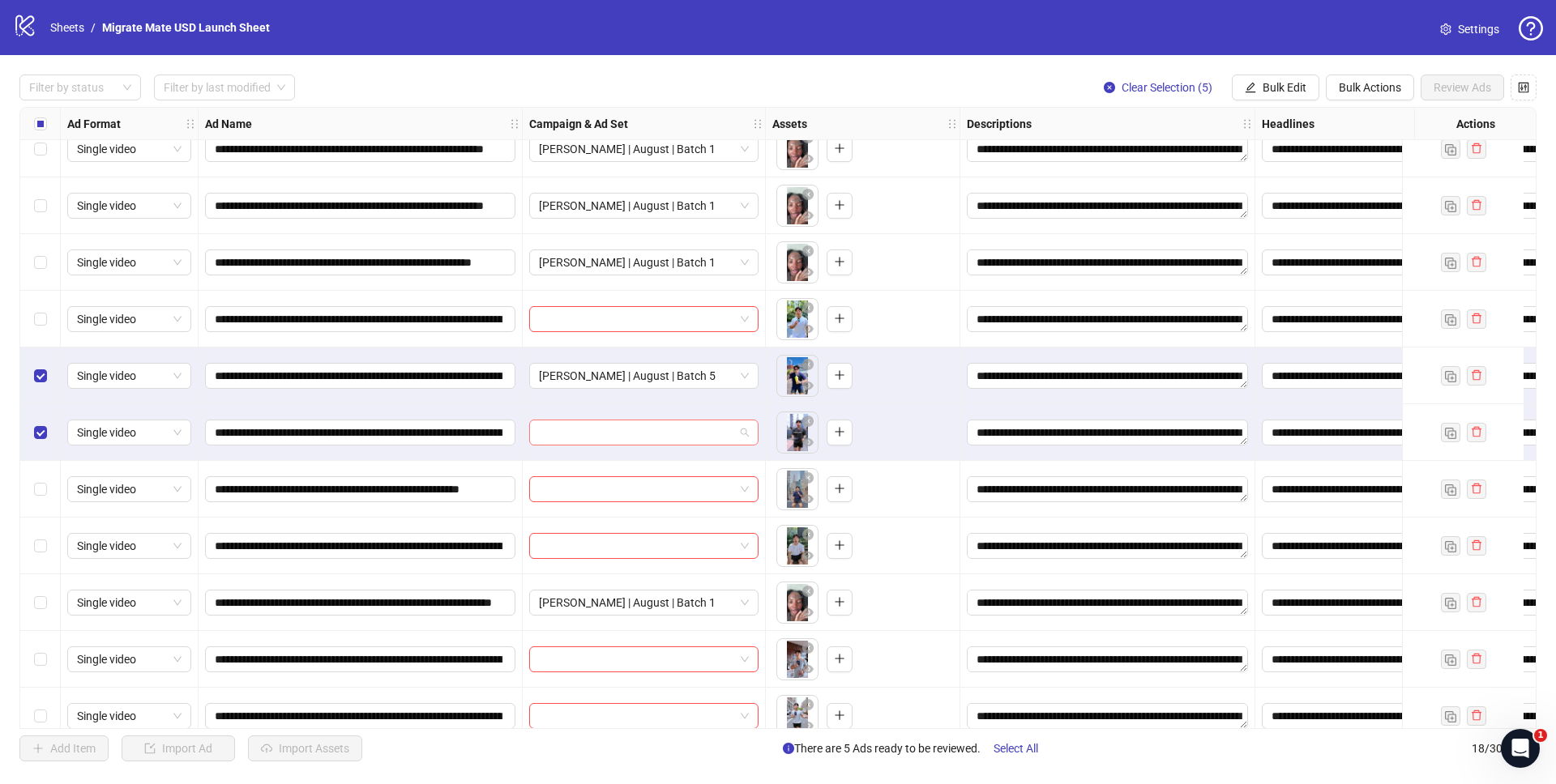
click at [737, 425] on span at bounding box center [644, 433] width 210 height 24
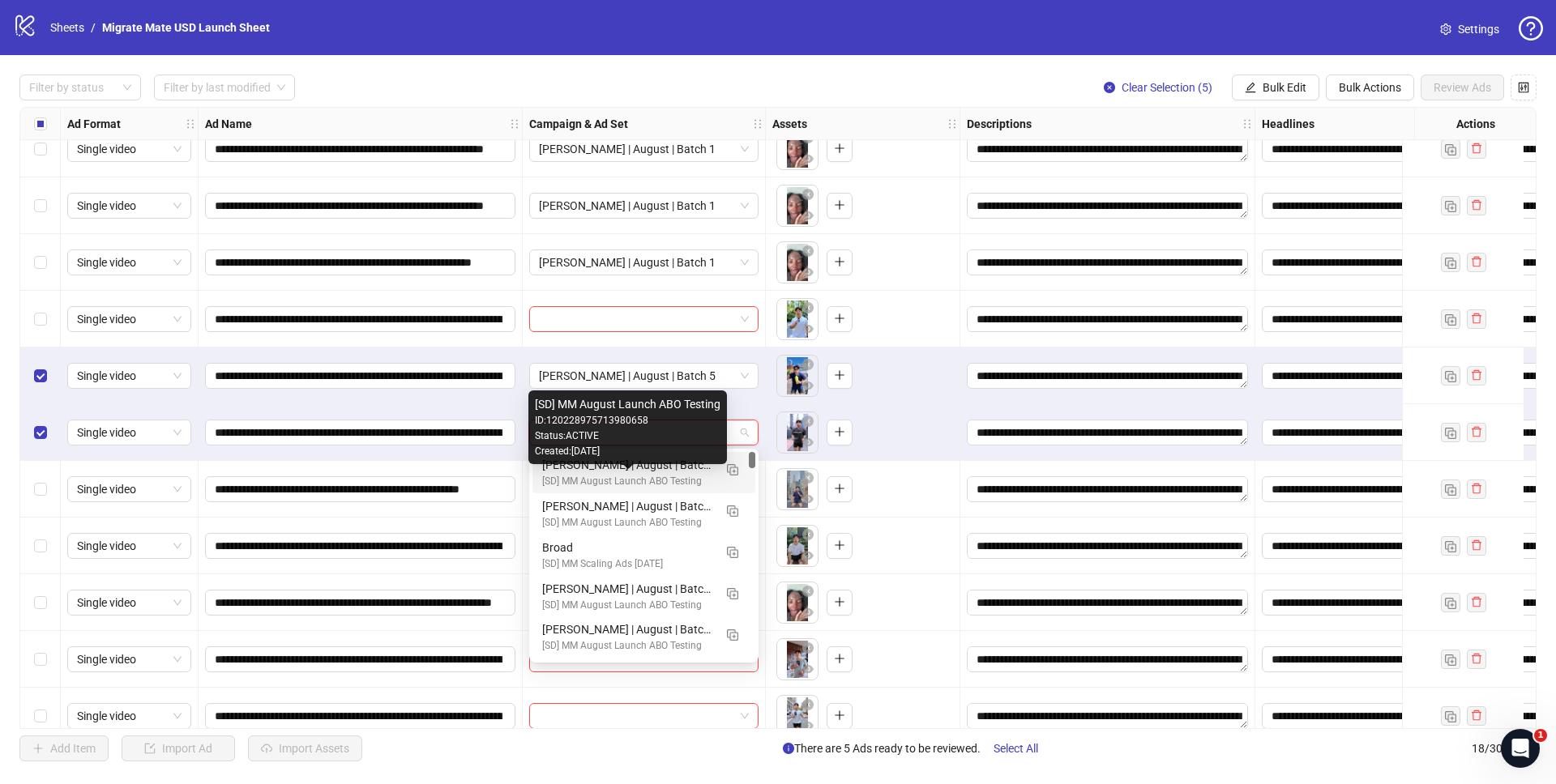
click at [654, 474] on div "[SD] MM August Launch ABO Testing" at bounding box center [627, 481] width 171 height 15
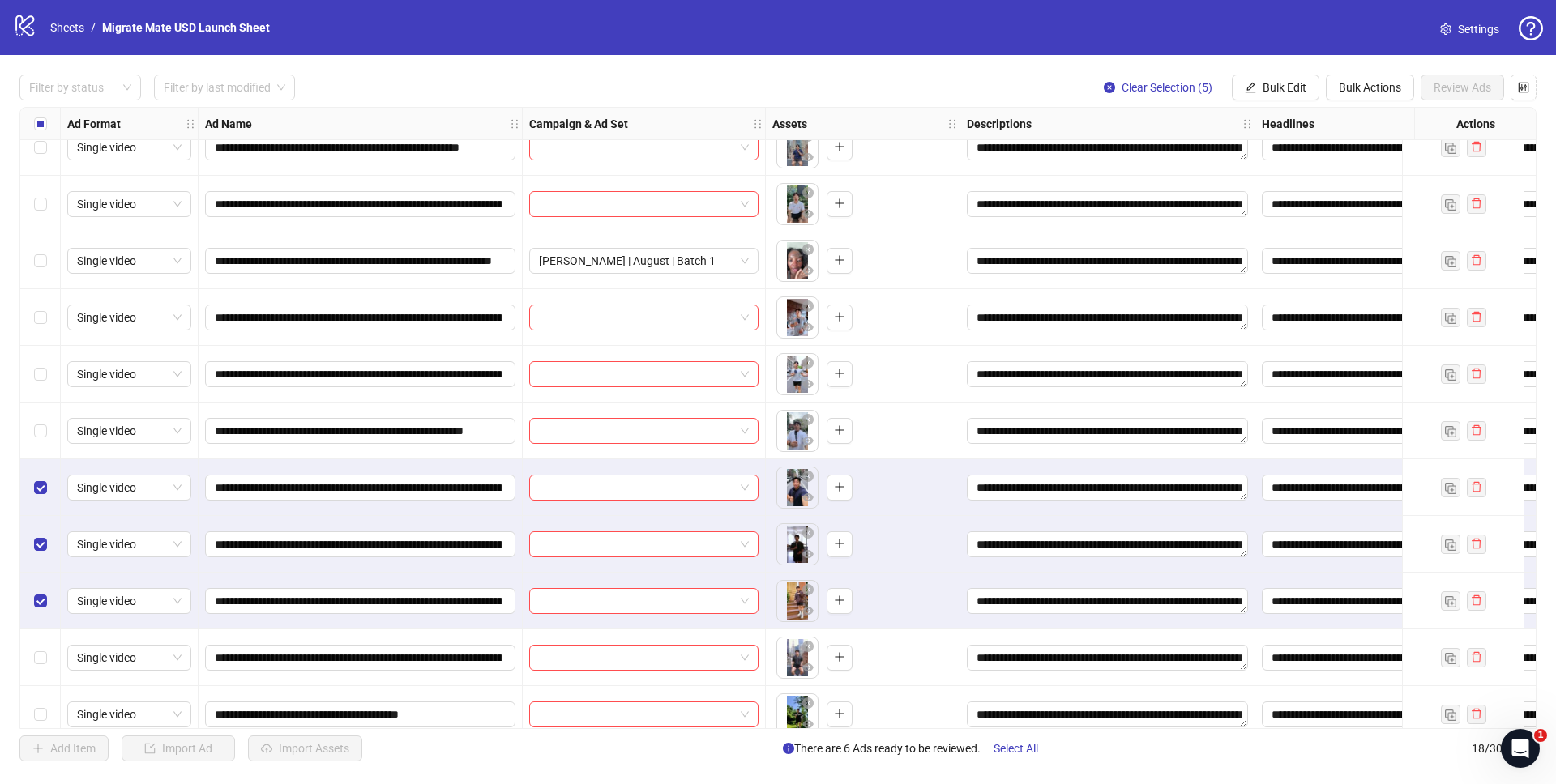
scroll to position [418, 0]
click at [640, 479] on input "search" at bounding box center [636, 488] width 195 height 24
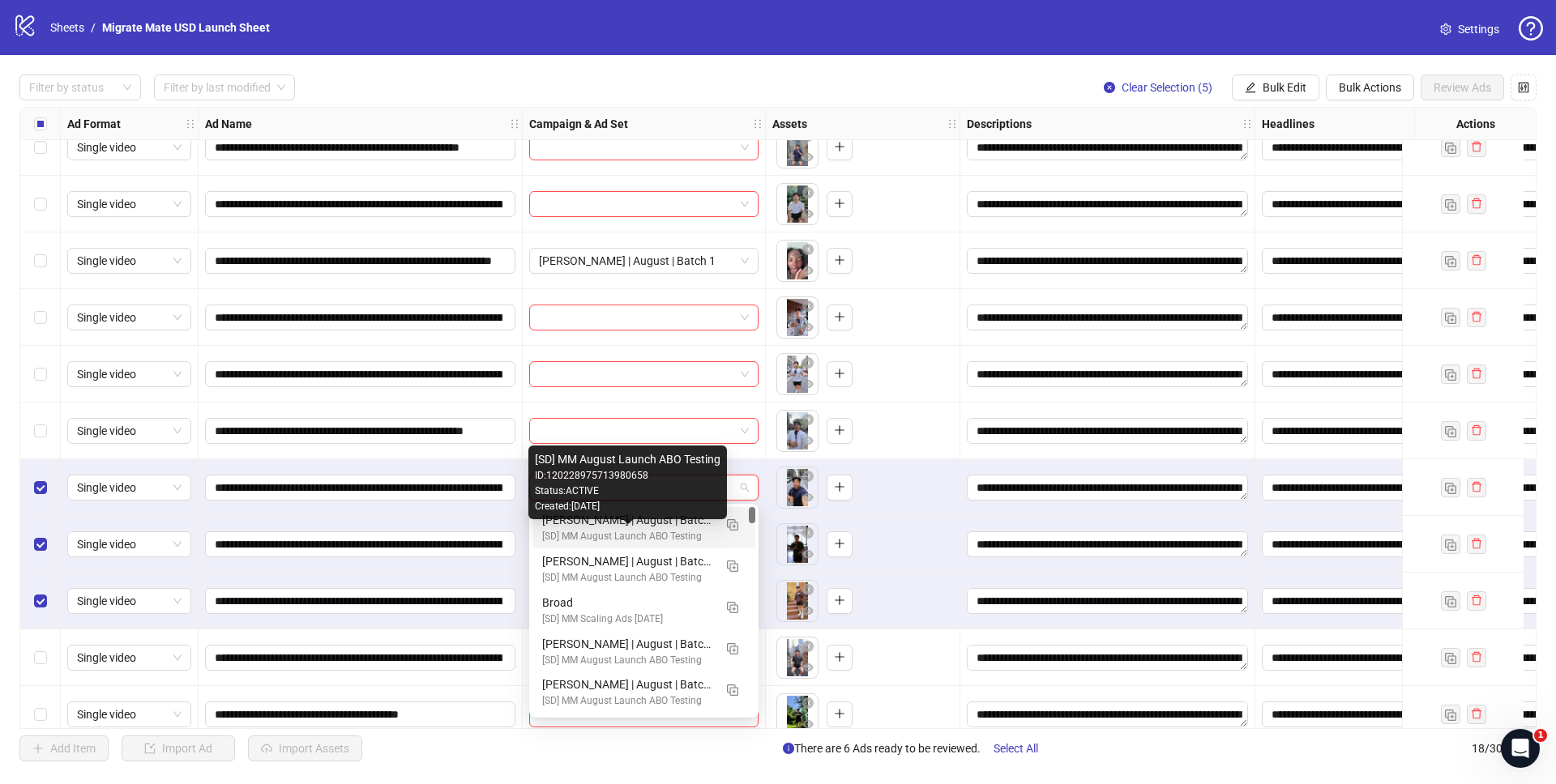
click at [625, 529] on div "[SD] MM August Launch ABO Testing" at bounding box center [627, 536] width 171 height 15
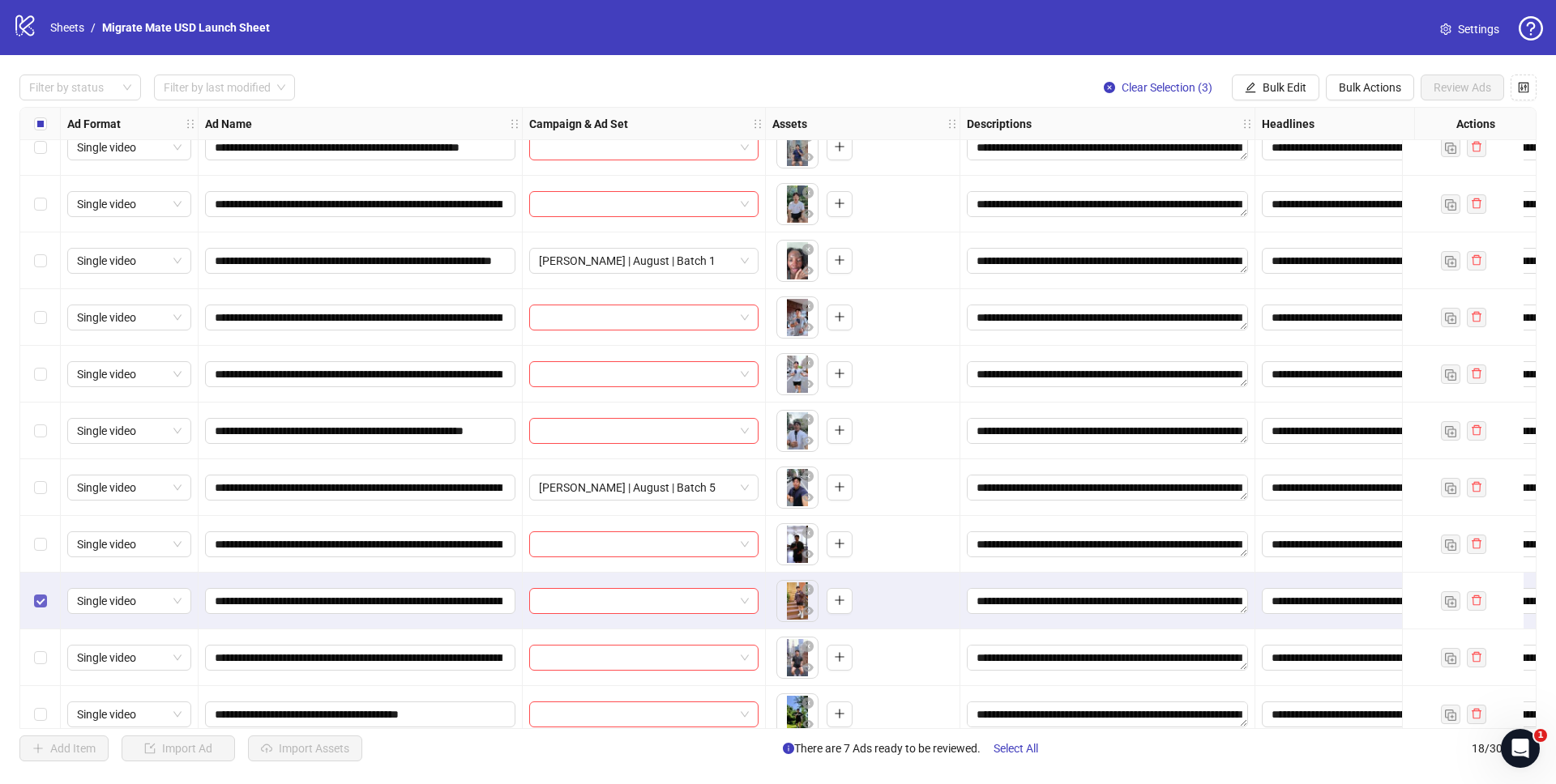
click at [39, 609] on div "Select row 16" at bounding box center [40, 601] width 40 height 57
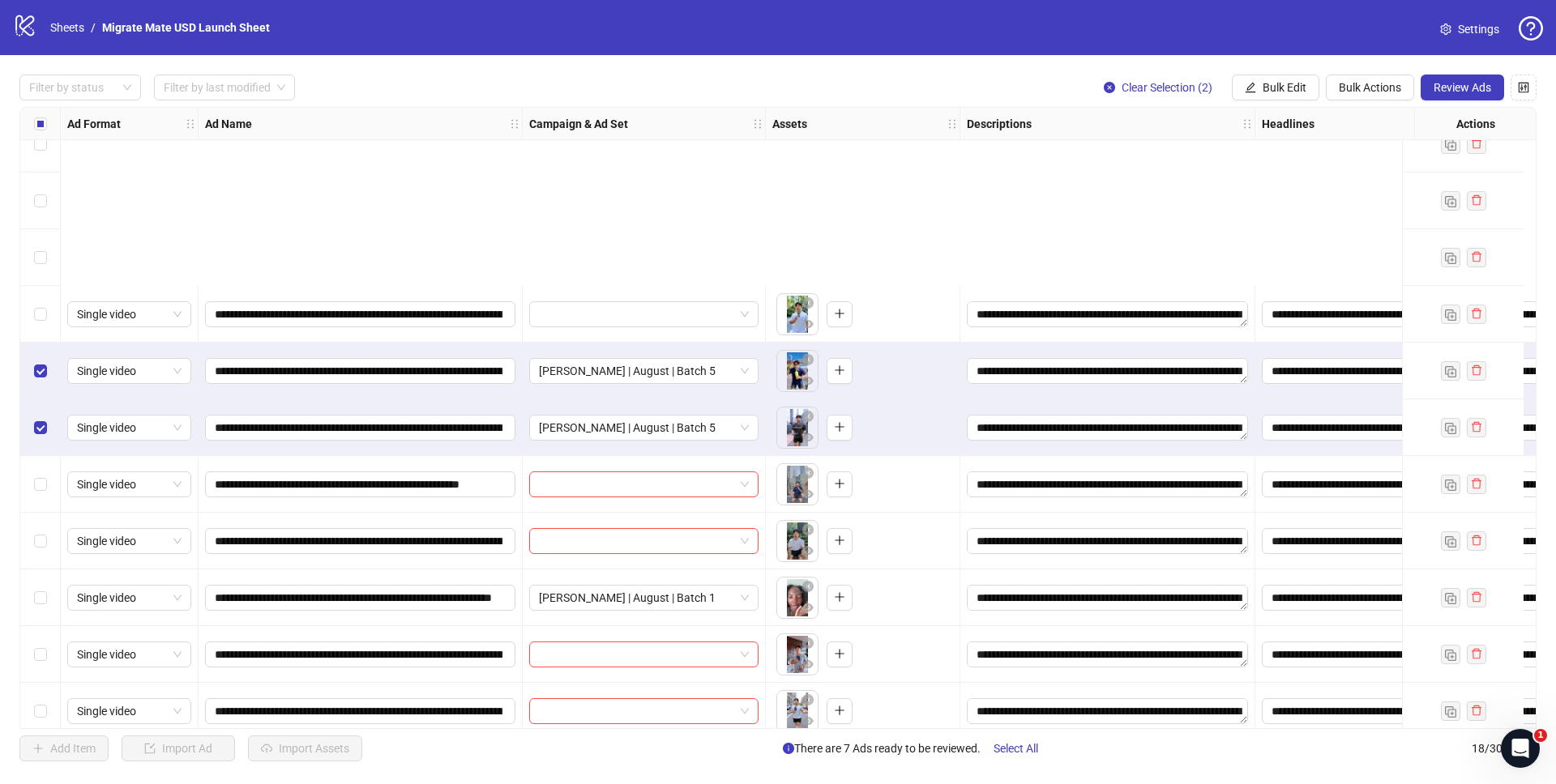
scroll to position [75, 0]
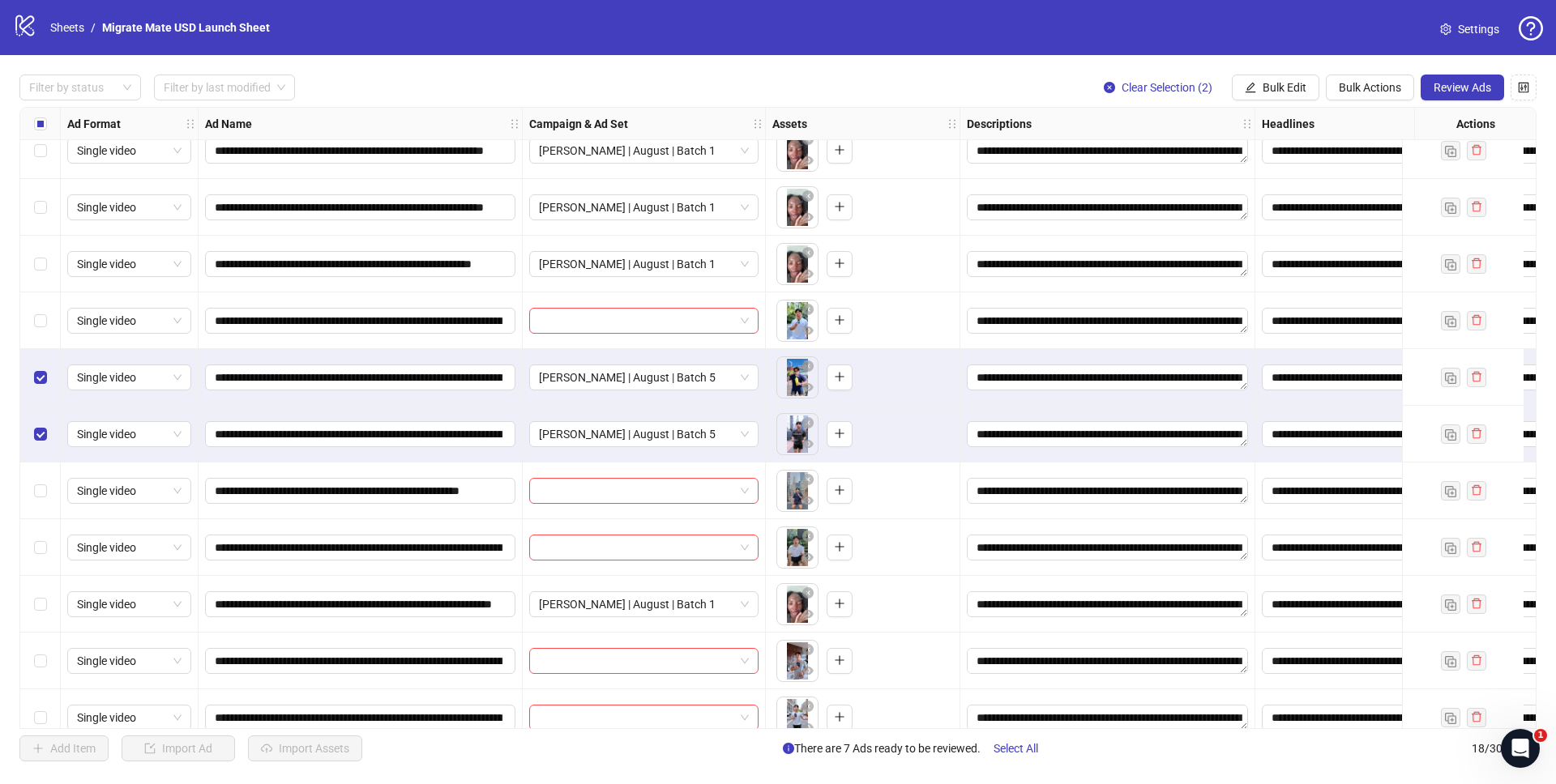
click at [39, 387] on div "Select row 6" at bounding box center [40, 378] width 40 height 57
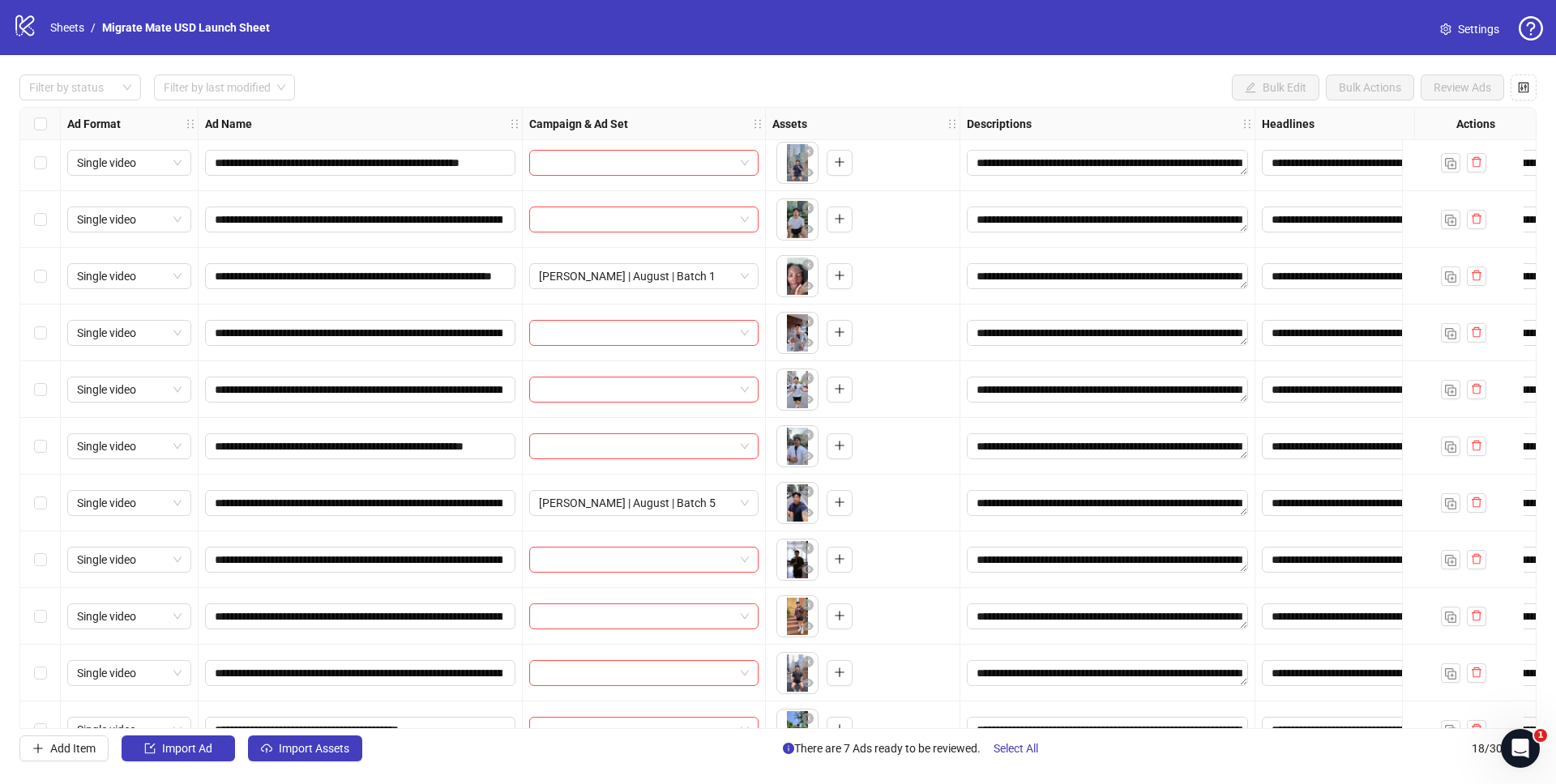
scroll to position [439, 0]
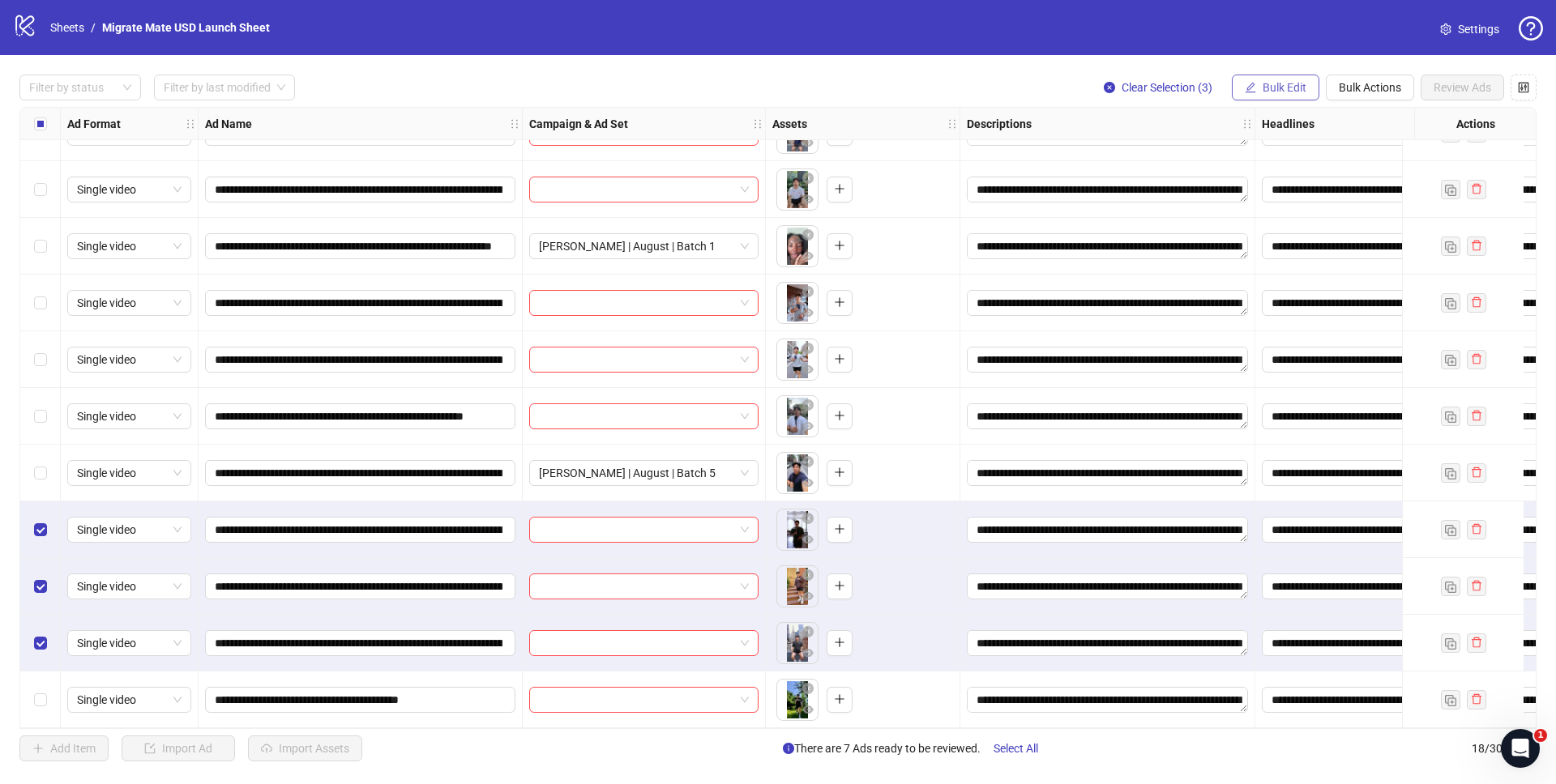
click at [1289, 78] on button "Bulk Edit" at bounding box center [1276, 88] width 88 height 26
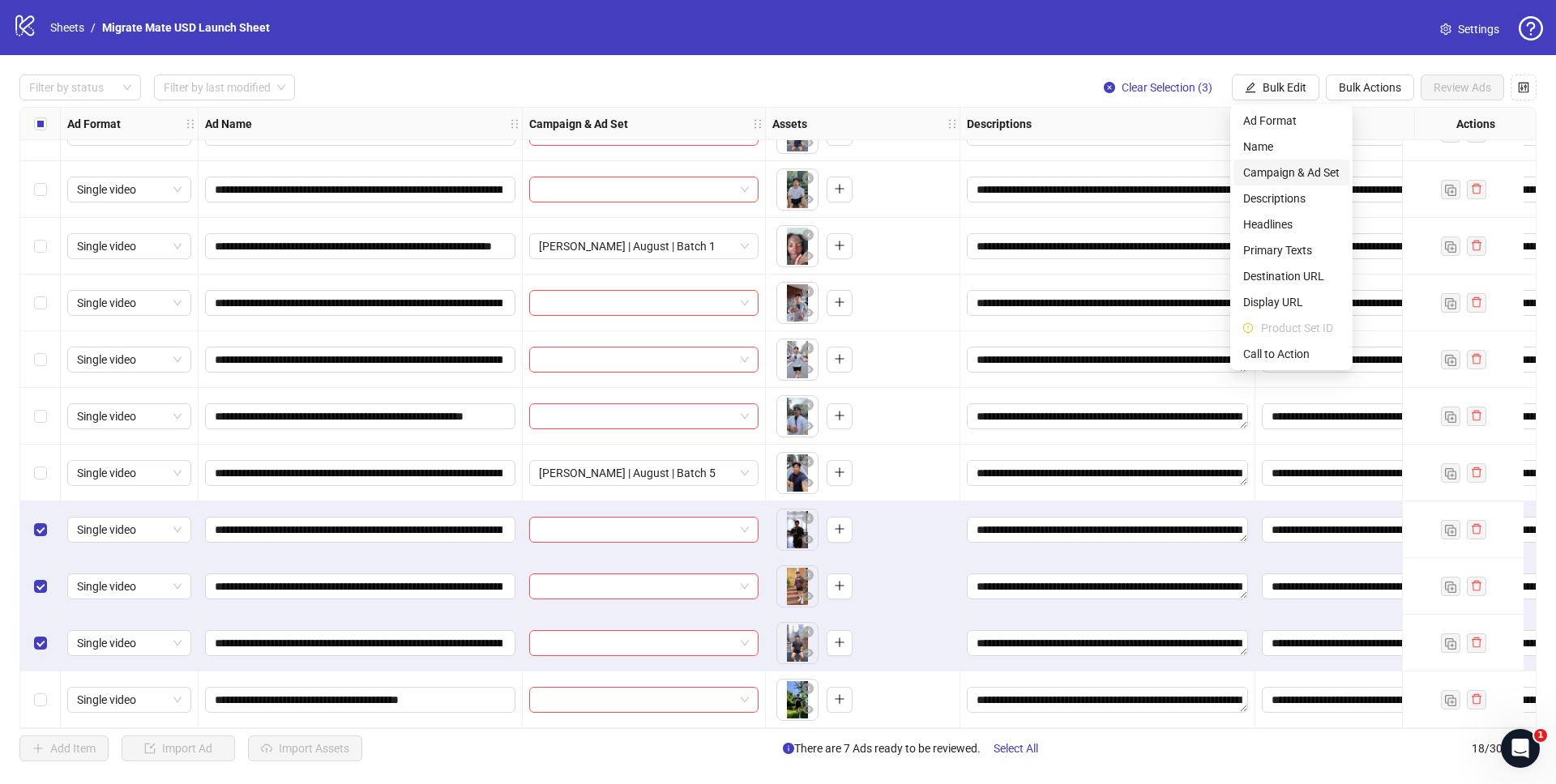
click at [1306, 177] on span "Campaign & Ad Set" at bounding box center [1291, 172] width 96 height 18
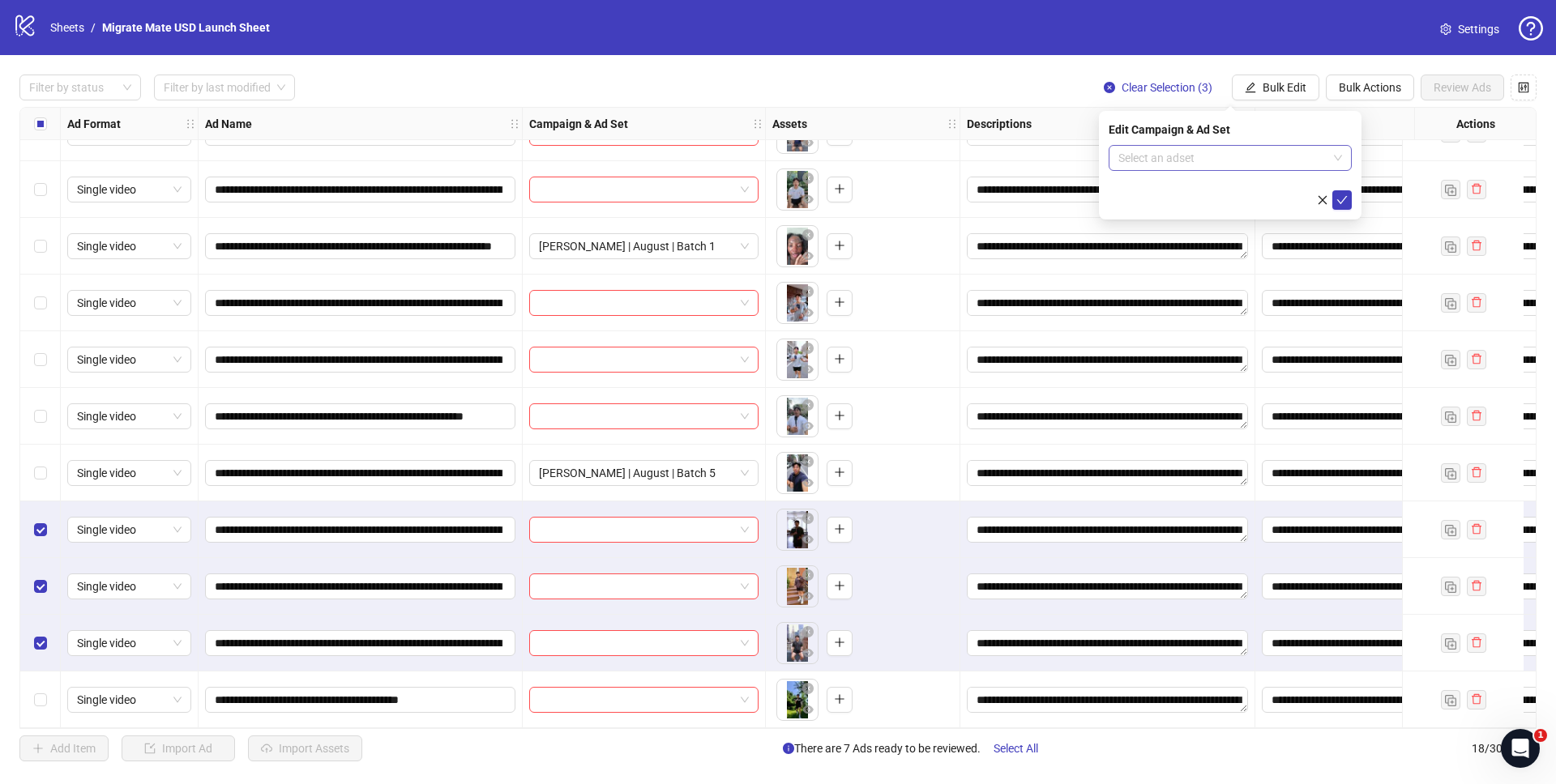
click at [1327, 162] on span at bounding box center [1230, 158] width 223 height 24
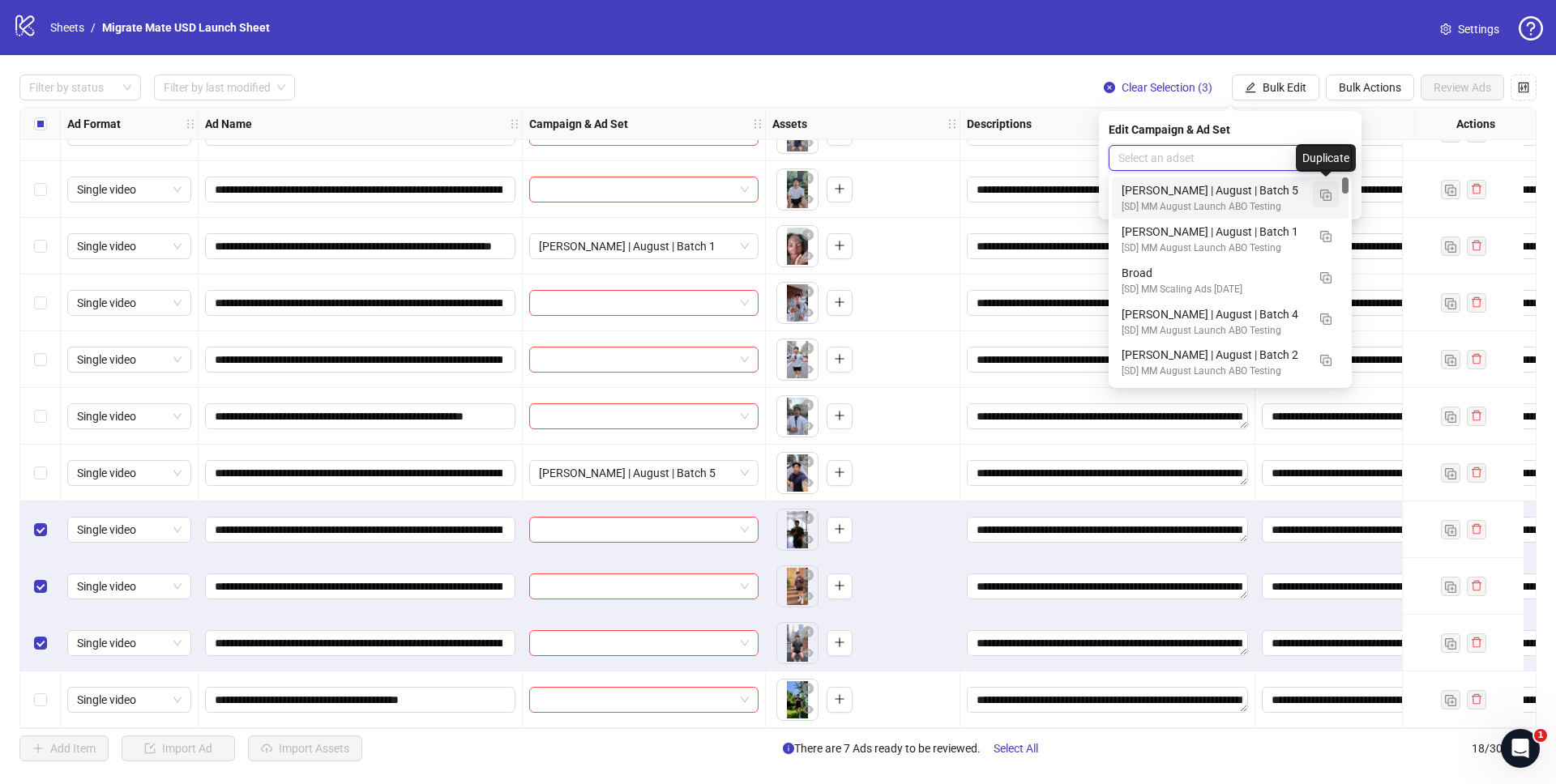
click at [1320, 196] on img "button" at bounding box center [1326, 195] width 11 height 11
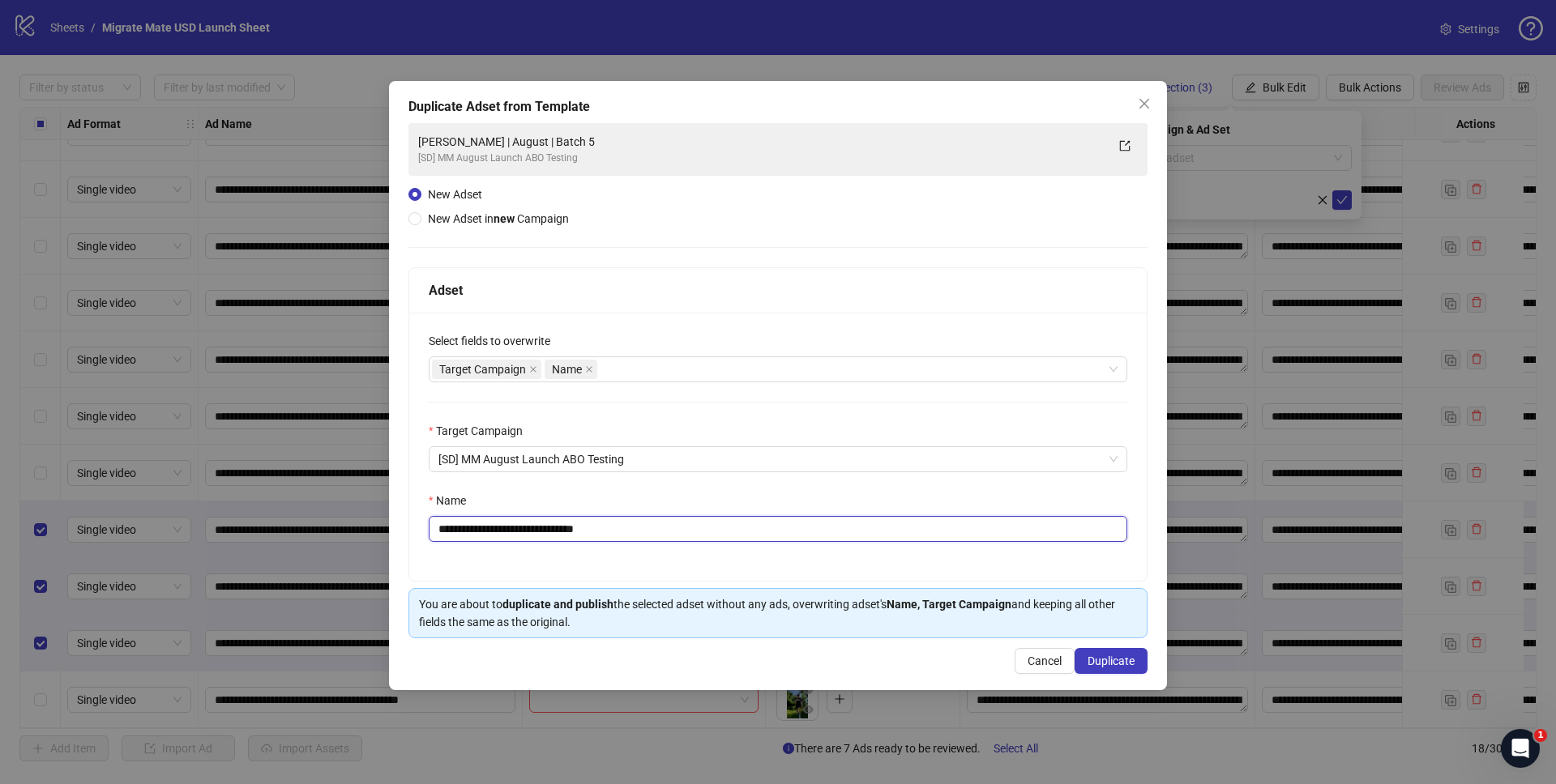
drag, startPoint x: 566, startPoint y: 531, endPoint x: 681, endPoint y: 528, distance: 115.0
click at [634, 529] on input "**********" at bounding box center [778, 529] width 699 height 26
type input "**********"
click at [1123, 661] on span "Duplicate" at bounding box center [1111, 662] width 47 height 13
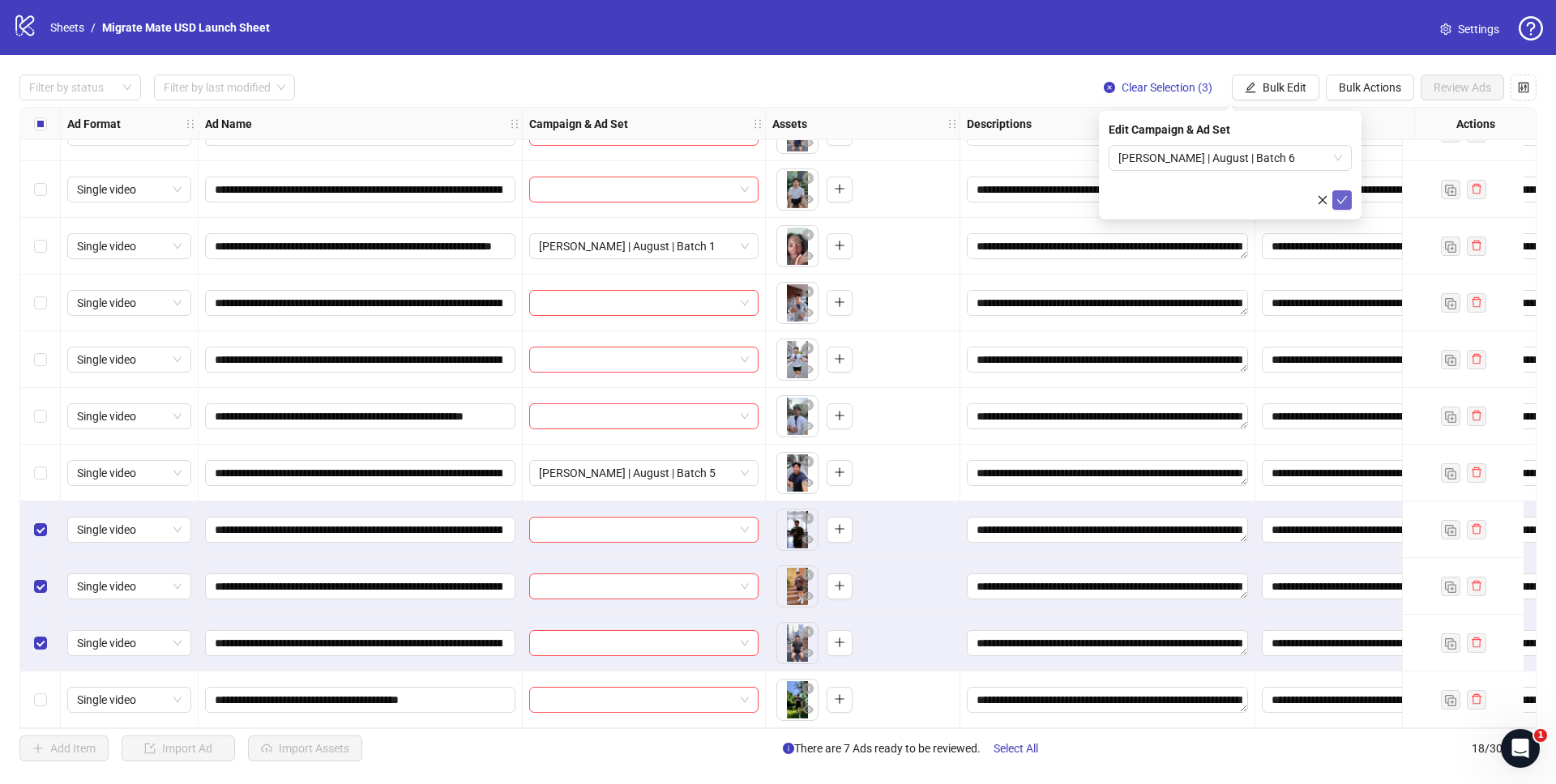
click at [1341, 200] on icon "check" at bounding box center [1342, 200] width 11 height 11
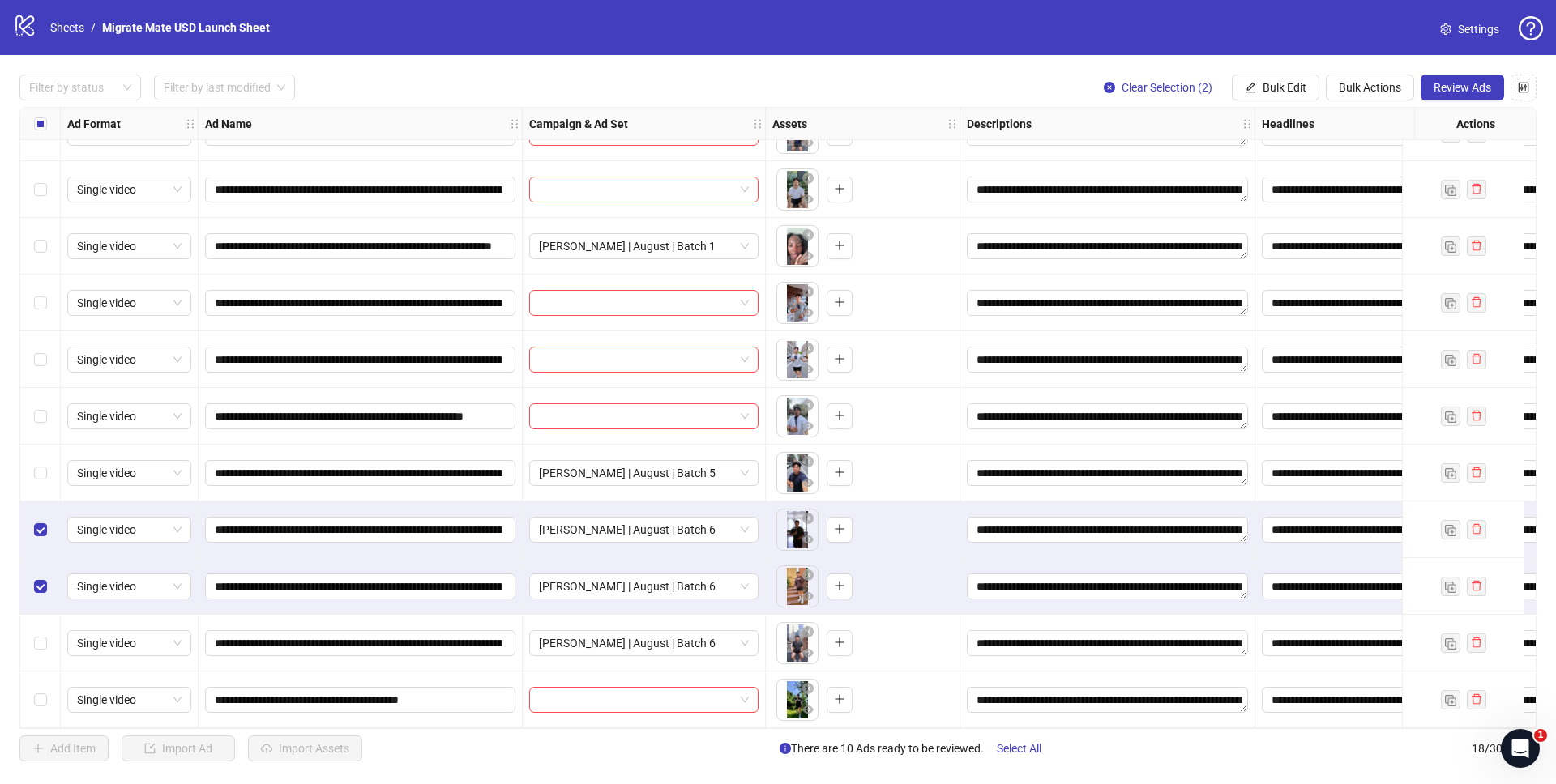
click at [48, 580] on div "Select row 16" at bounding box center [40, 587] width 40 height 57
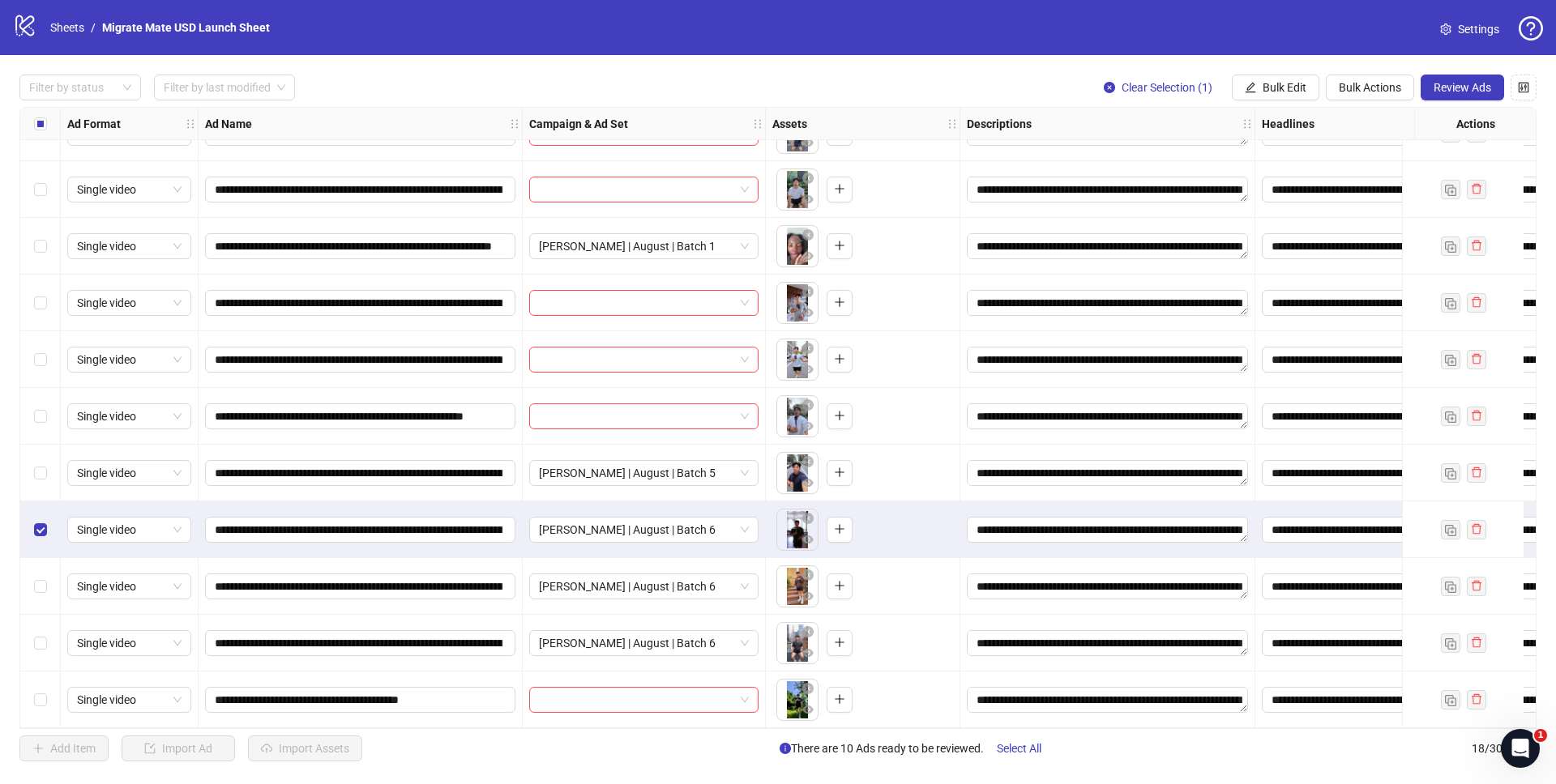
click at [46, 526] on div "Select row 15" at bounding box center [40, 530] width 40 height 57
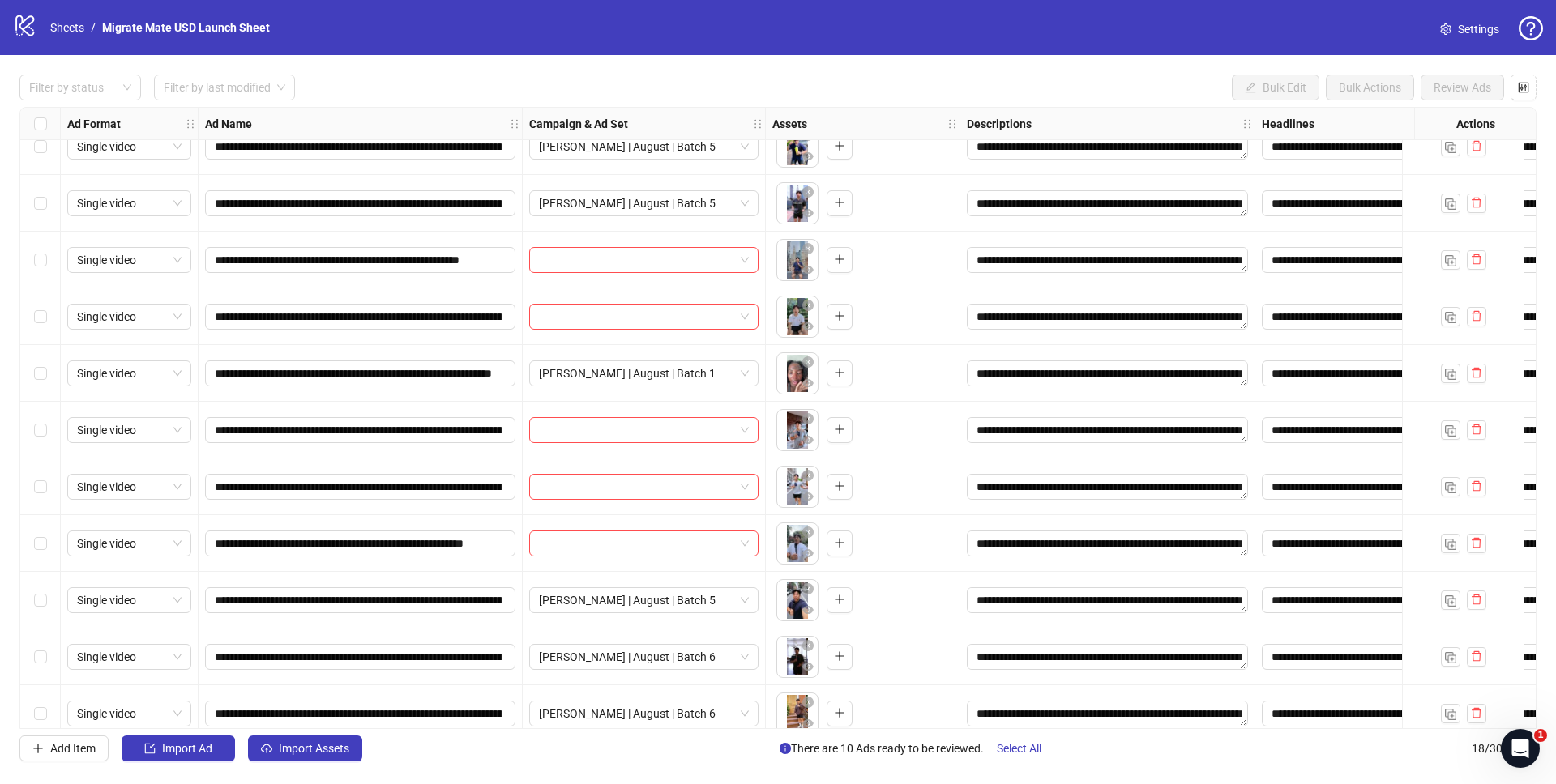
scroll to position [285, 0]
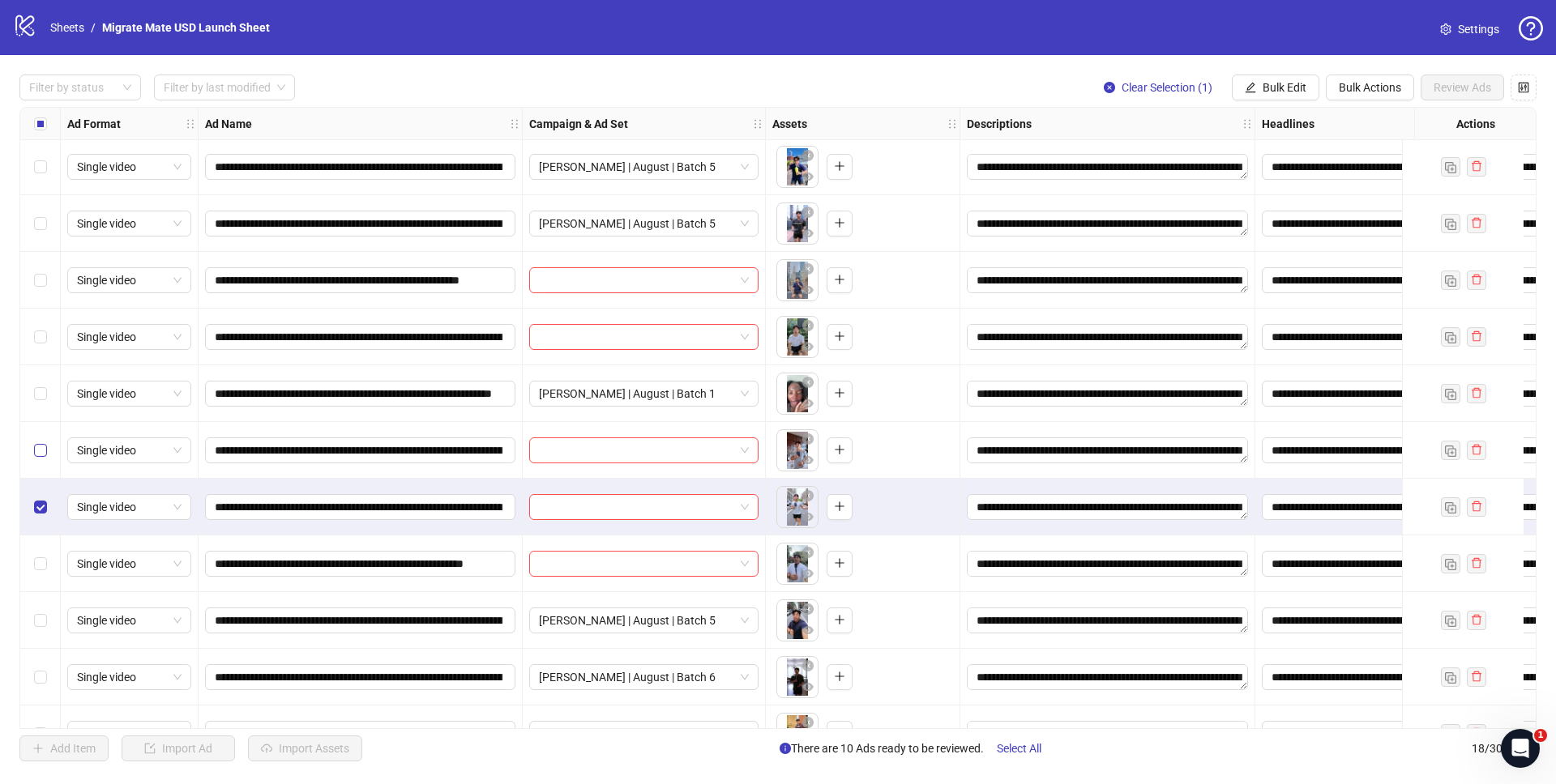
click at [46, 459] on label "Select row 11" at bounding box center [40, 450] width 13 height 18
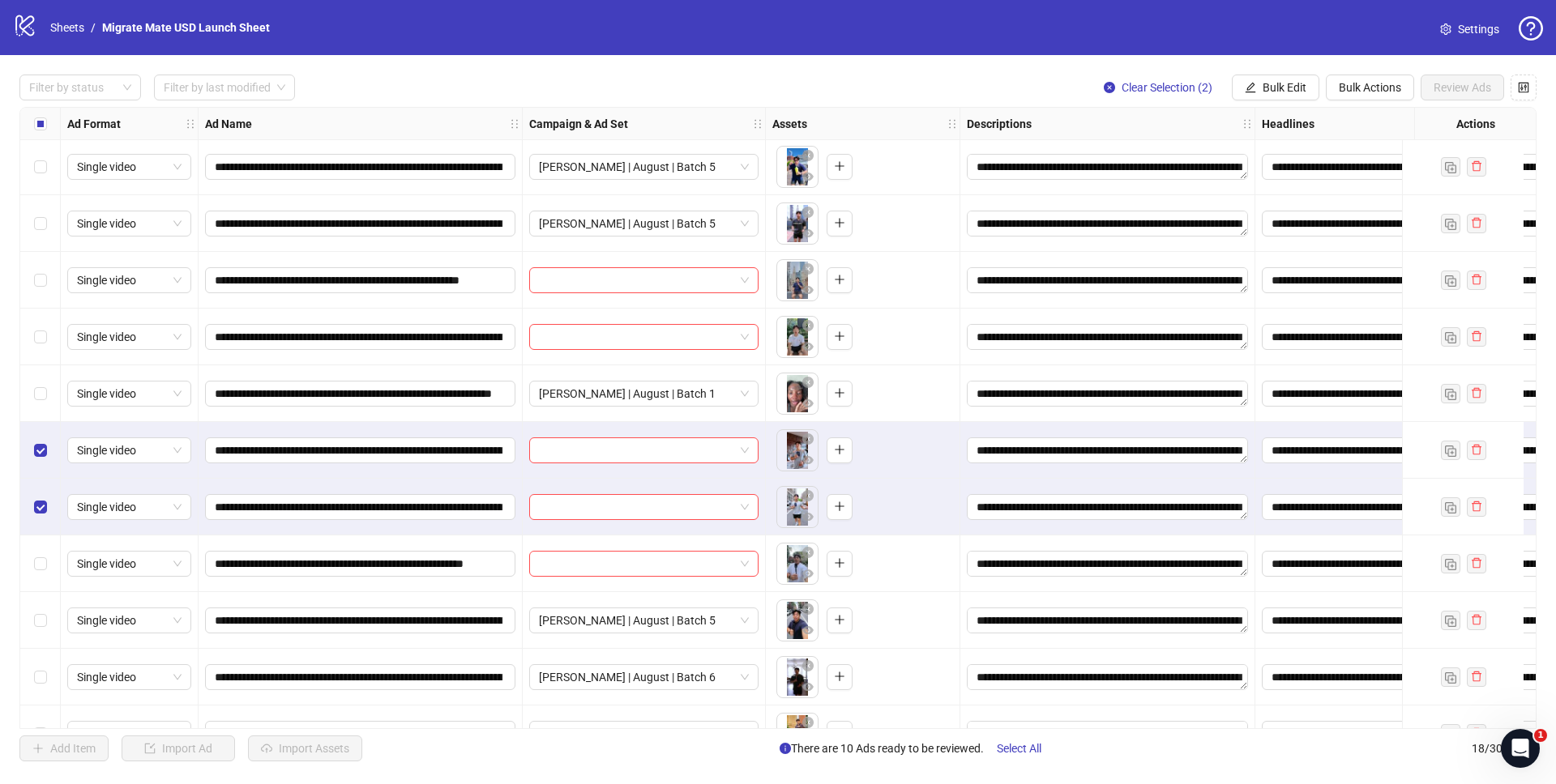
click at [49, 296] on div "Select row 8" at bounding box center [40, 280] width 40 height 57
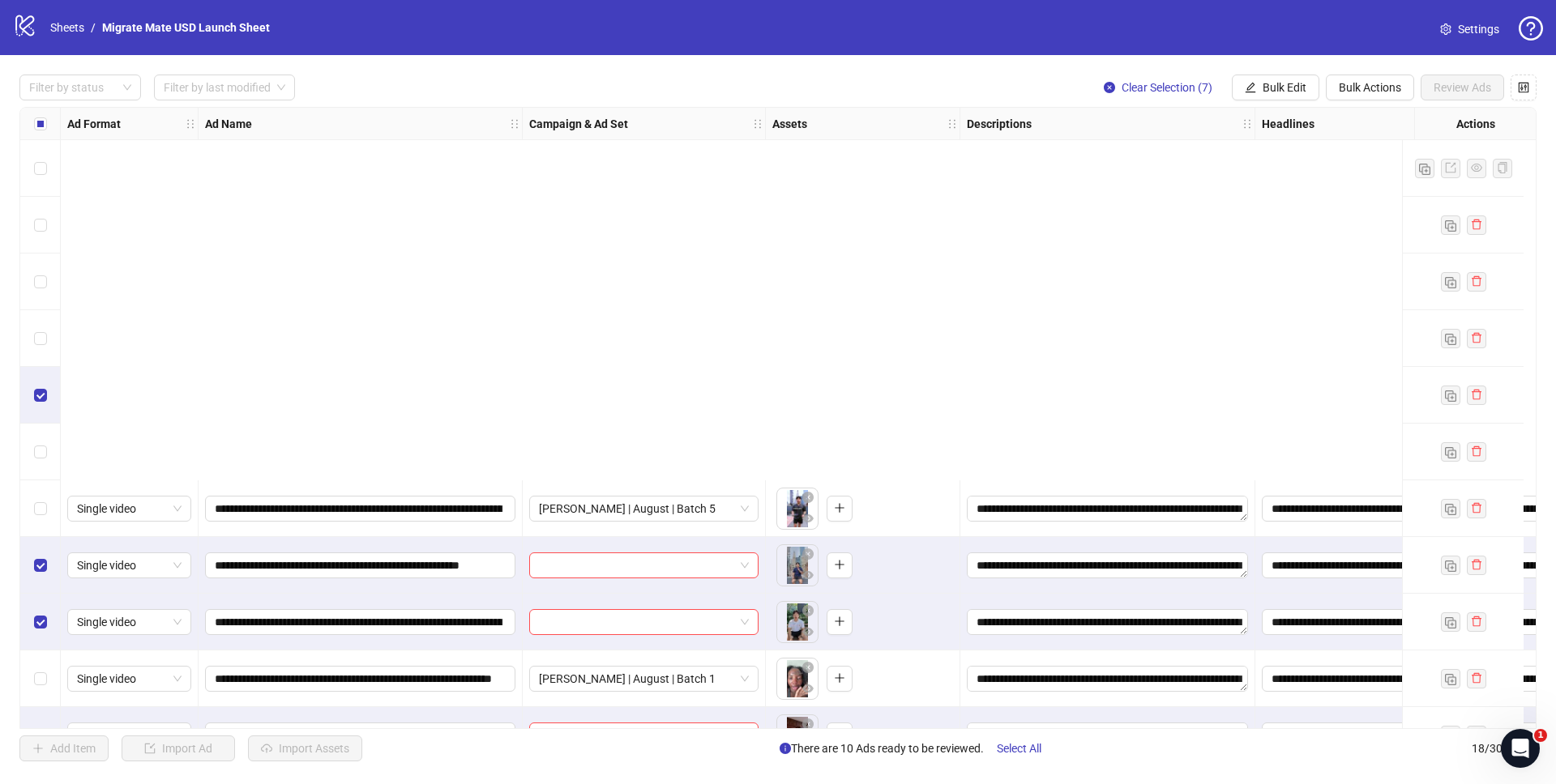
scroll to position [439, 0]
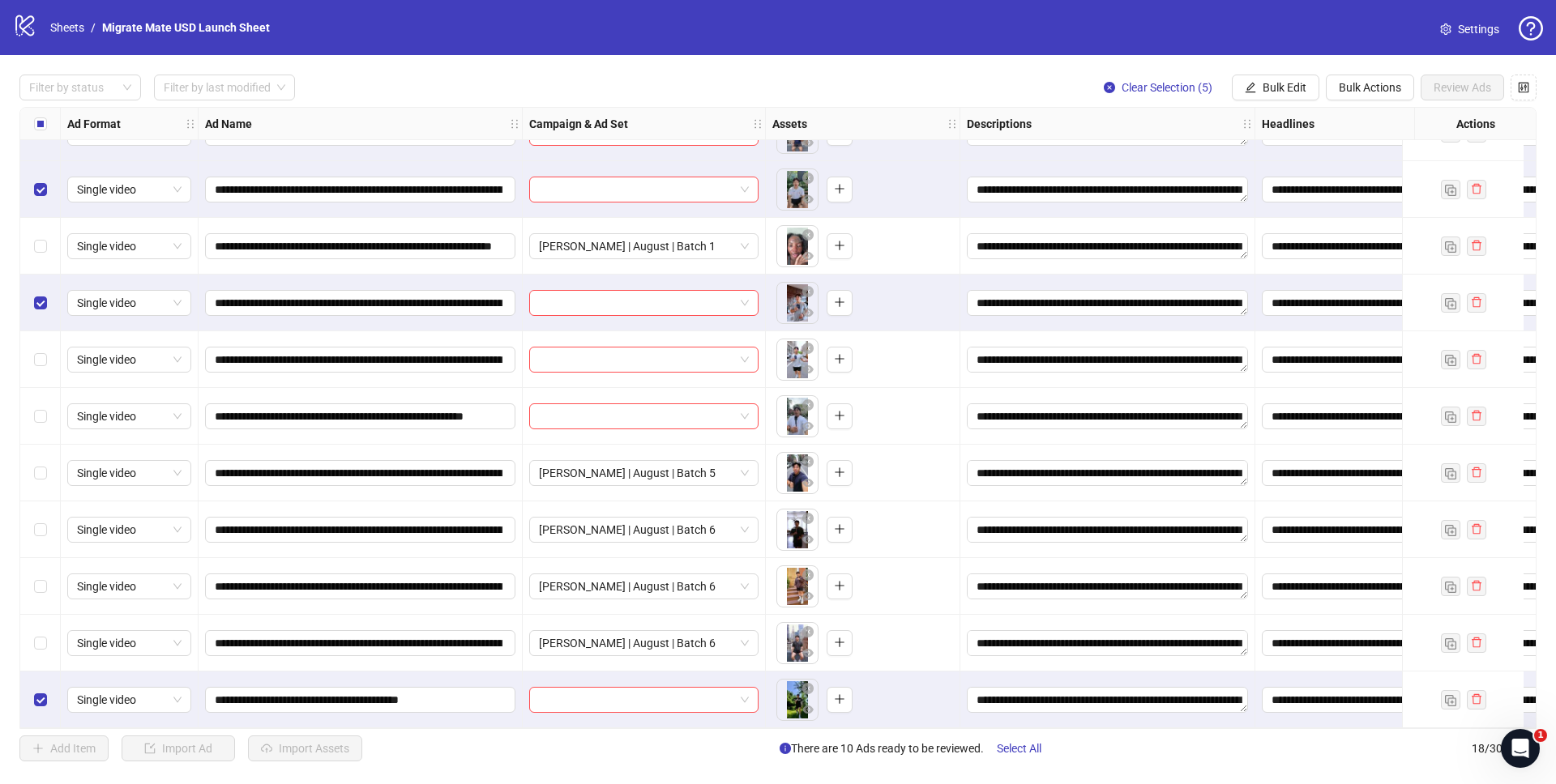
click at [49, 304] on div "Select row 11" at bounding box center [40, 303] width 40 height 57
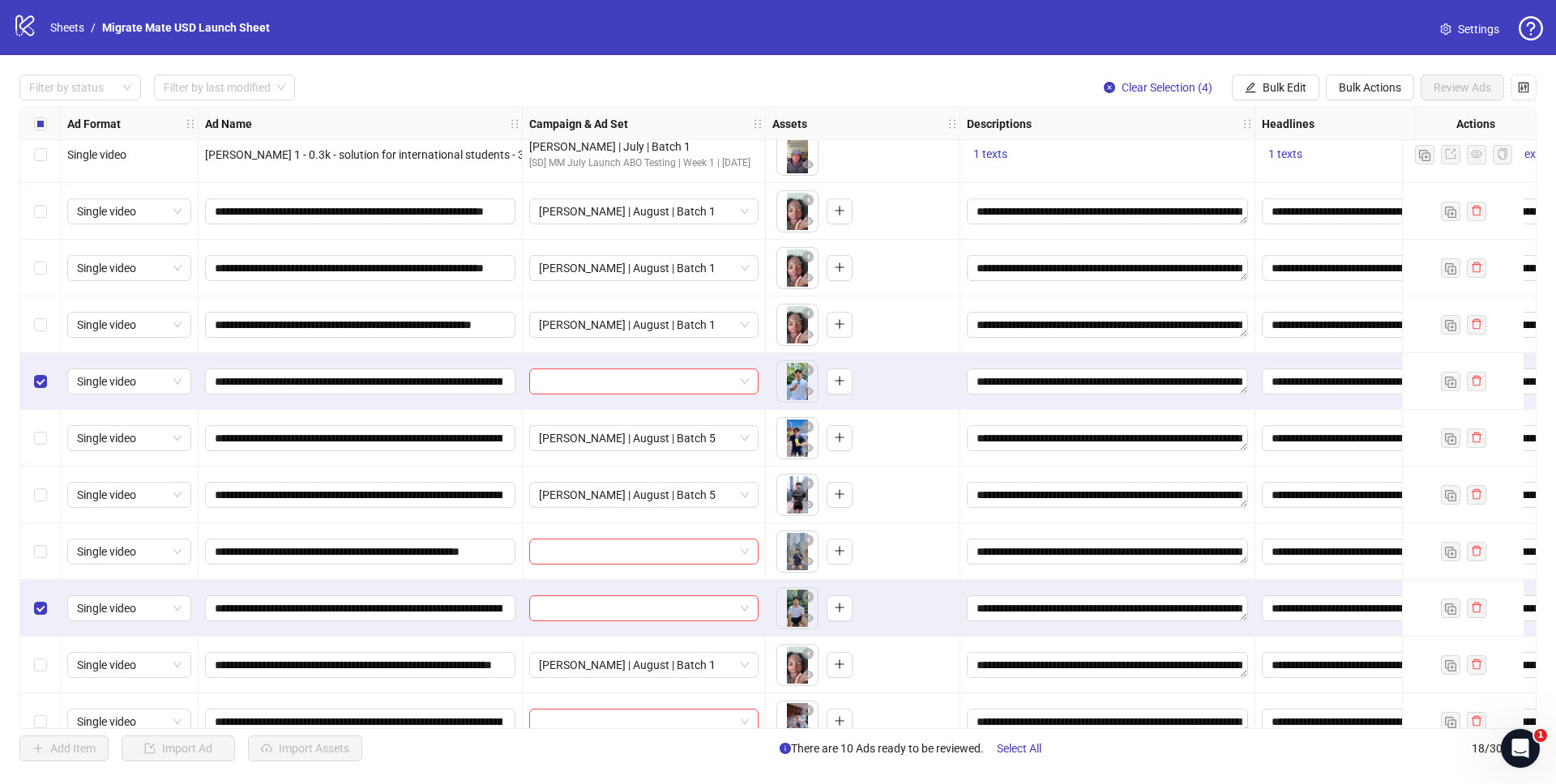
scroll to position [0, 0]
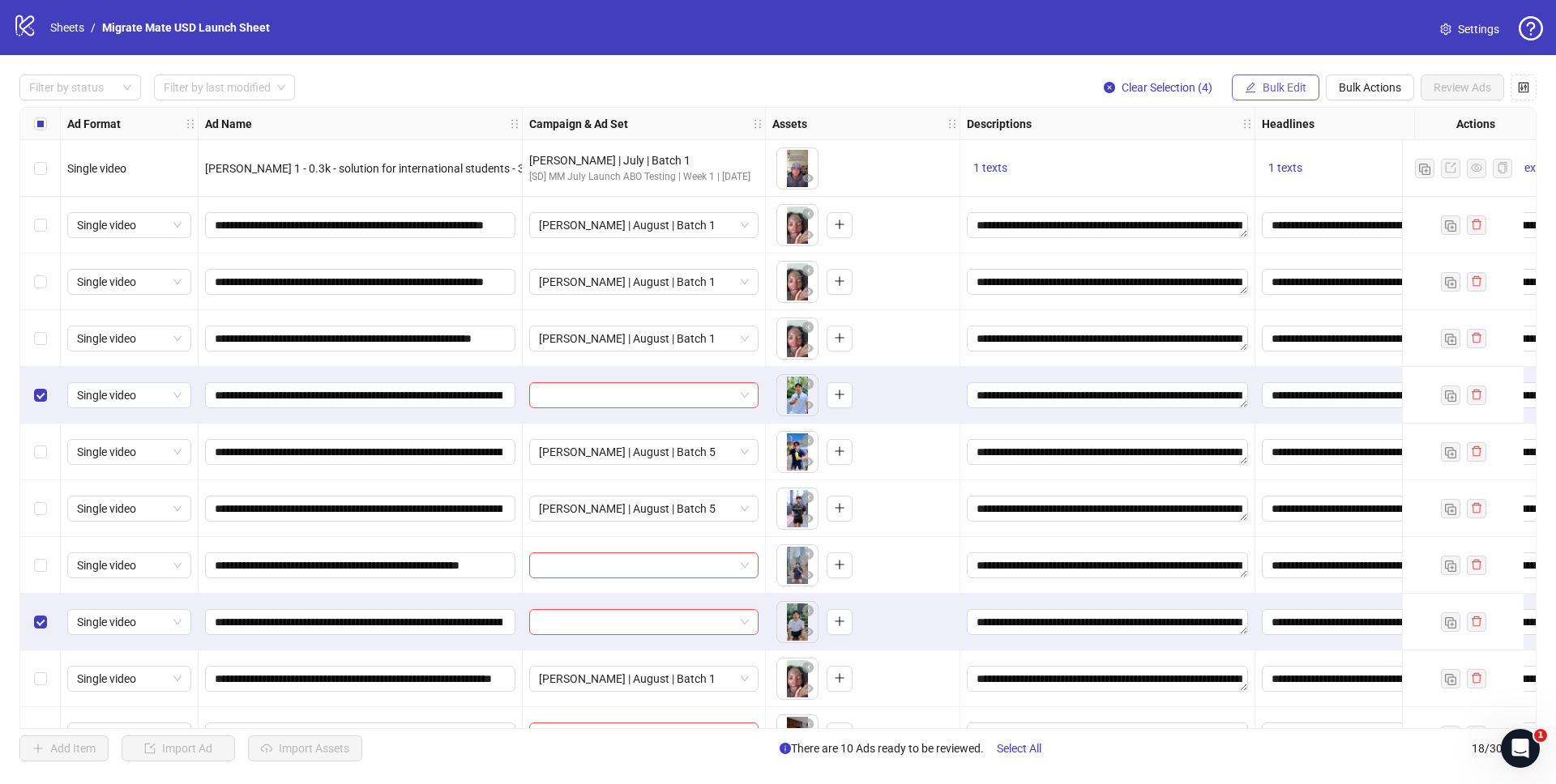
click at [1293, 80] on button "Bulk Edit" at bounding box center [1276, 88] width 88 height 26
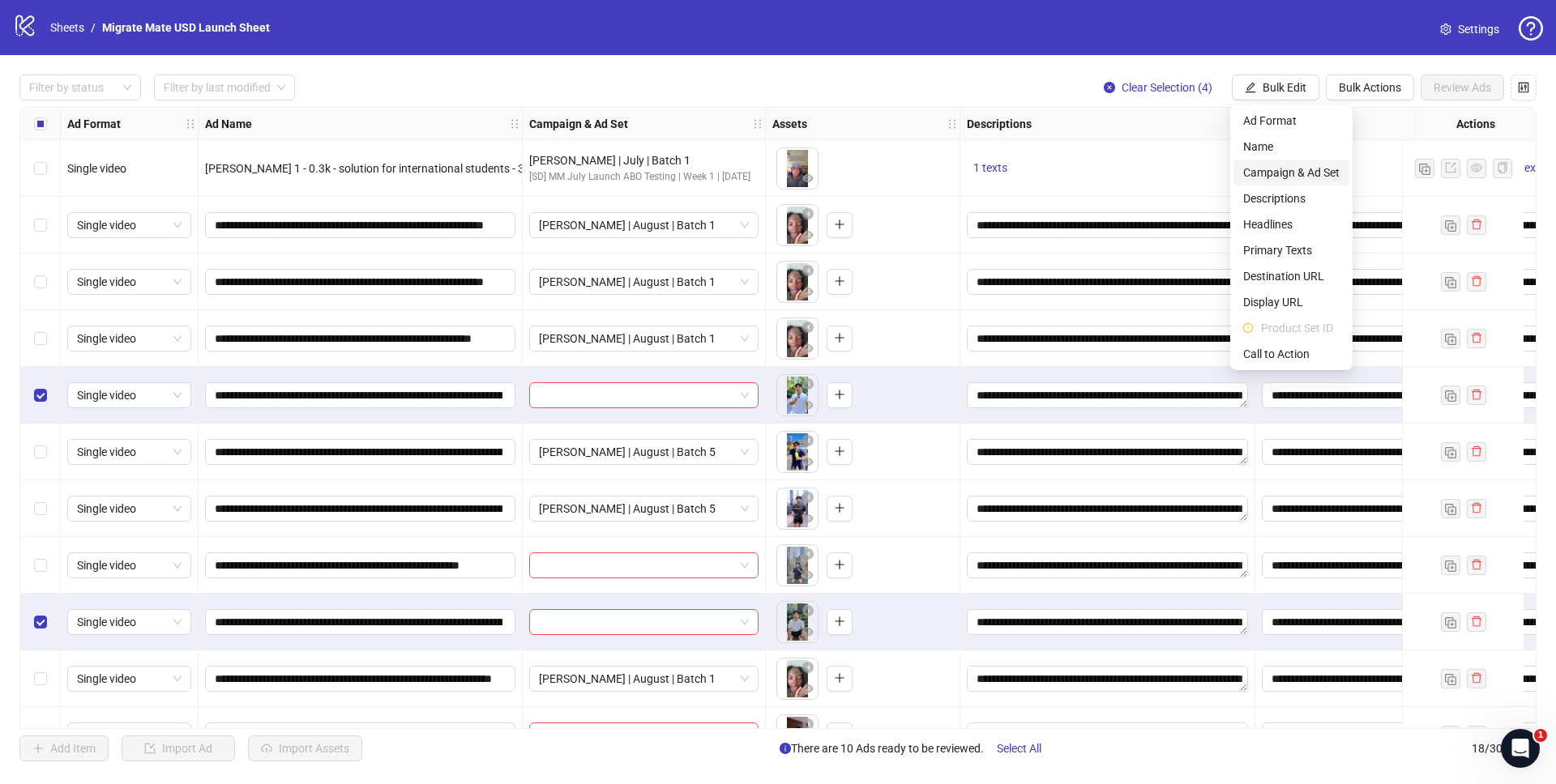
click at [1294, 174] on span "Campaign & Ad Set" at bounding box center [1291, 172] width 96 height 18
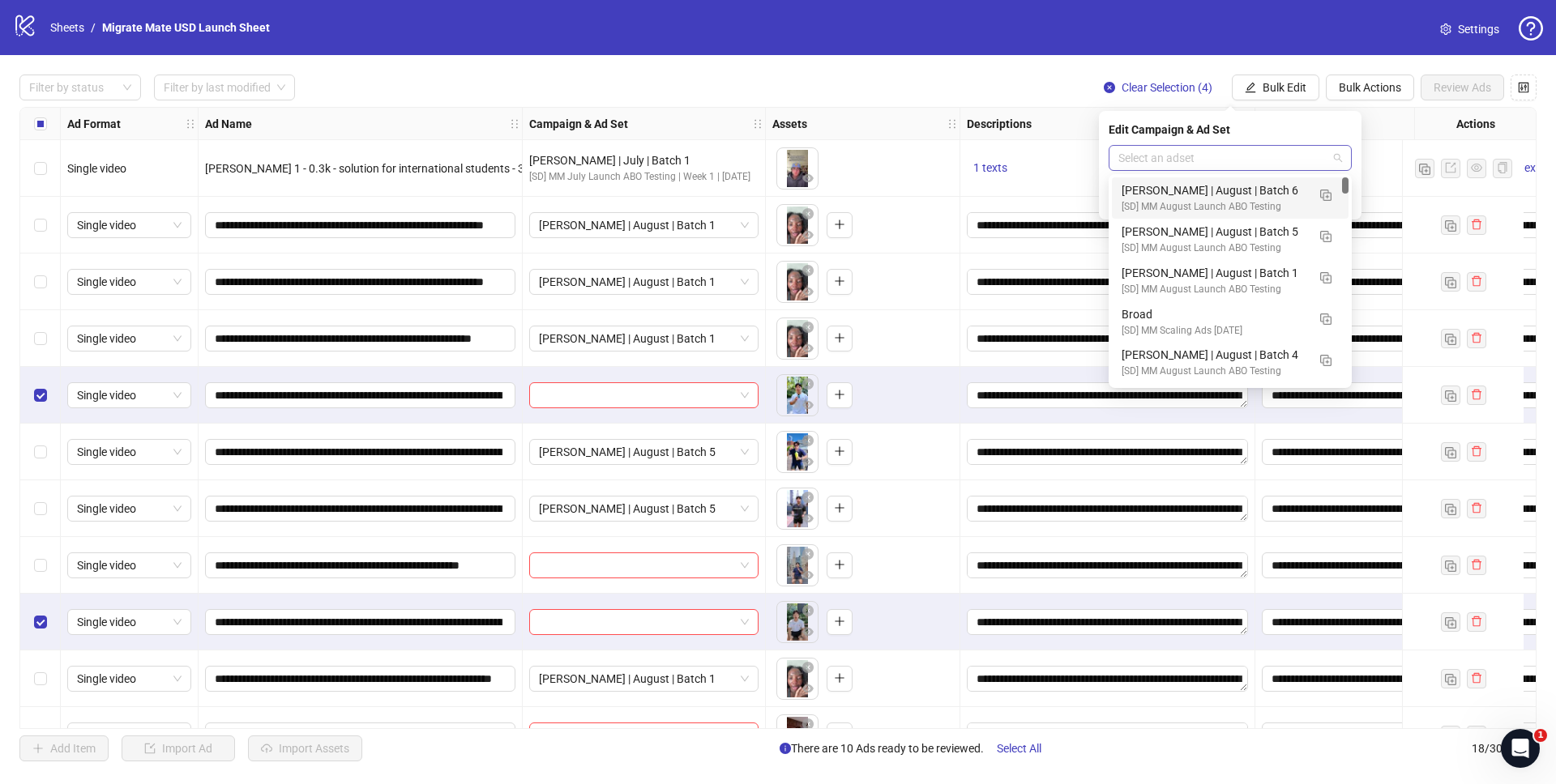
click at [1335, 160] on span at bounding box center [1230, 158] width 223 height 24
click at [1324, 192] on img "button" at bounding box center [1326, 195] width 11 height 11
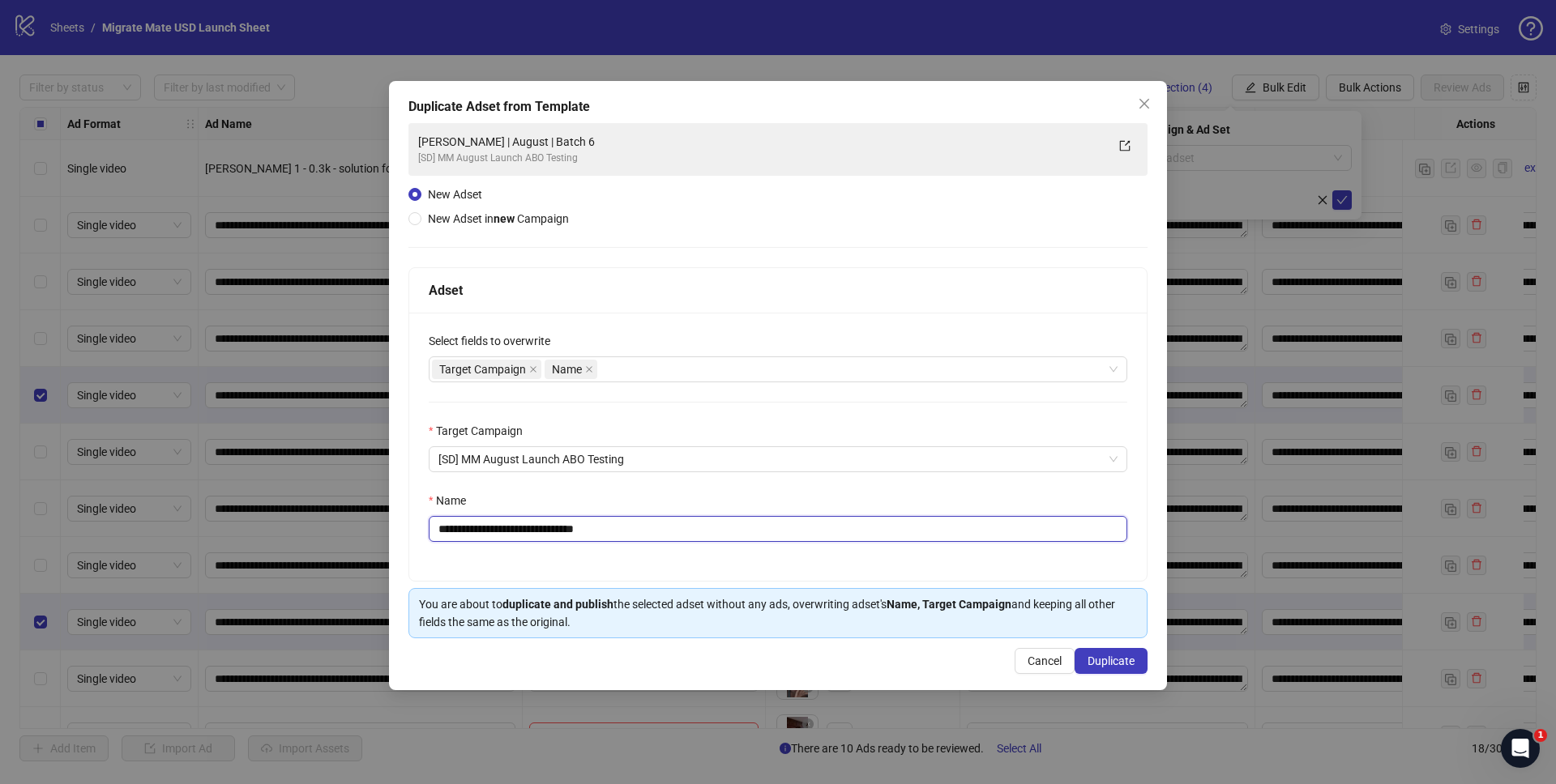
drag, startPoint x: 564, startPoint y: 528, endPoint x: 720, endPoint y: 524, distance: 156.1
click at [719, 523] on input "**********" at bounding box center [778, 529] width 699 height 26
type input "**********"
click at [1099, 655] on span "Duplicate" at bounding box center [1111, 662] width 47 height 13
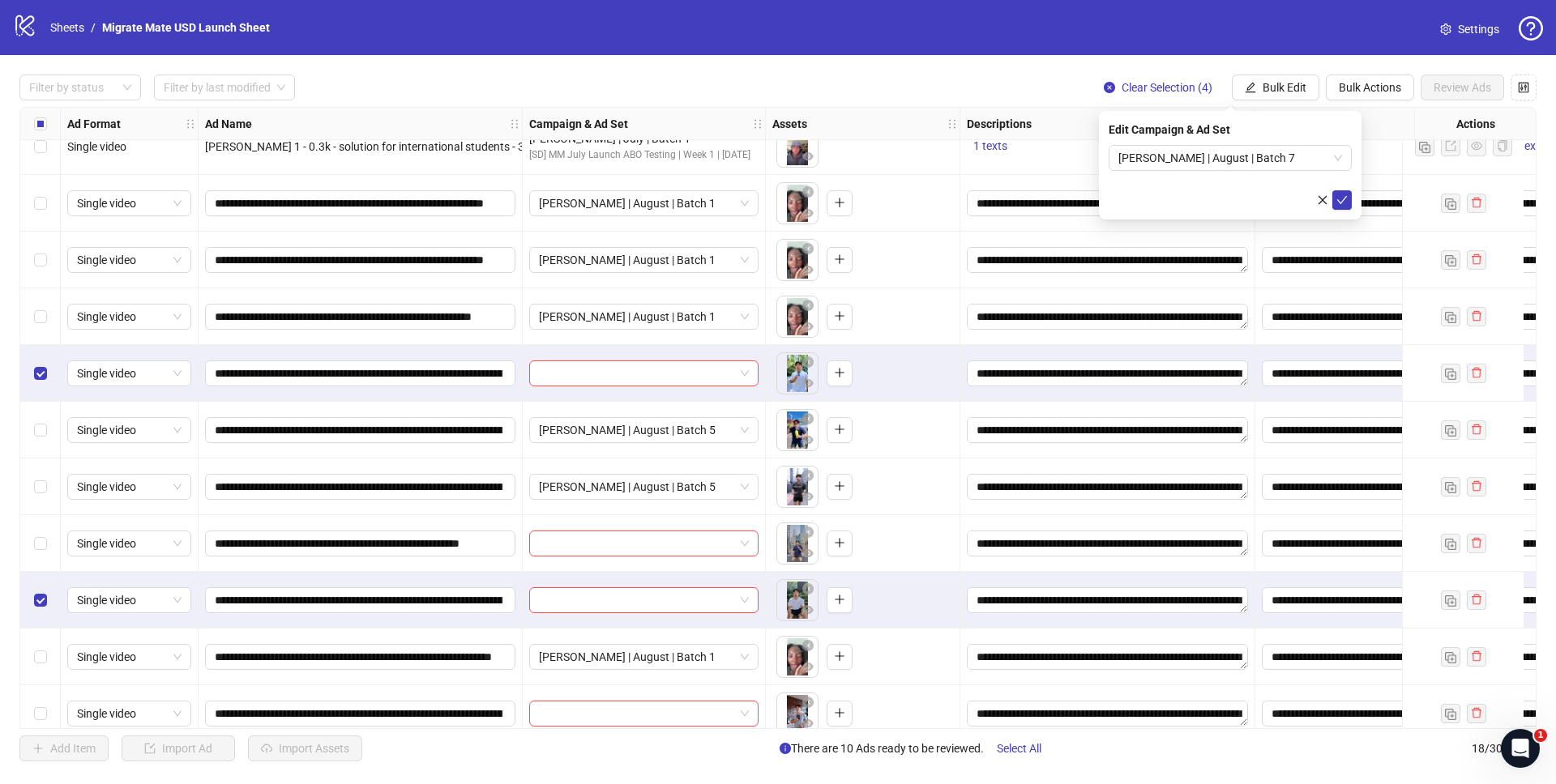
scroll to position [26, 0]
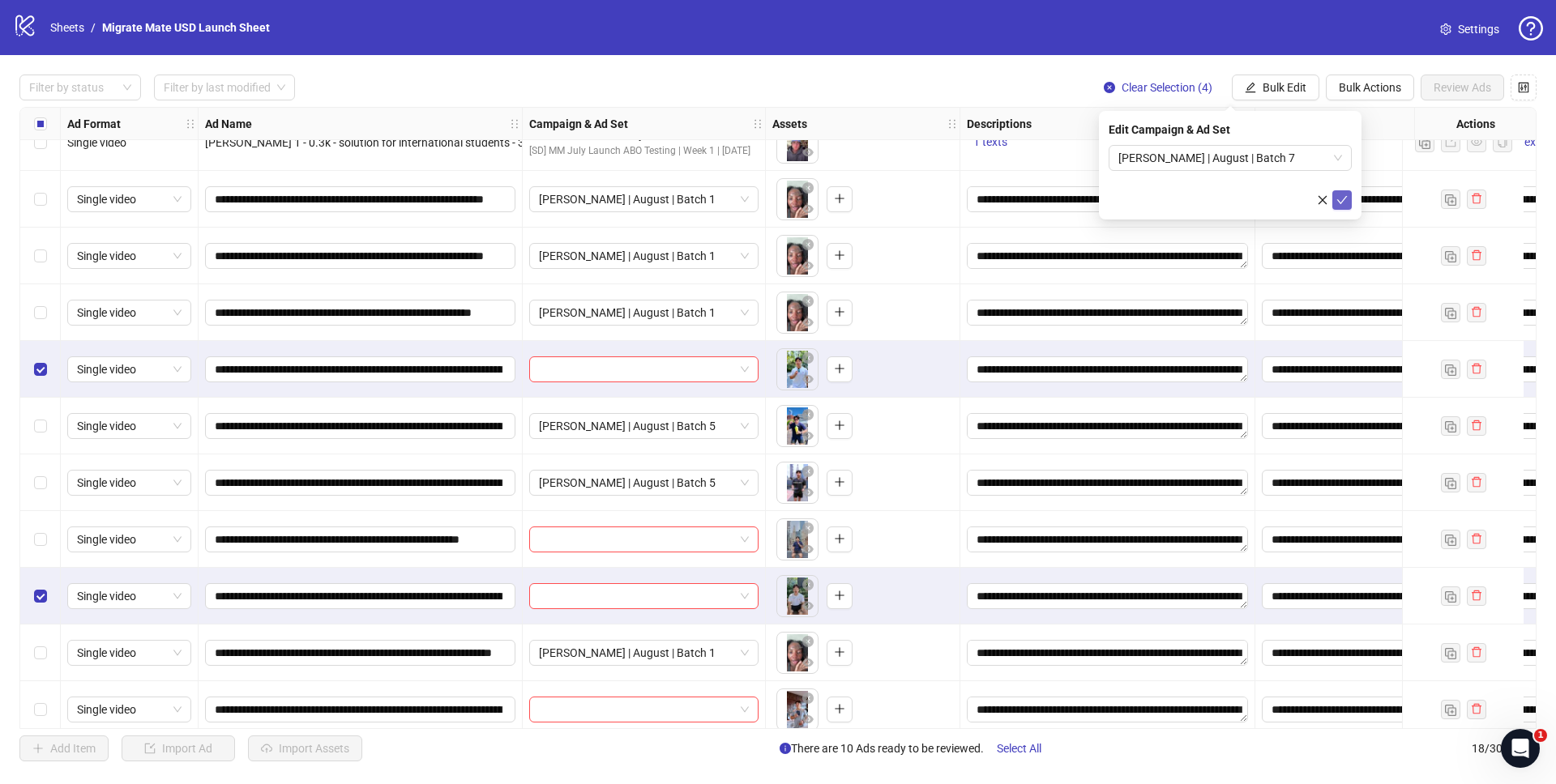
click at [1346, 196] on icon "check" at bounding box center [1342, 200] width 10 height 8
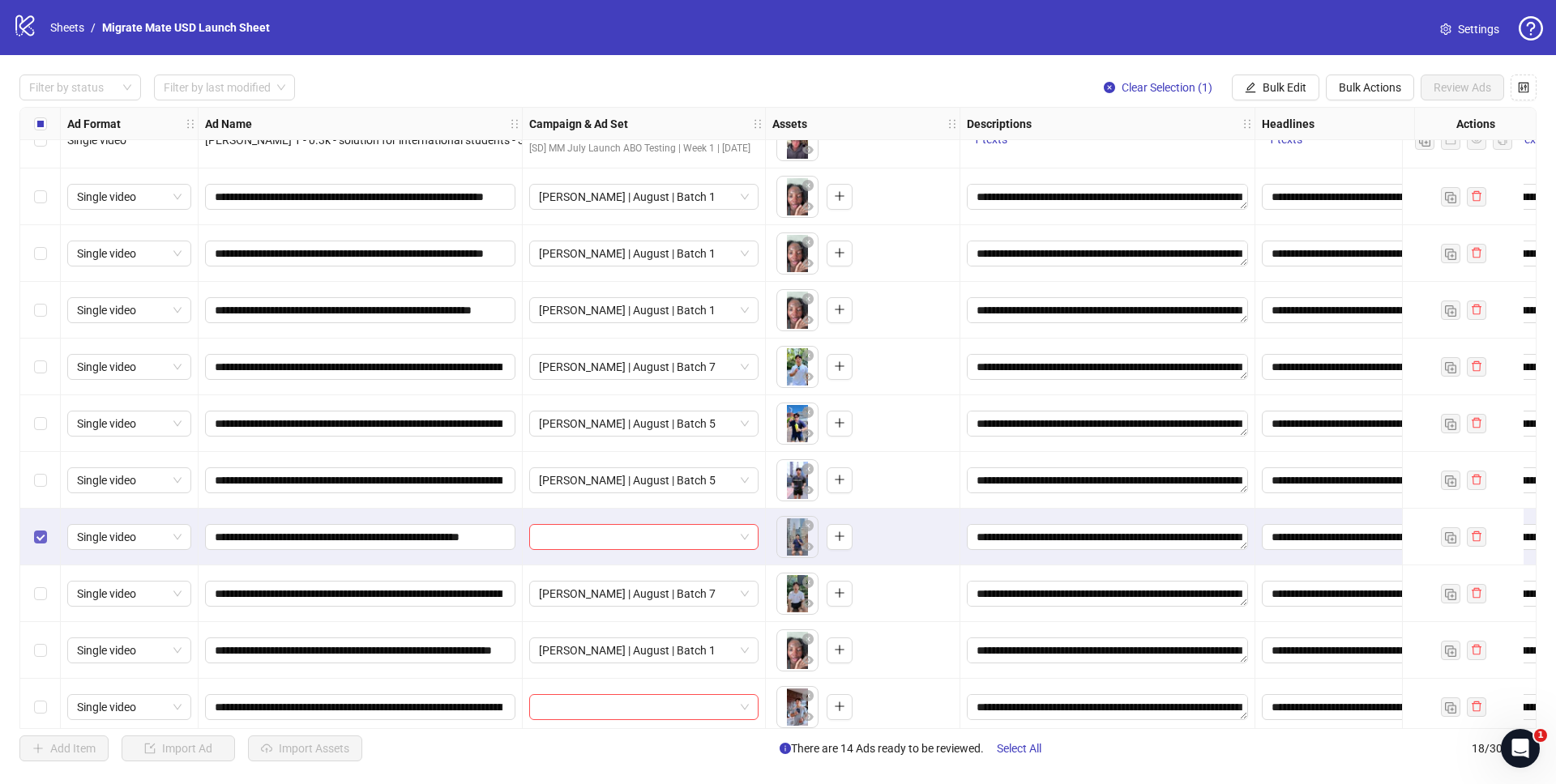
scroll to position [357, 0]
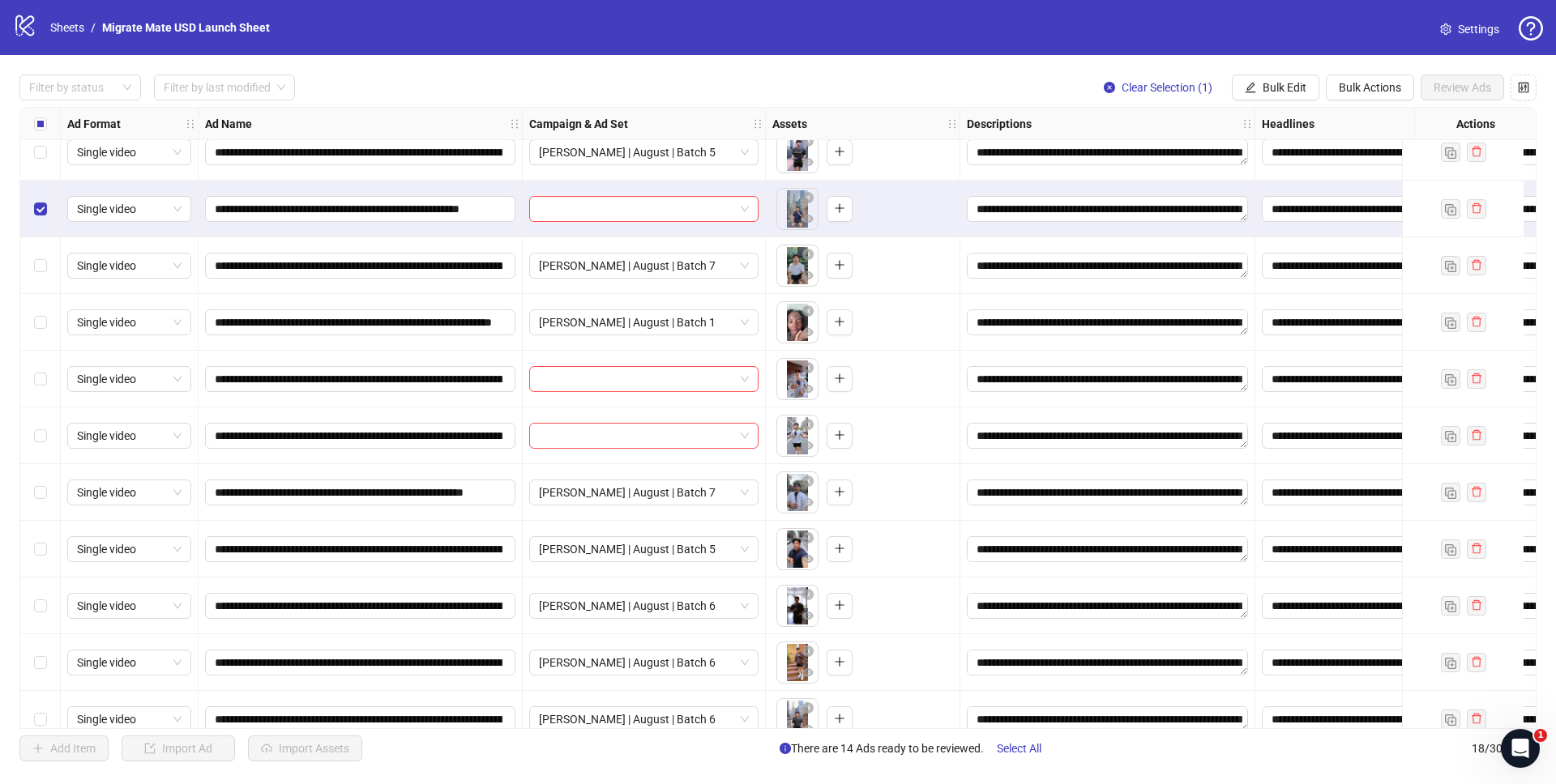
click at [34, 379] on div "Select row 11" at bounding box center [40, 379] width 40 height 57
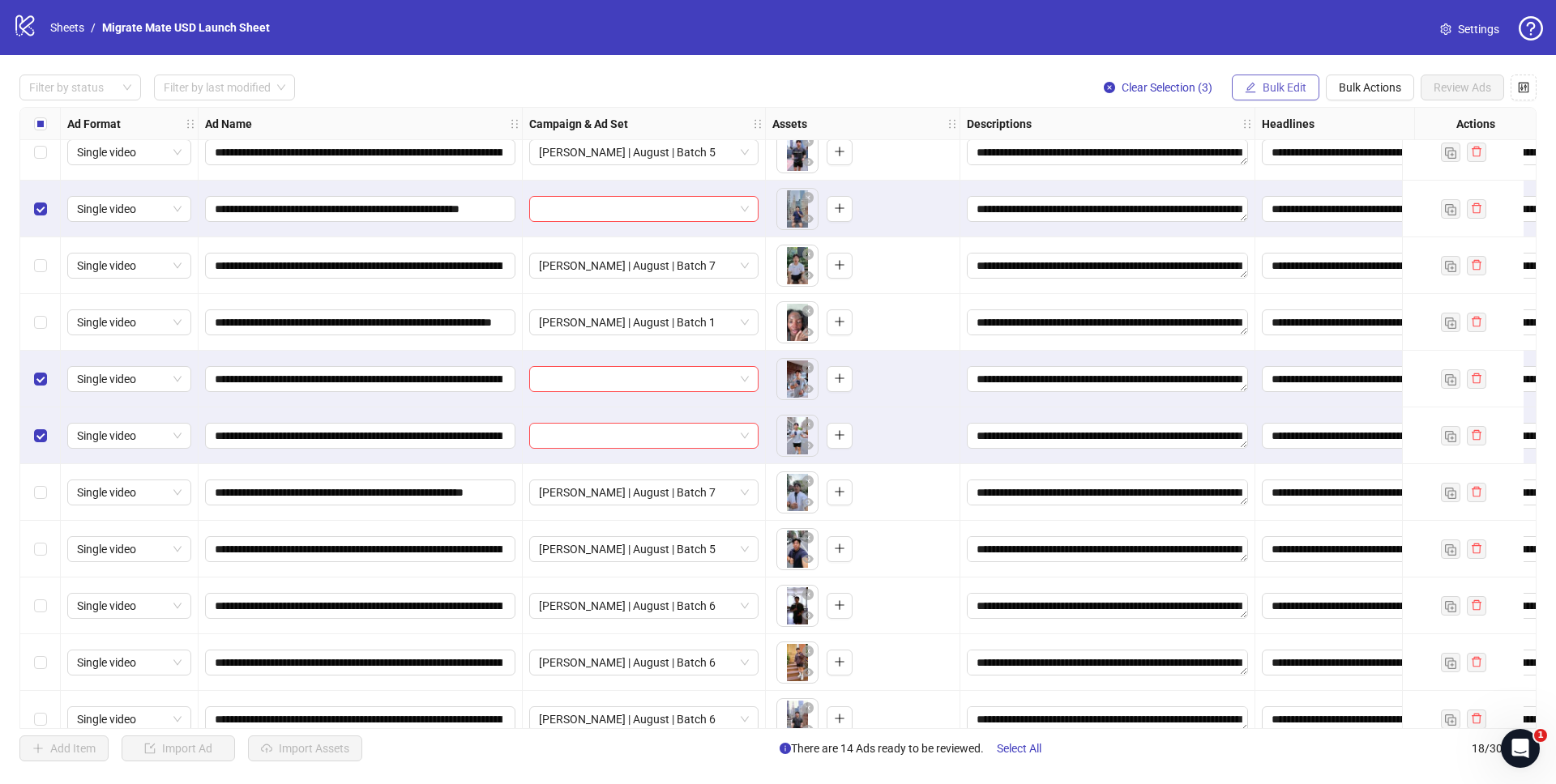
click at [1285, 87] on span "Bulk Edit" at bounding box center [1284, 88] width 44 height 13
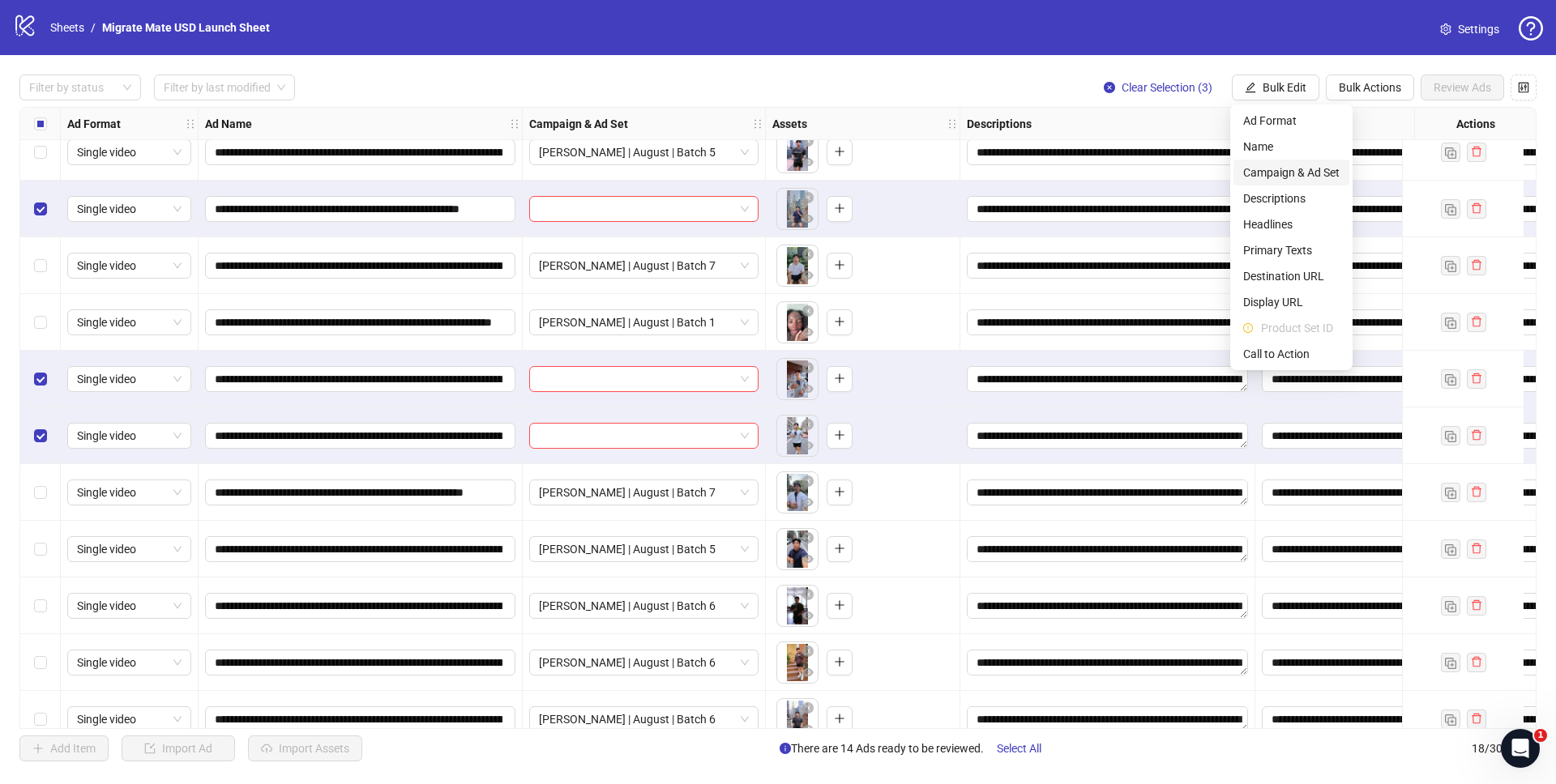
click at [1322, 174] on span "Campaign & Ad Set" at bounding box center [1291, 172] width 96 height 18
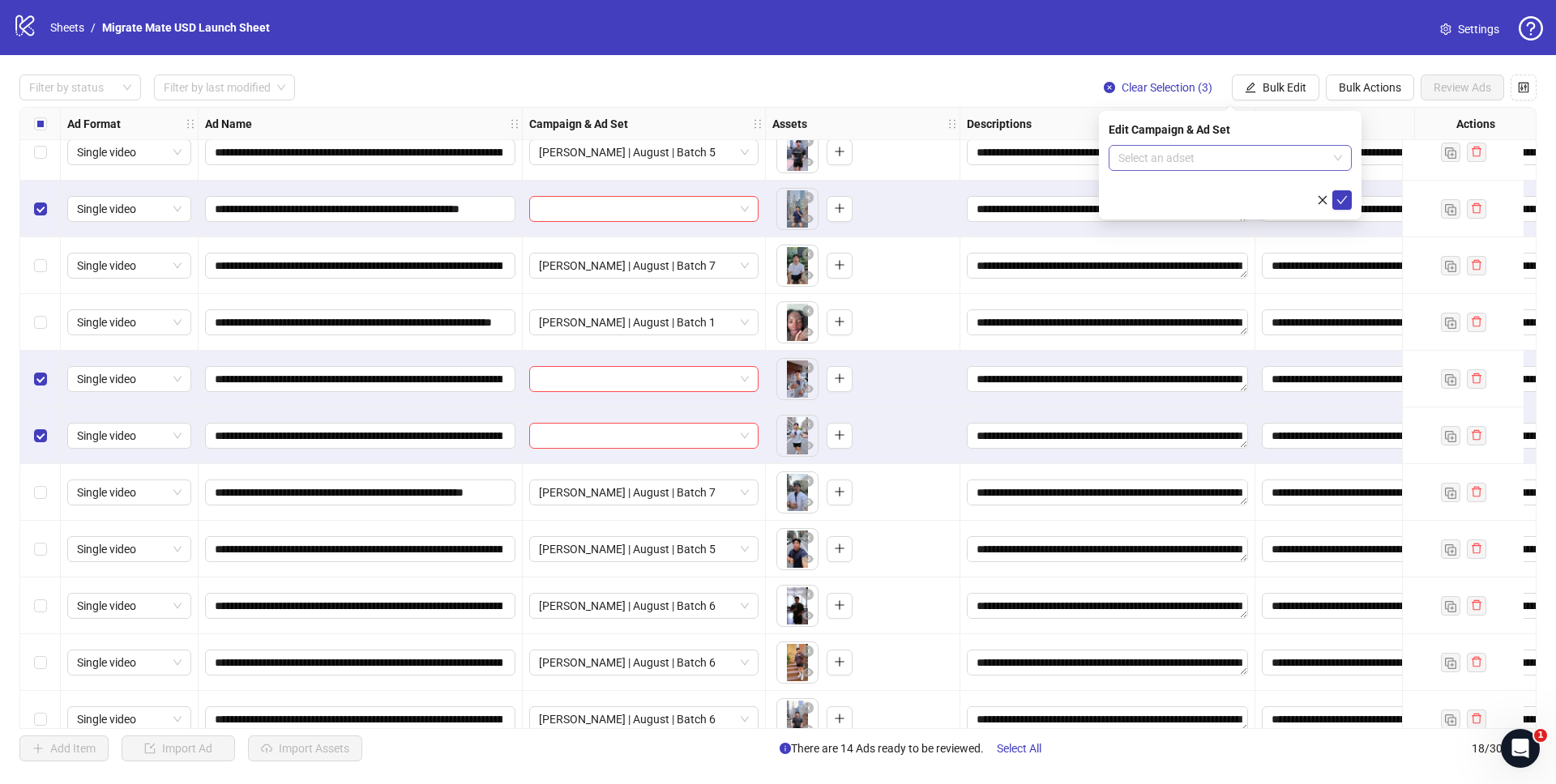
click at [1341, 159] on span at bounding box center [1230, 158] width 223 height 24
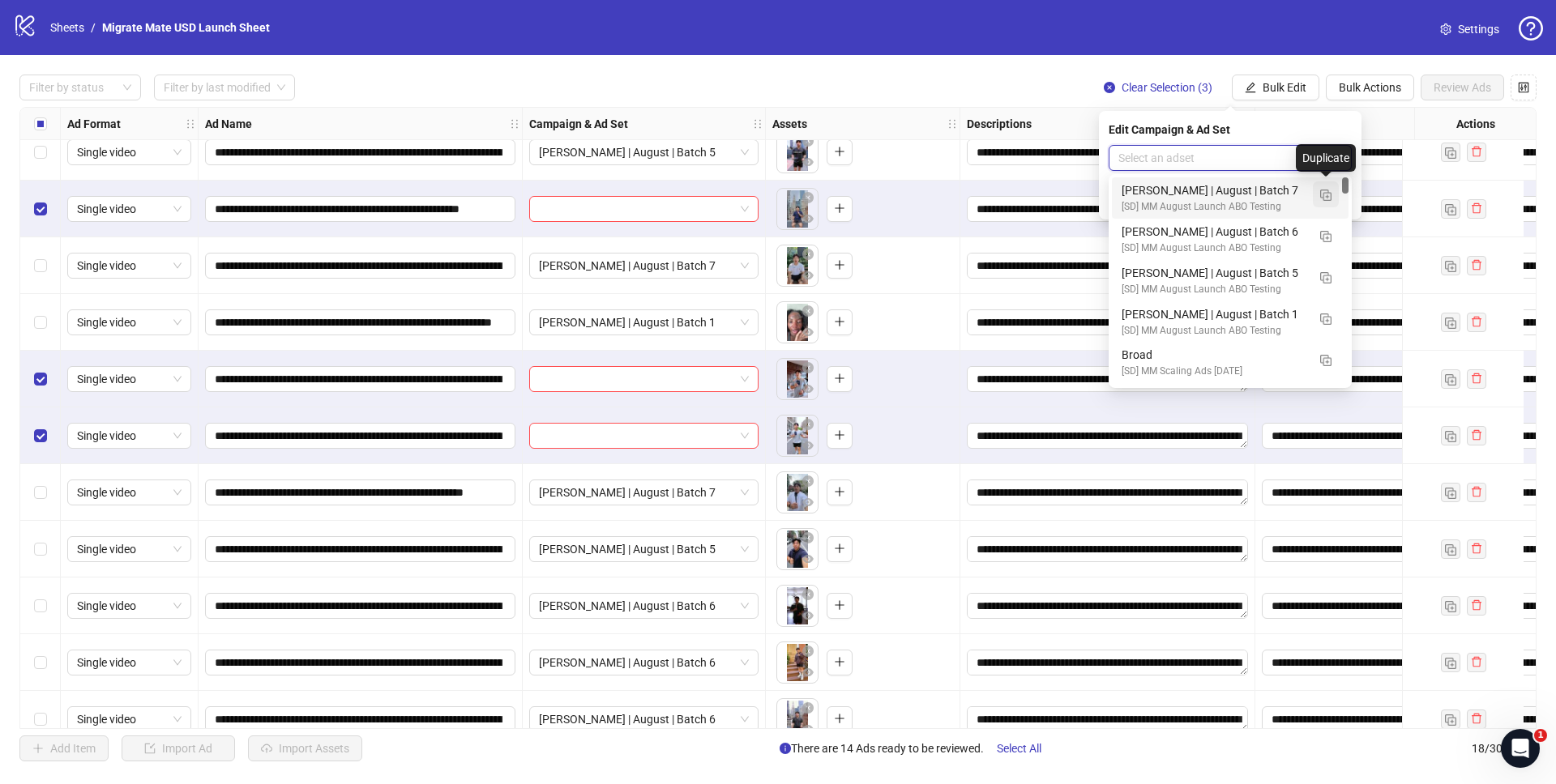
click at [1327, 192] on img "button" at bounding box center [1326, 195] width 11 height 11
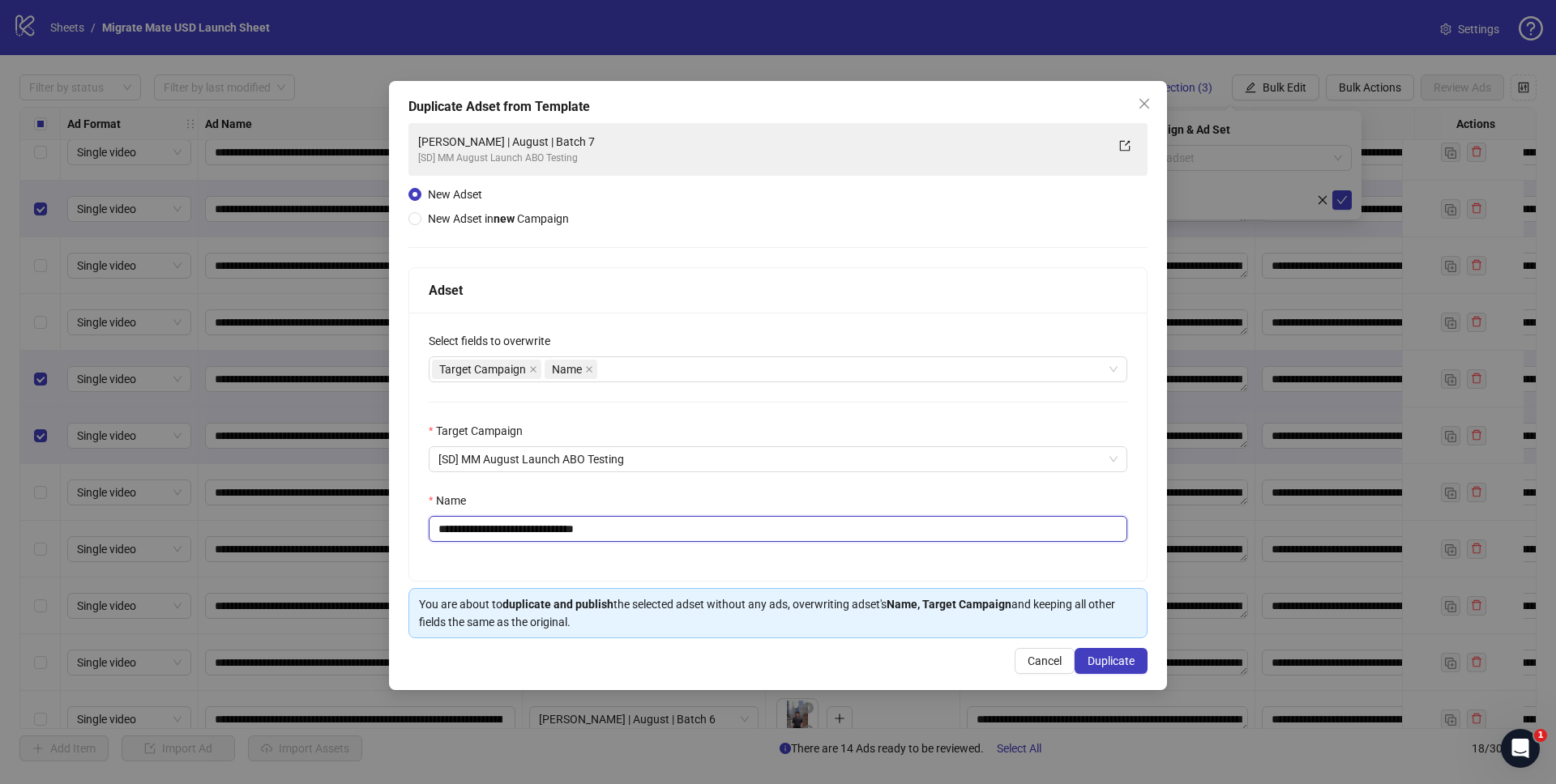
drag, startPoint x: 564, startPoint y: 533, endPoint x: 712, endPoint y: 532, distance: 148.0
click at [711, 532] on input "**********" at bounding box center [778, 529] width 699 height 26
type input "**********"
click at [1092, 652] on button "Duplicate" at bounding box center [1111, 662] width 73 height 26
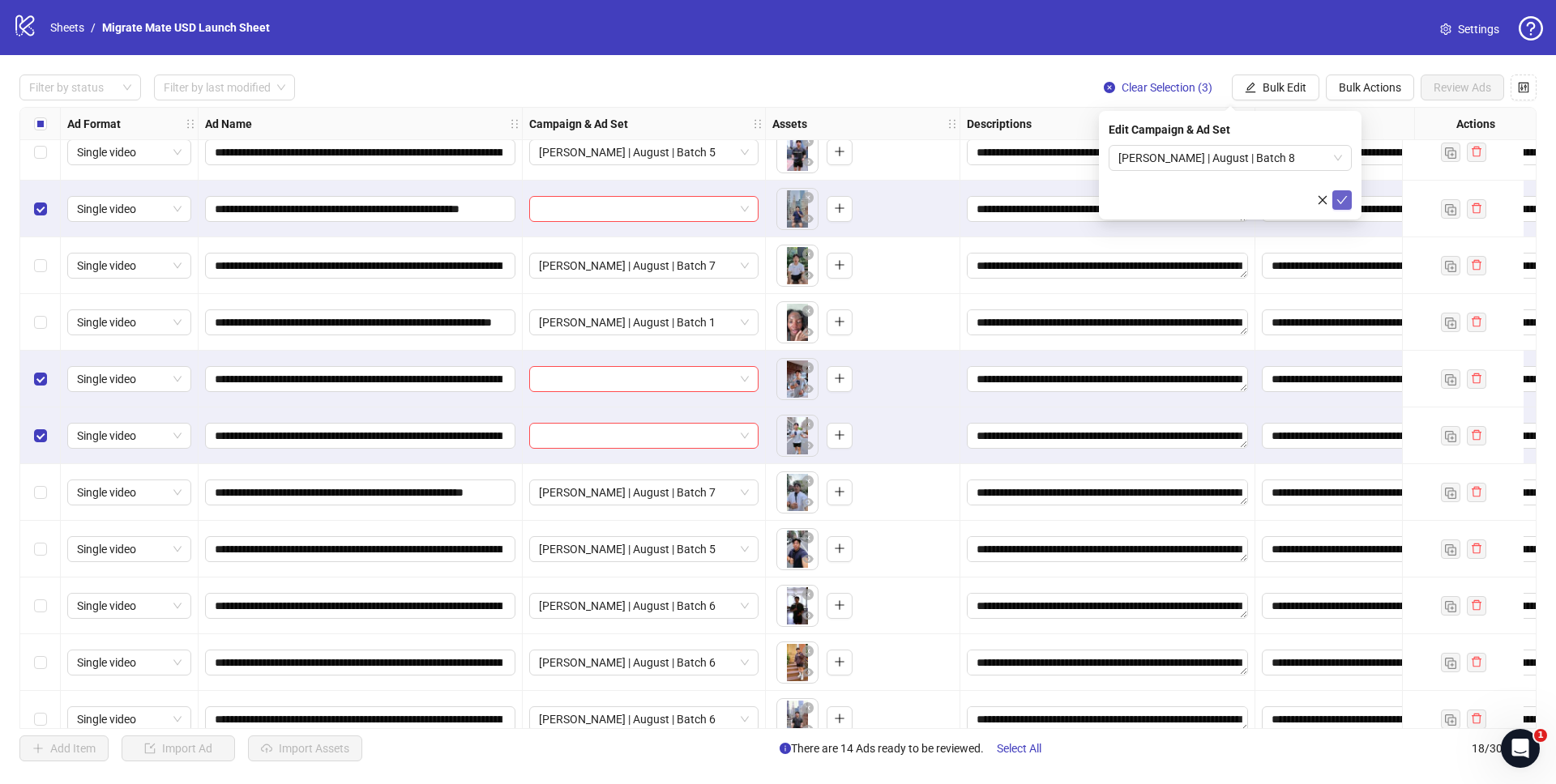
click at [1342, 201] on icon "check" at bounding box center [1342, 200] width 11 height 11
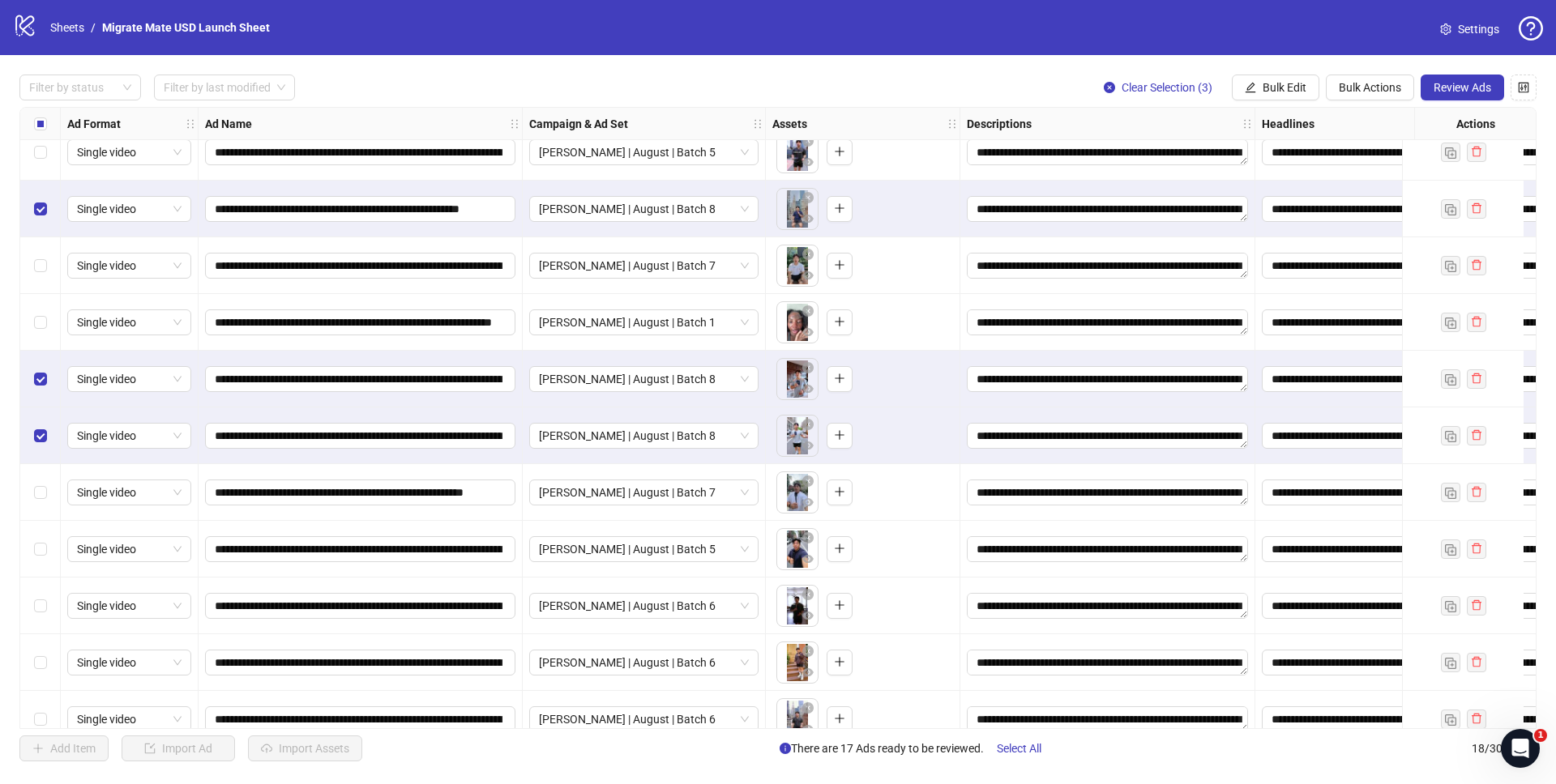
click at [812, 72] on div "**********" at bounding box center [778, 418] width 1556 height 726
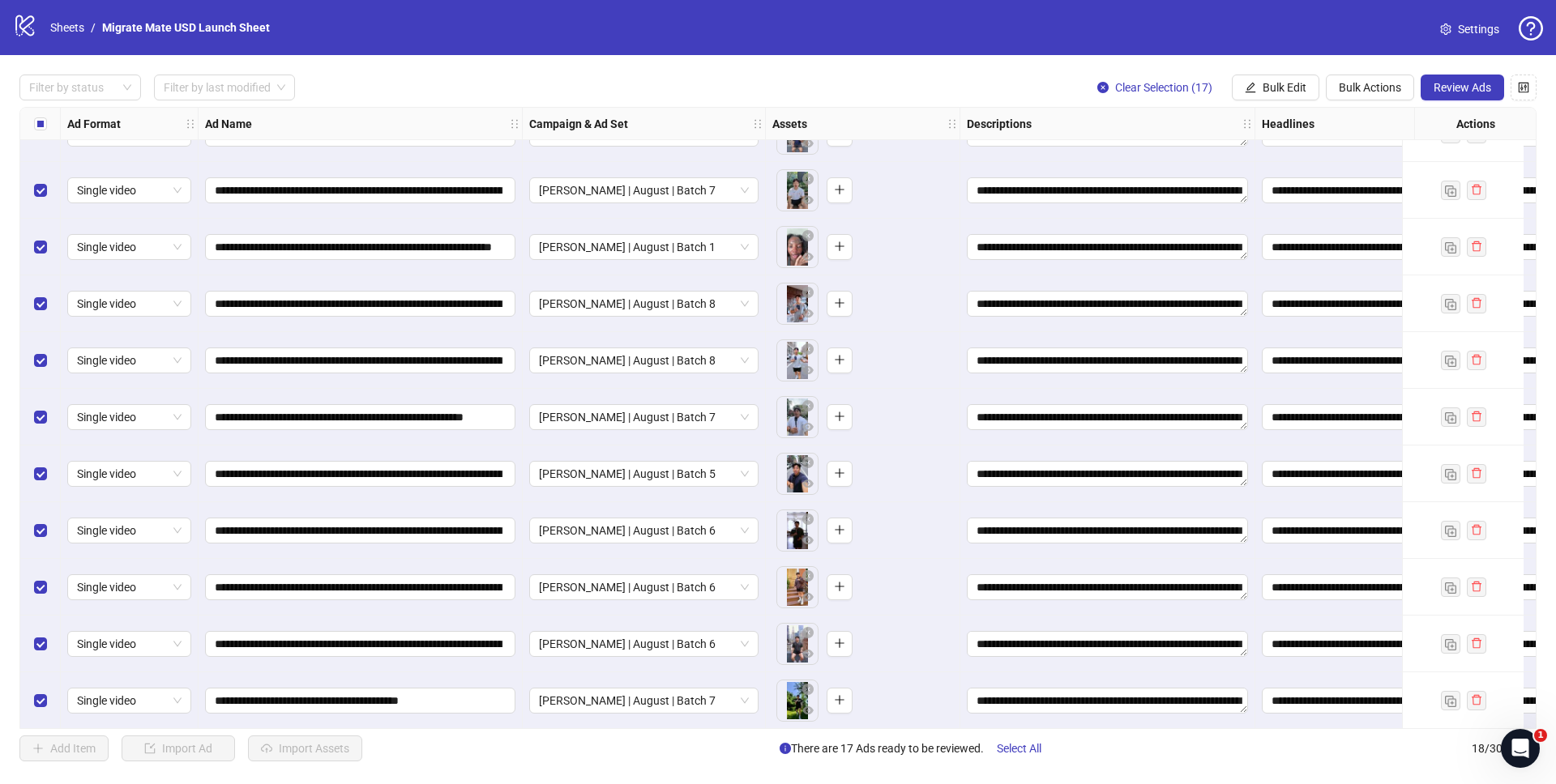
scroll to position [439, 0]
click at [1477, 84] on span "Review Ads" at bounding box center [1463, 88] width 58 height 13
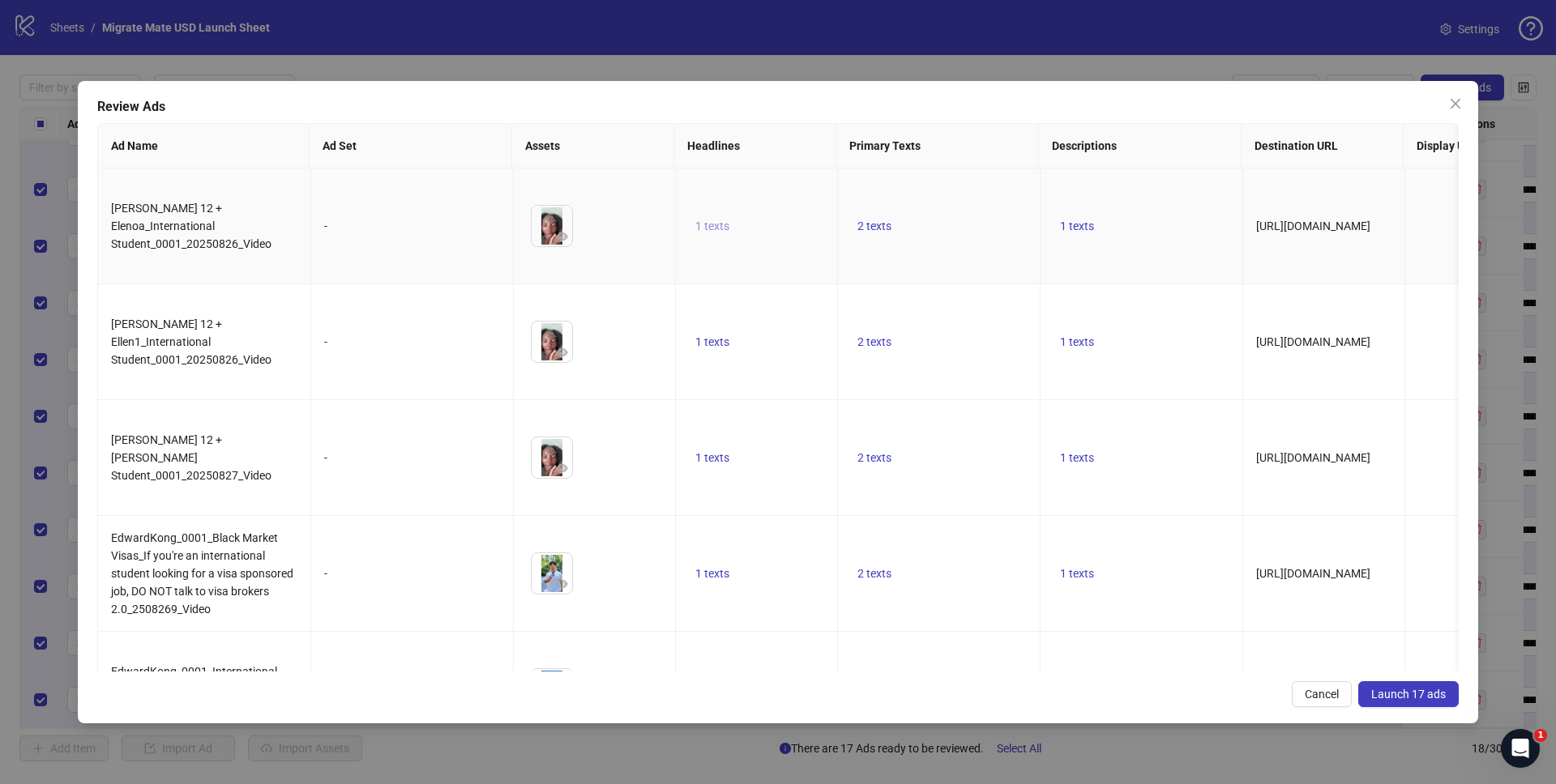
click at [716, 220] on span "1 texts" at bounding box center [712, 226] width 34 height 13
click at [892, 273] on div "Looking for a job & visa in the US? 1 of 1" at bounding box center [875, 217] width 263 height 121
click at [871, 303] on td "2 texts" at bounding box center [939, 342] width 203 height 116
click at [870, 335] on span "2 texts" at bounding box center [875, 342] width 34 height 13
click at [1134, 302] on button "button" at bounding box center [1126, 303] width 26 height 26
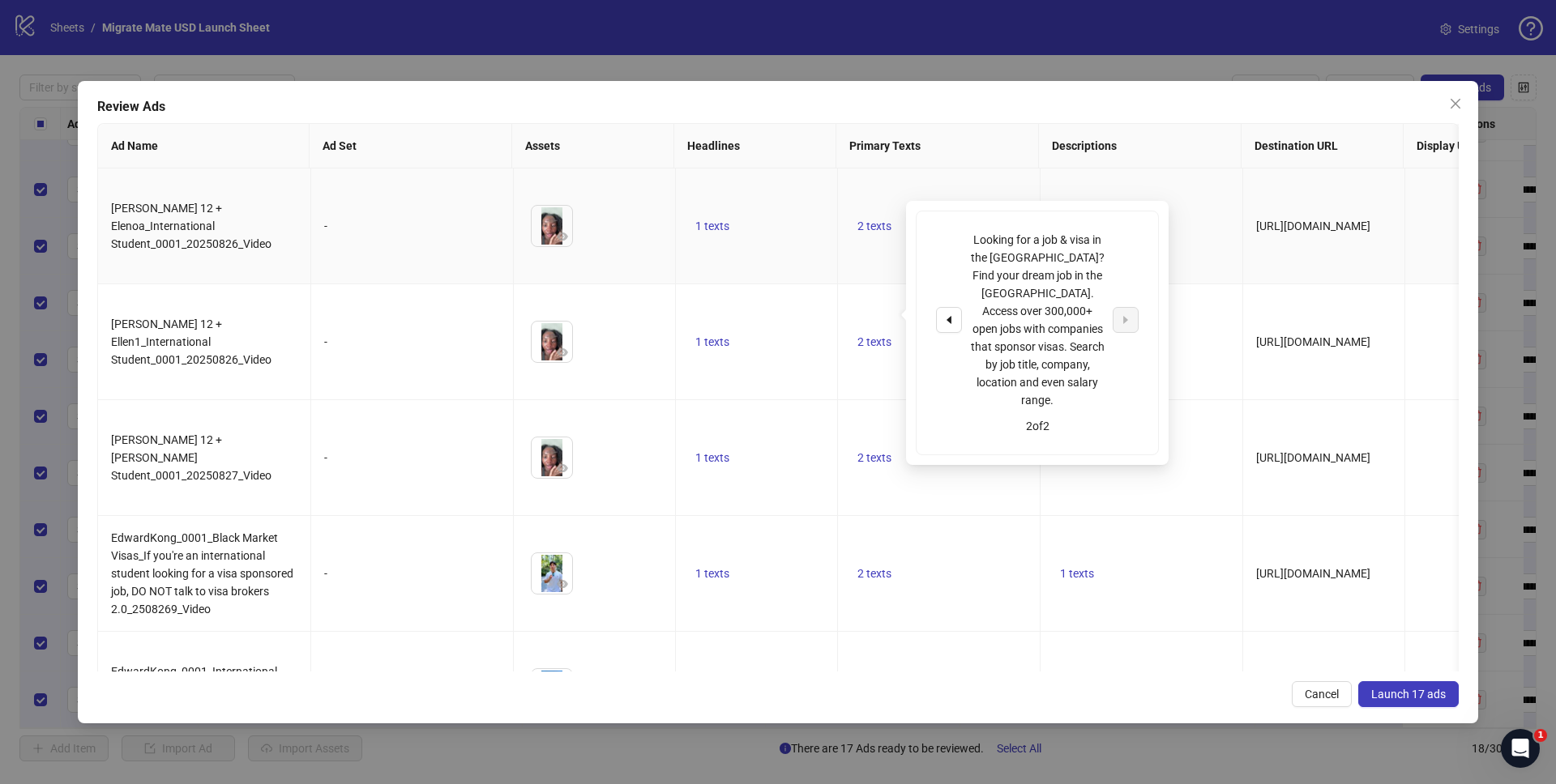
click at [1185, 228] on td "1 texts" at bounding box center [1142, 226] width 203 height 116
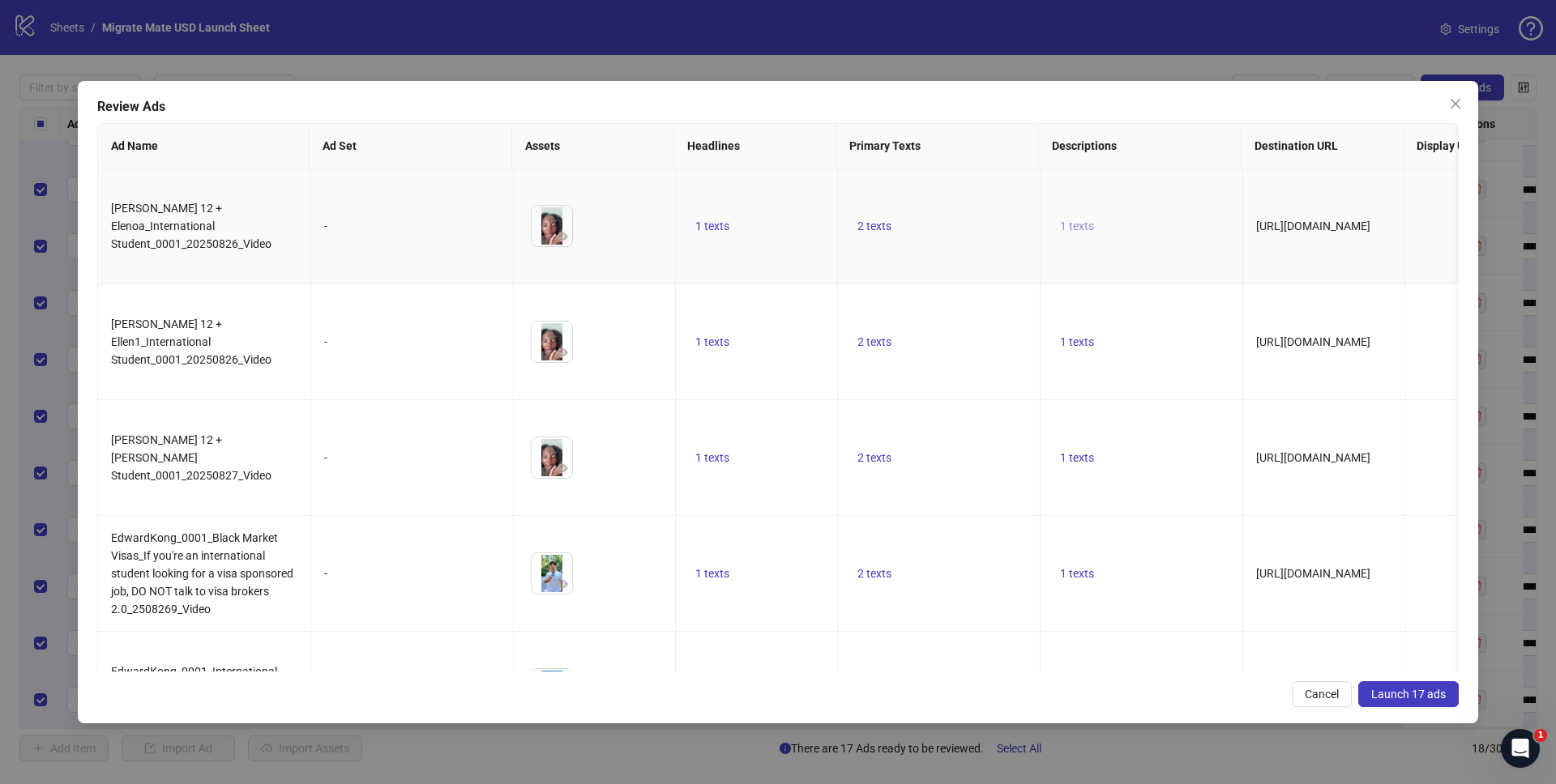
click at [1078, 226] on button "1 texts" at bounding box center [1077, 226] width 47 height 20
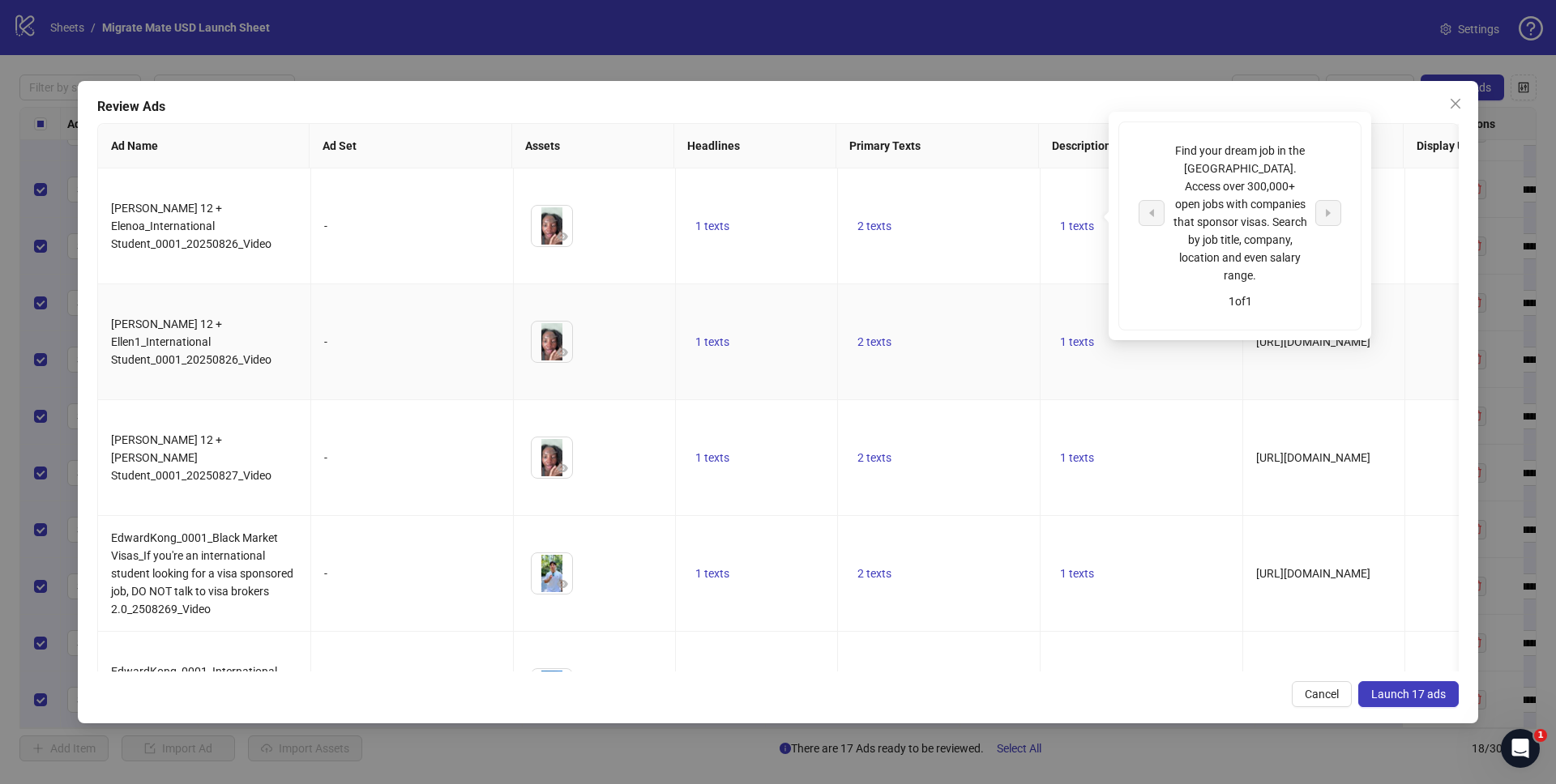
click at [1109, 361] on td "1 texts" at bounding box center [1142, 342] width 203 height 116
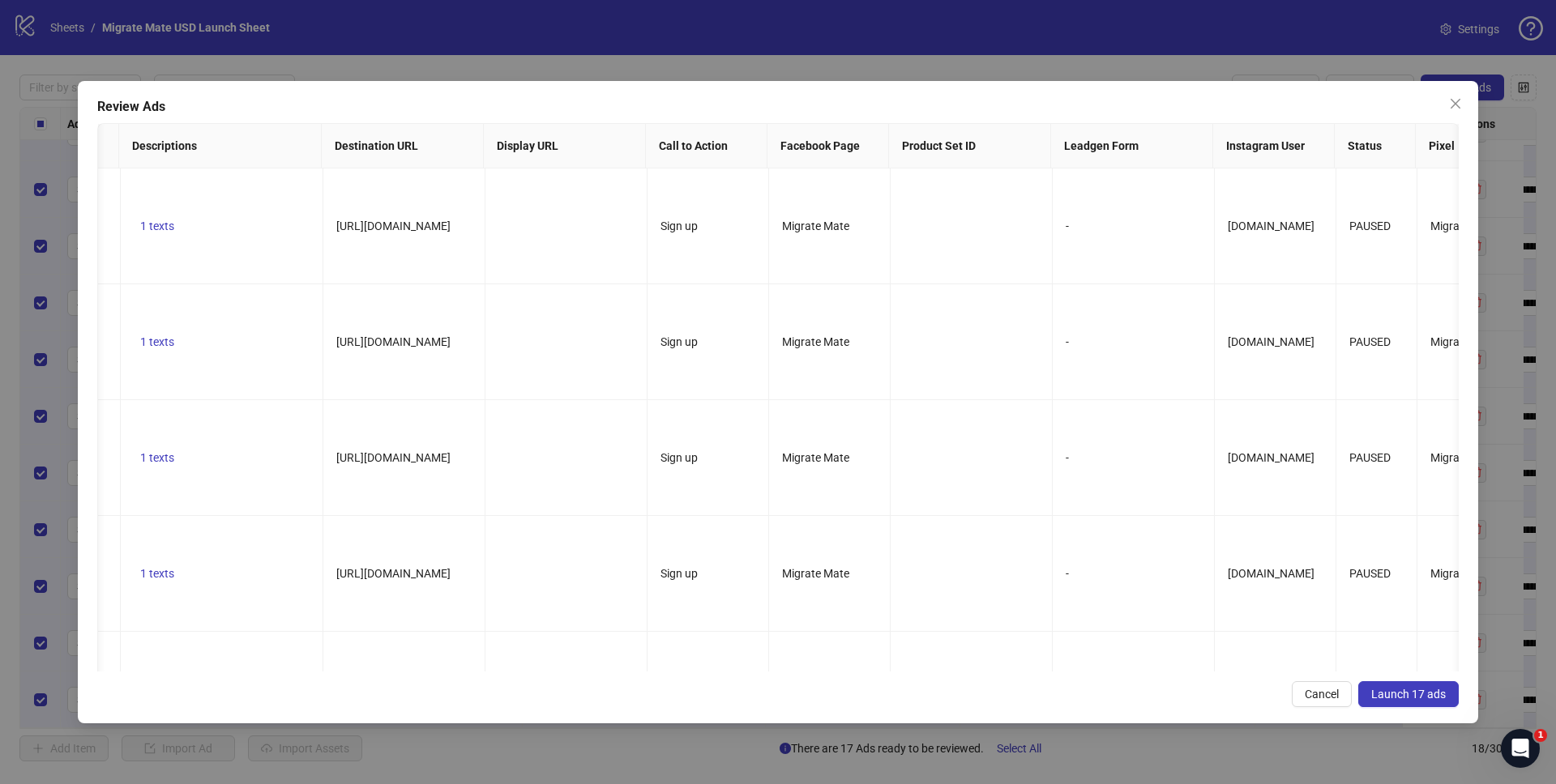
scroll to position [0, 0]
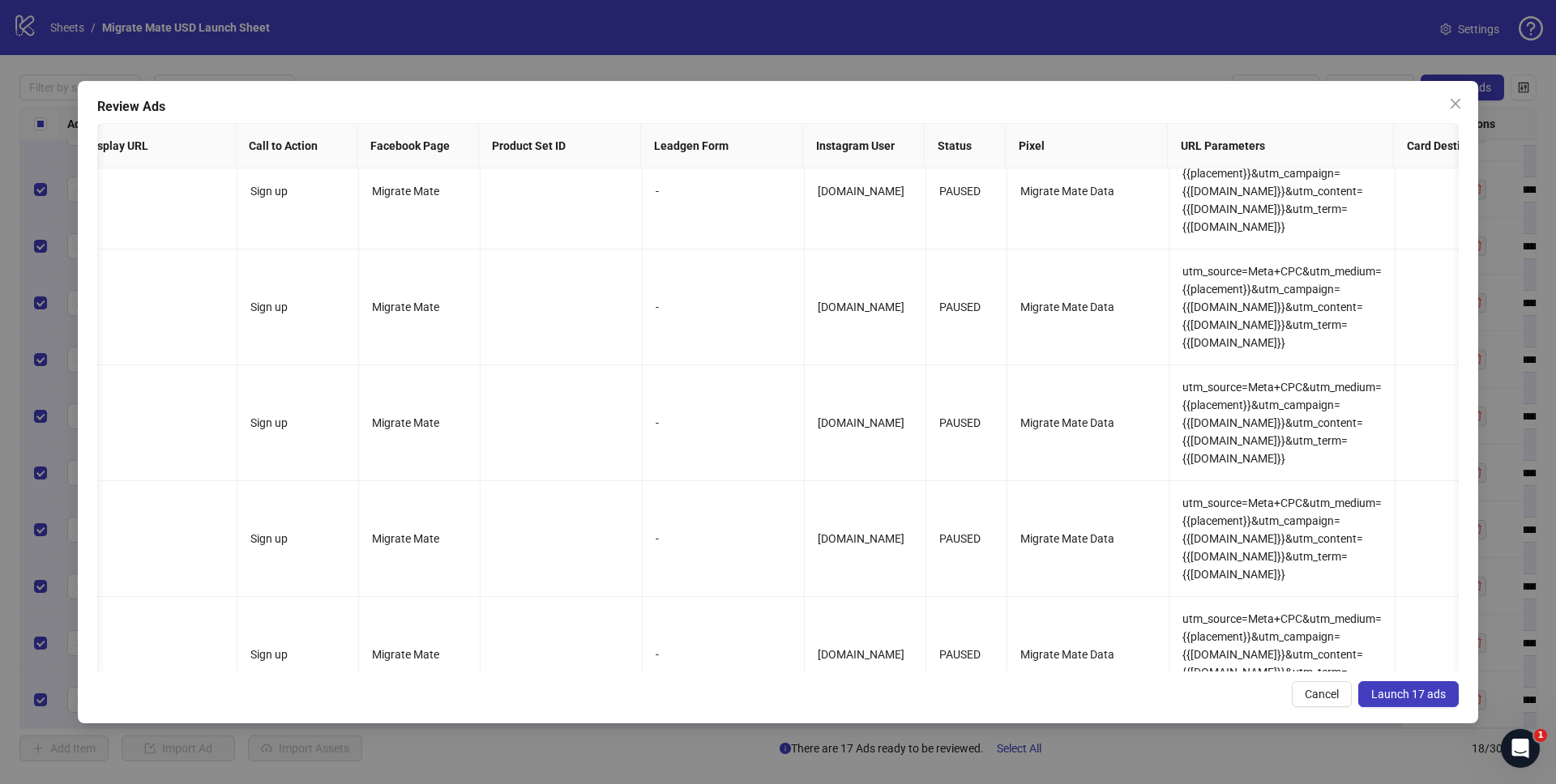
click at [1403, 688] on span "Launch 17 ads" at bounding box center [1408, 694] width 75 height 13
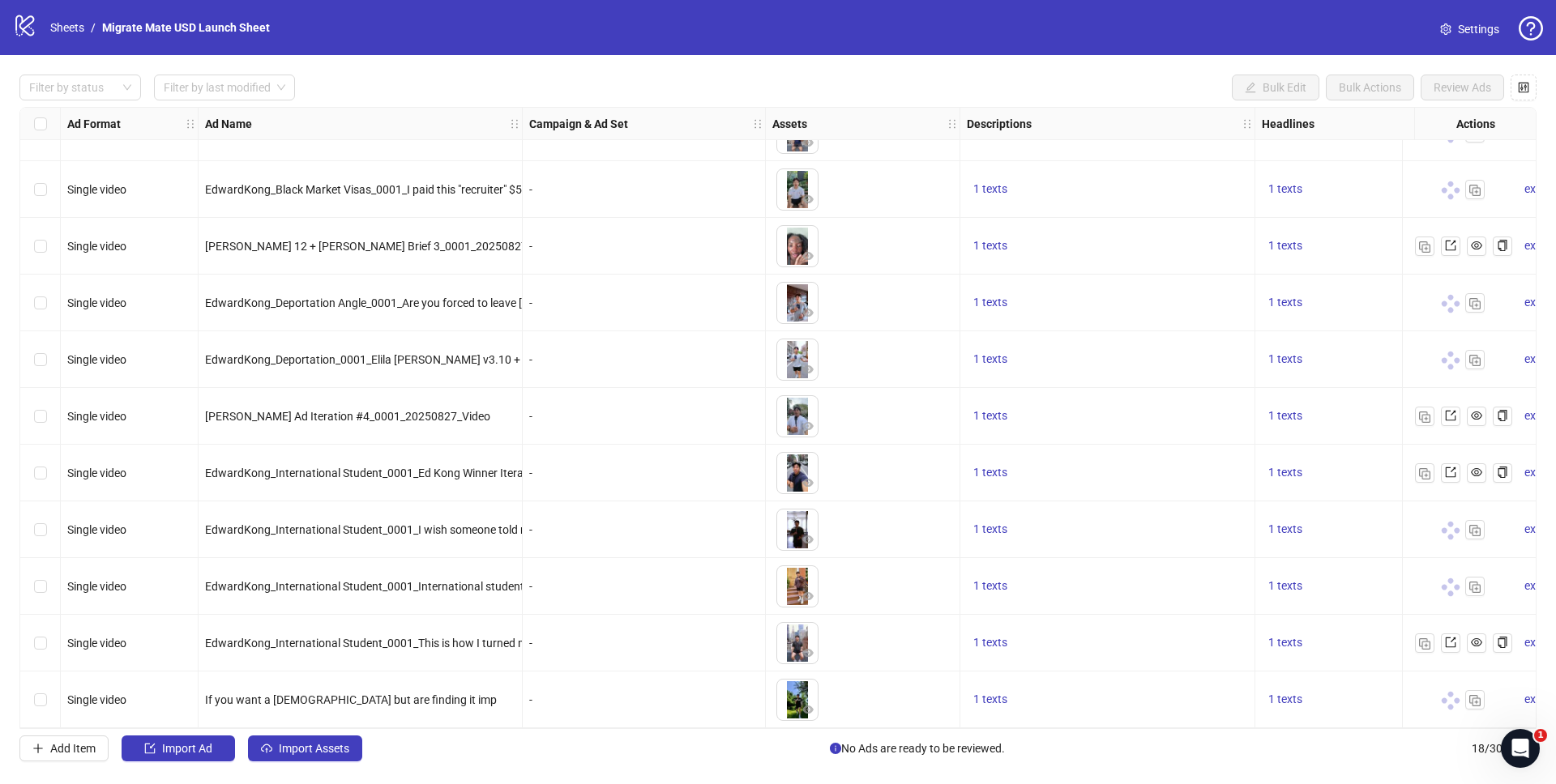
click at [1528, 27] on icon "question-circle" at bounding box center [1531, 28] width 24 height 24
click at [1235, 41] on div "logo/logo-mobile Sheets / Migrate Mate USD Launch Sheet Settings" at bounding box center [778, 27] width 1530 height 29
click at [190, 27] on link "Migrate Mate USD Launch Sheet" at bounding box center [186, 27] width 174 height 18
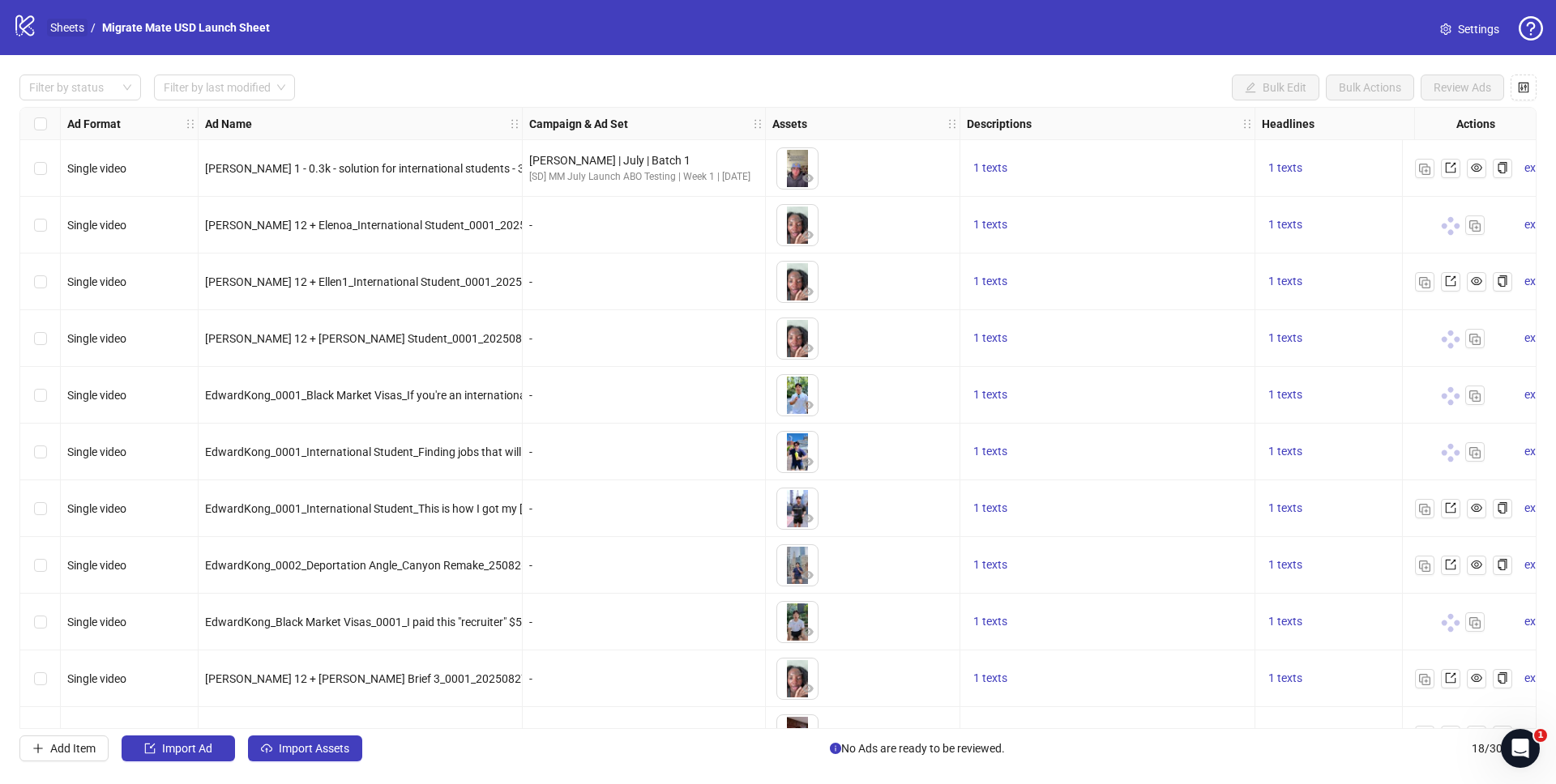
click at [59, 26] on link "Sheets" at bounding box center [66, 27] width 40 height 18
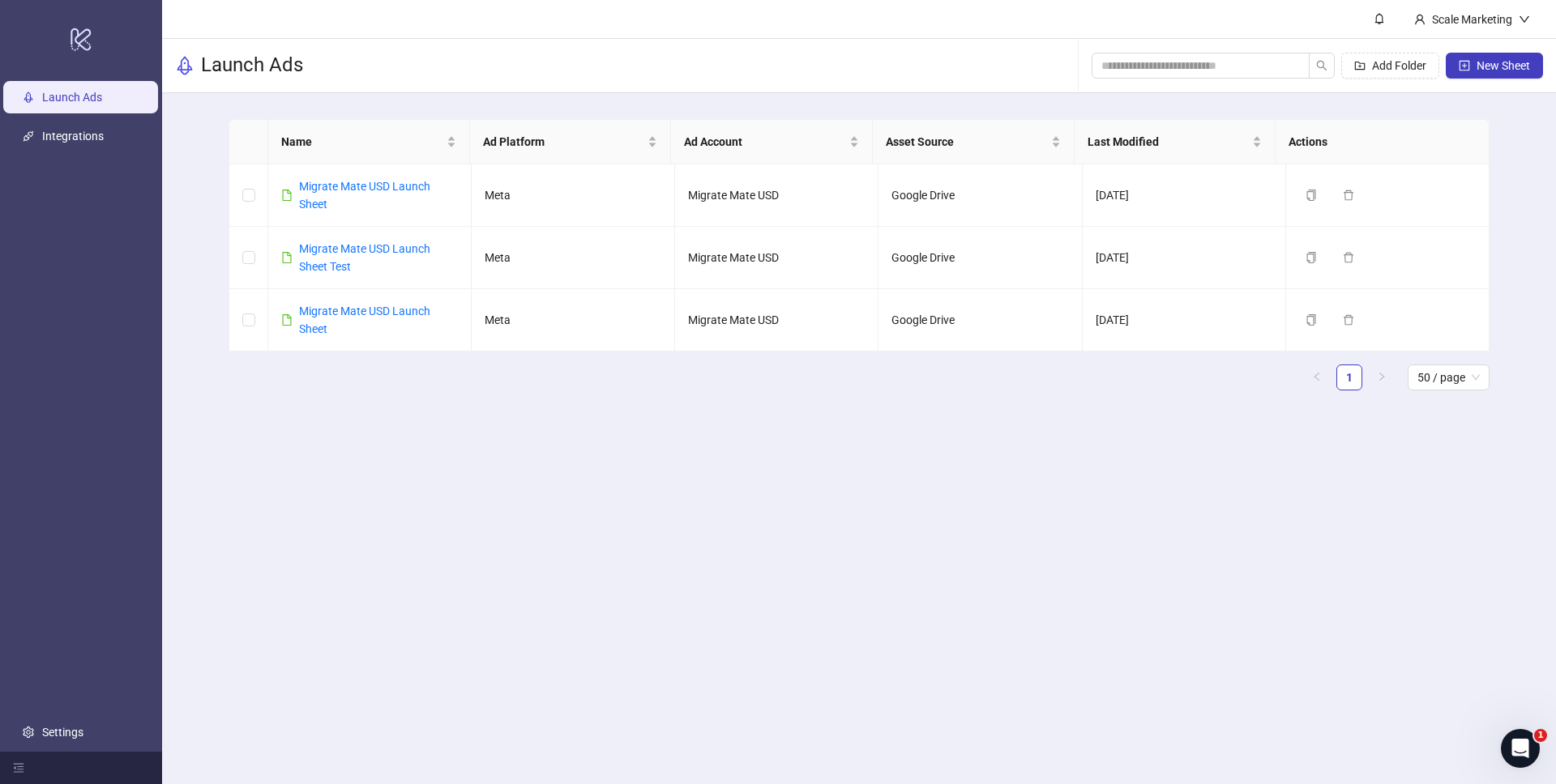
click at [636, 492] on main "Scale Marketing Launch Ads Add Folder New Sheet Name Ad Platform Ad Account Ass…" at bounding box center [859, 392] width 1394 height 784
click at [392, 253] on link "Migrate Mate USD Launch Sheet Test" at bounding box center [364, 257] width 131 height 31
click at [324, 309] on link "Migrate Mate USD Launch Sheet" at bounding box center [364, 320] width 131 height 31
click at [360, 183] on link "Migrate Mate USD Launch Sheet" at bounding box center [364, 195] width 131 height 31
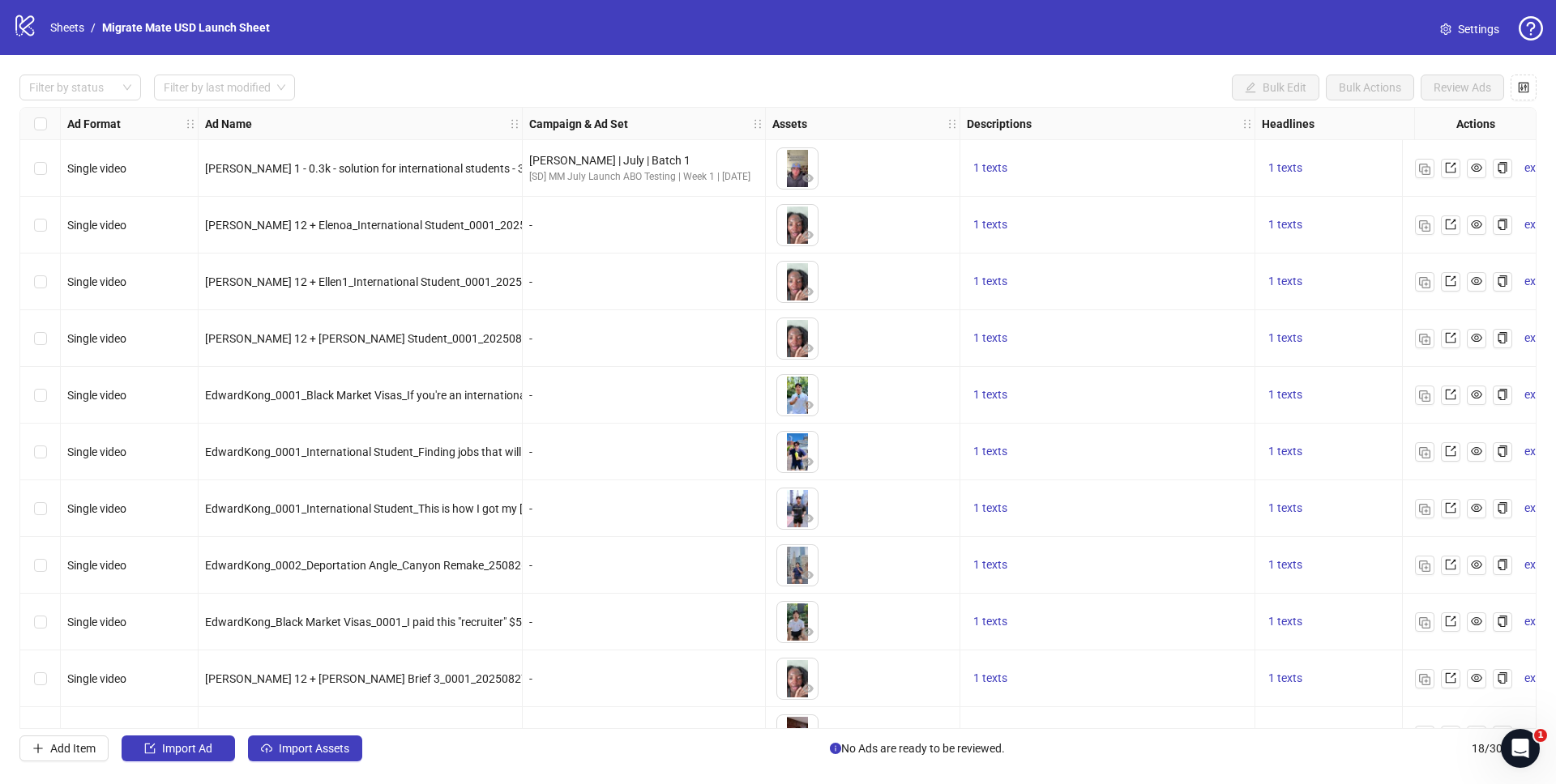
click at [767, 58] on div "Filter by status Filter by last modified Bulk Edit Bulk Actions Review Ads Ad F…" at bounding box center [778, 418] width 1556 height 726
